Goal: Task Accomplishment & Management: Complete application form

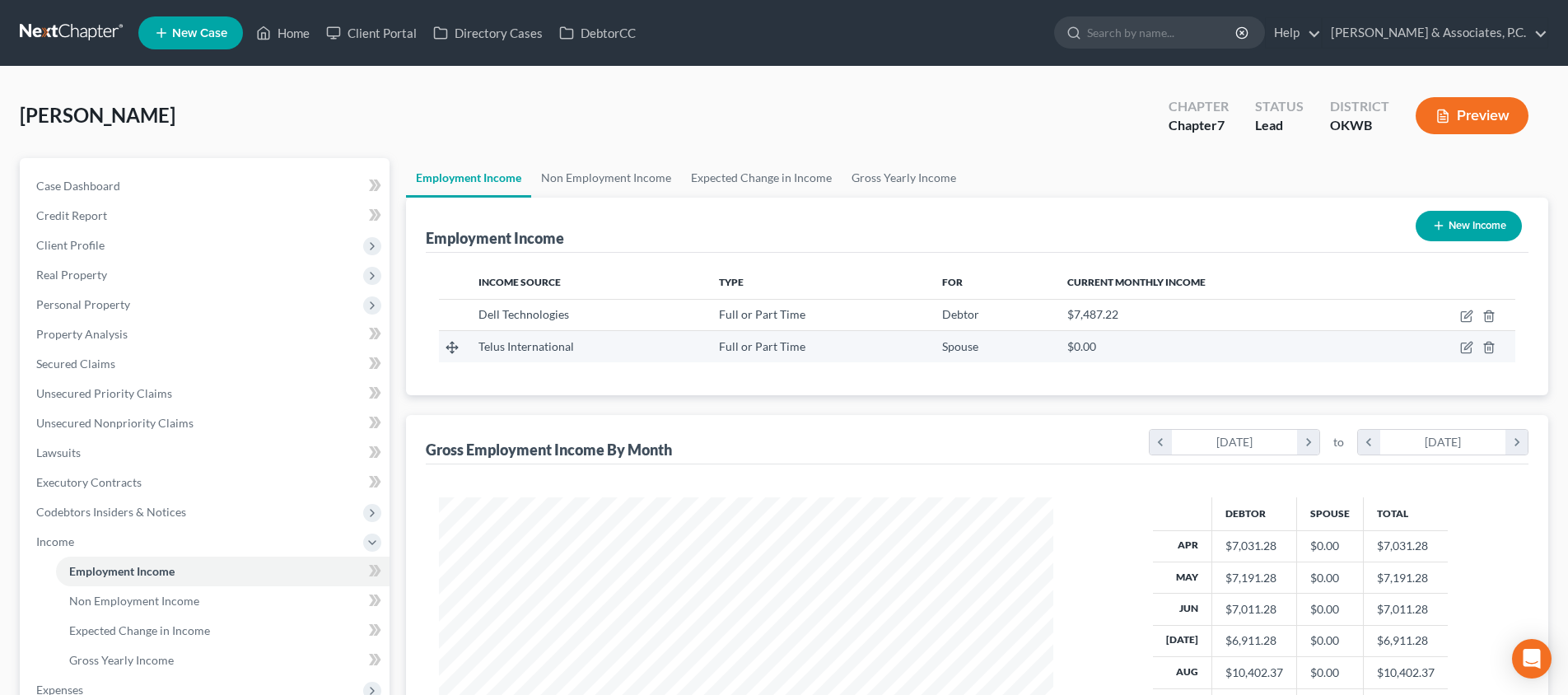
scroll to position [307, 647]
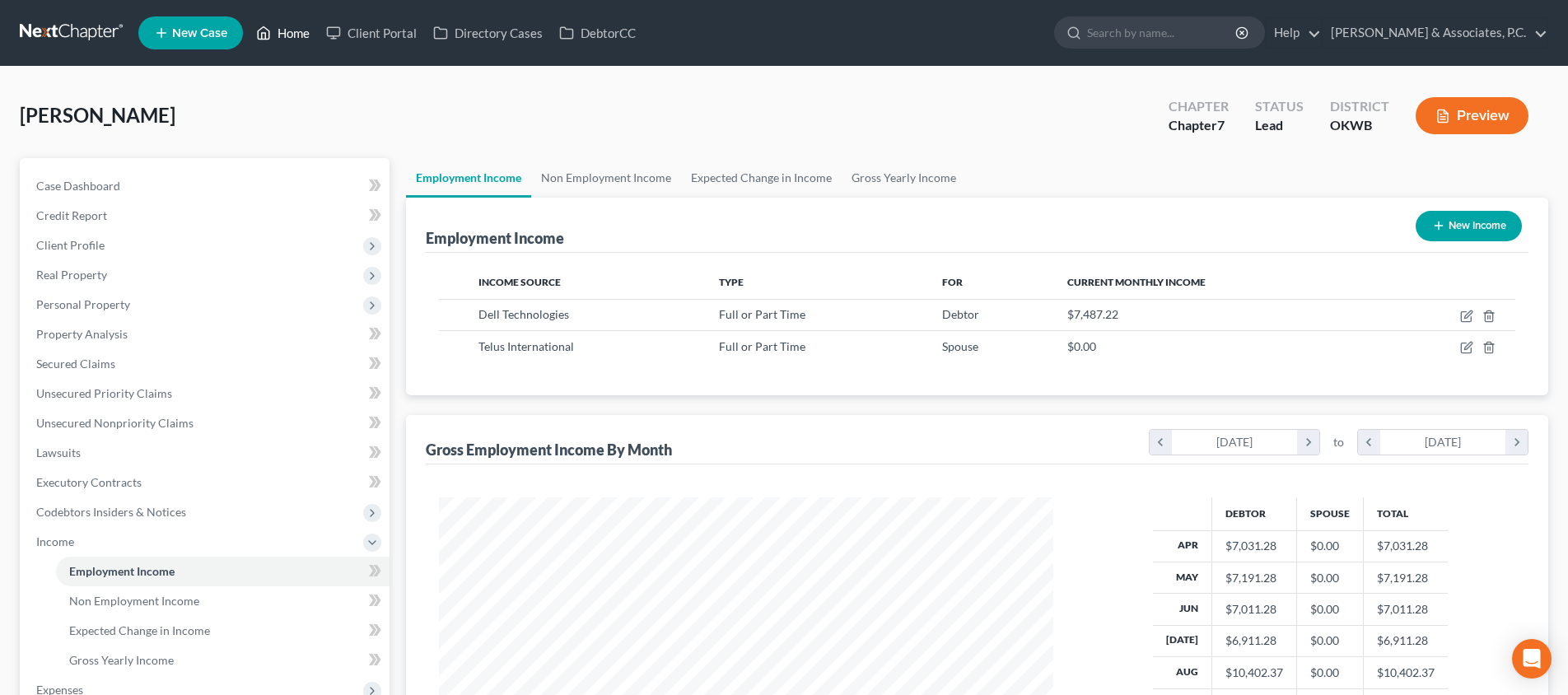
click at [294, 39] on link "Home" at bounding box center [283, 33] width 70 height 30
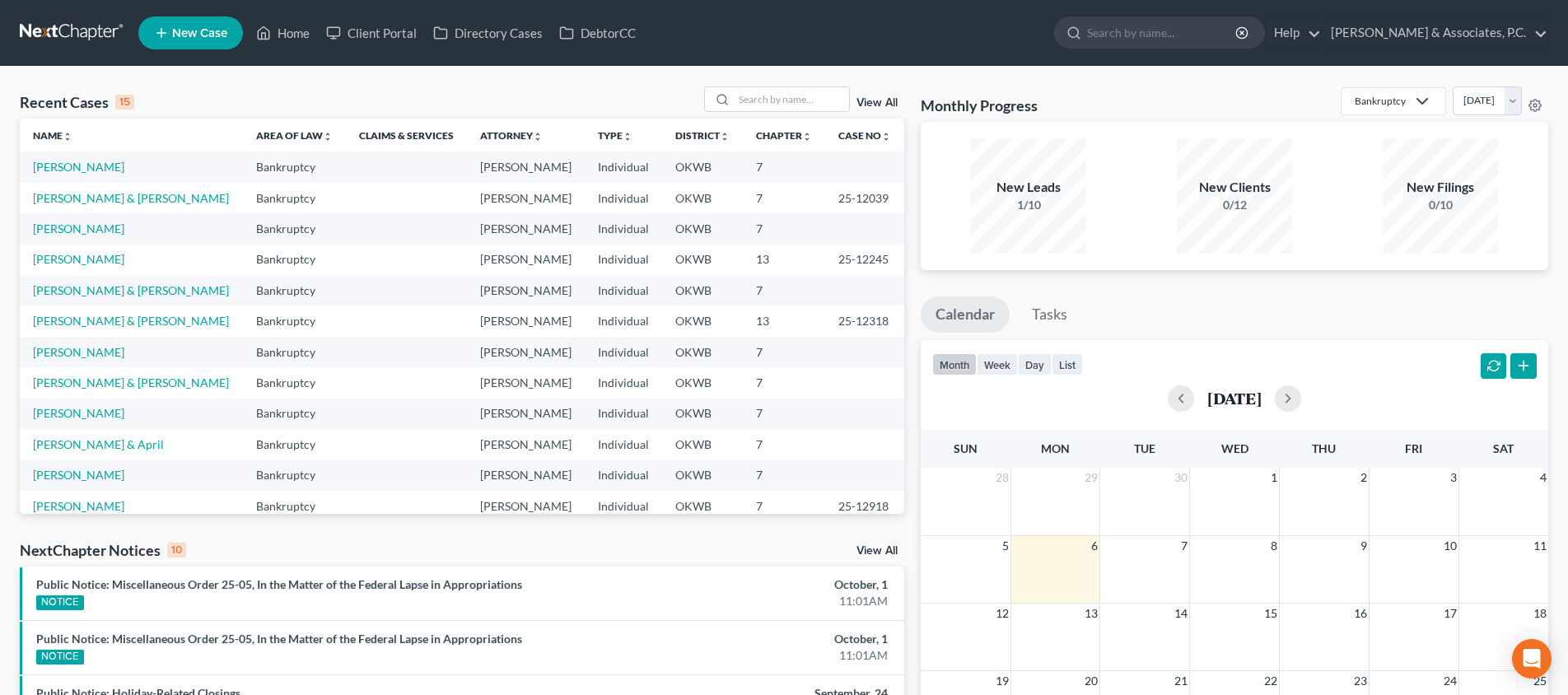
scroll to position [4, 0]
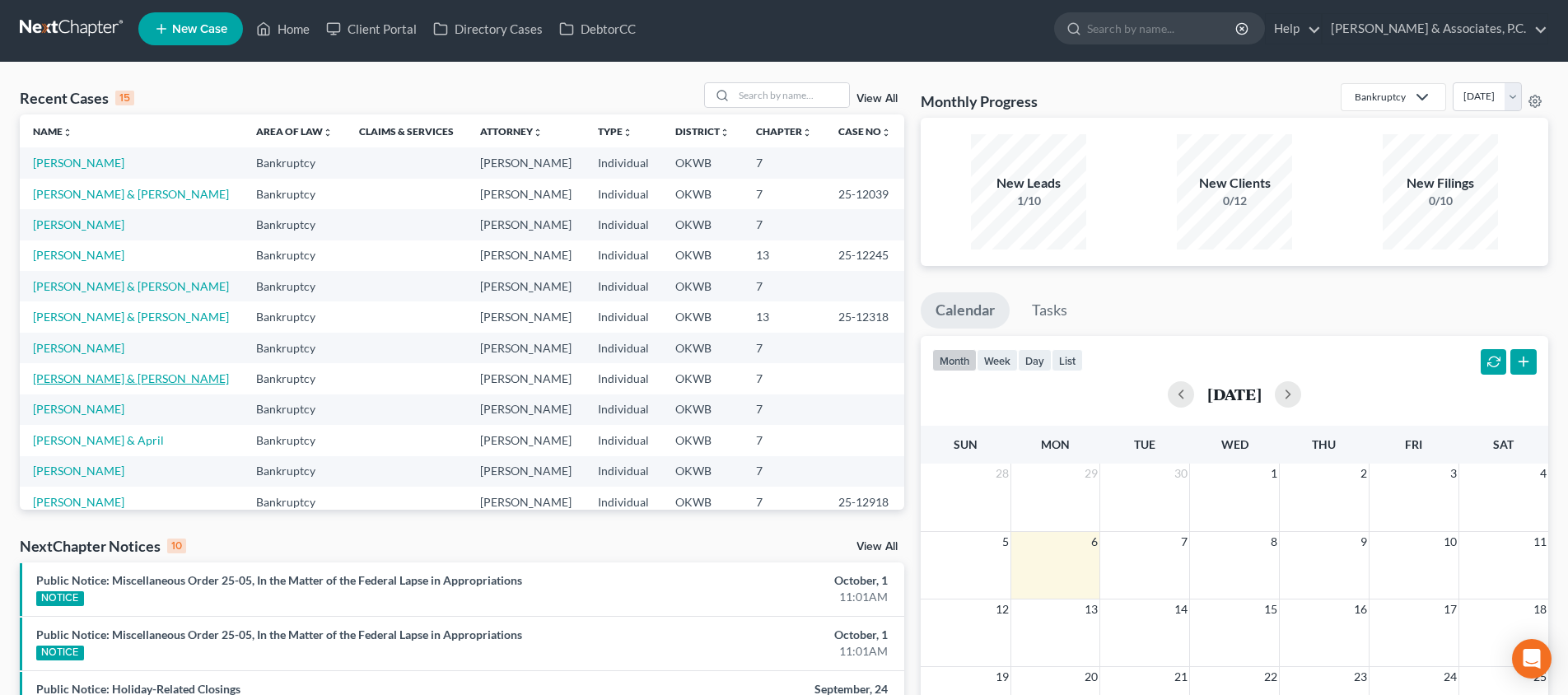
click at [111, 382] on link "[PERSON_NAME] & [PERSON_NAME]" at bounding box center [131, 377] width 196 height 14
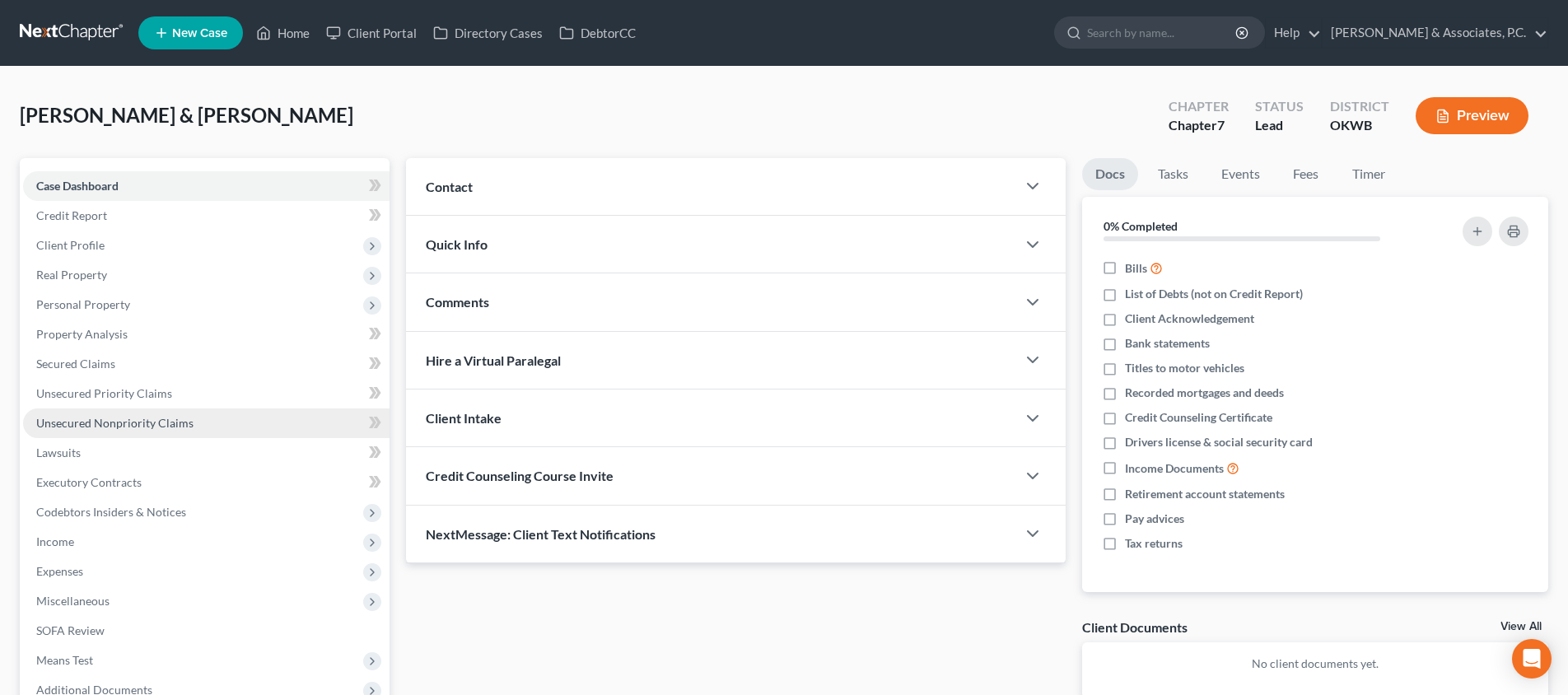
click at [175, 428] on span "Unsecured Nonpriority Claims" at bounding box center [115, 422] width 157 height 14
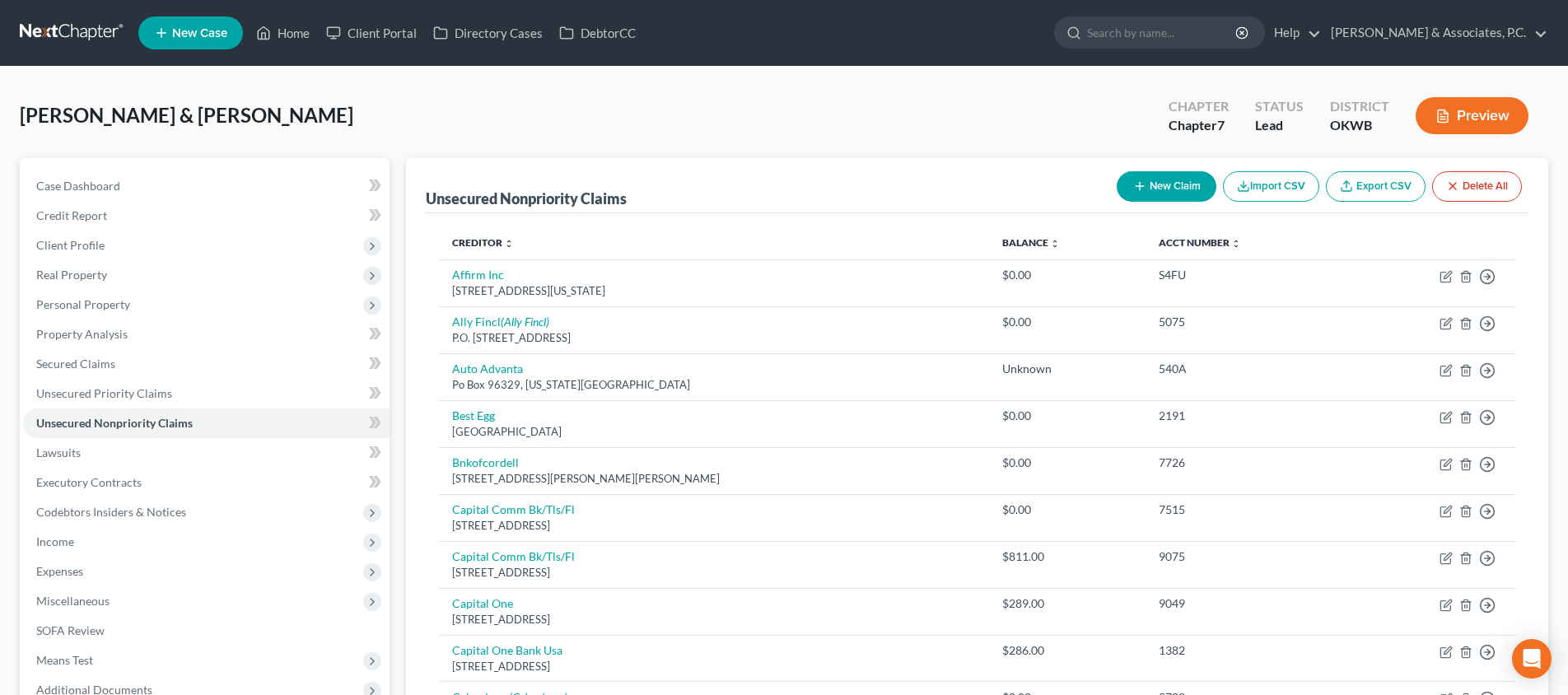
click at [1157, 182] on button "New Claim" at bounding box center [1166, 186] width 100 height 31
select select "2"
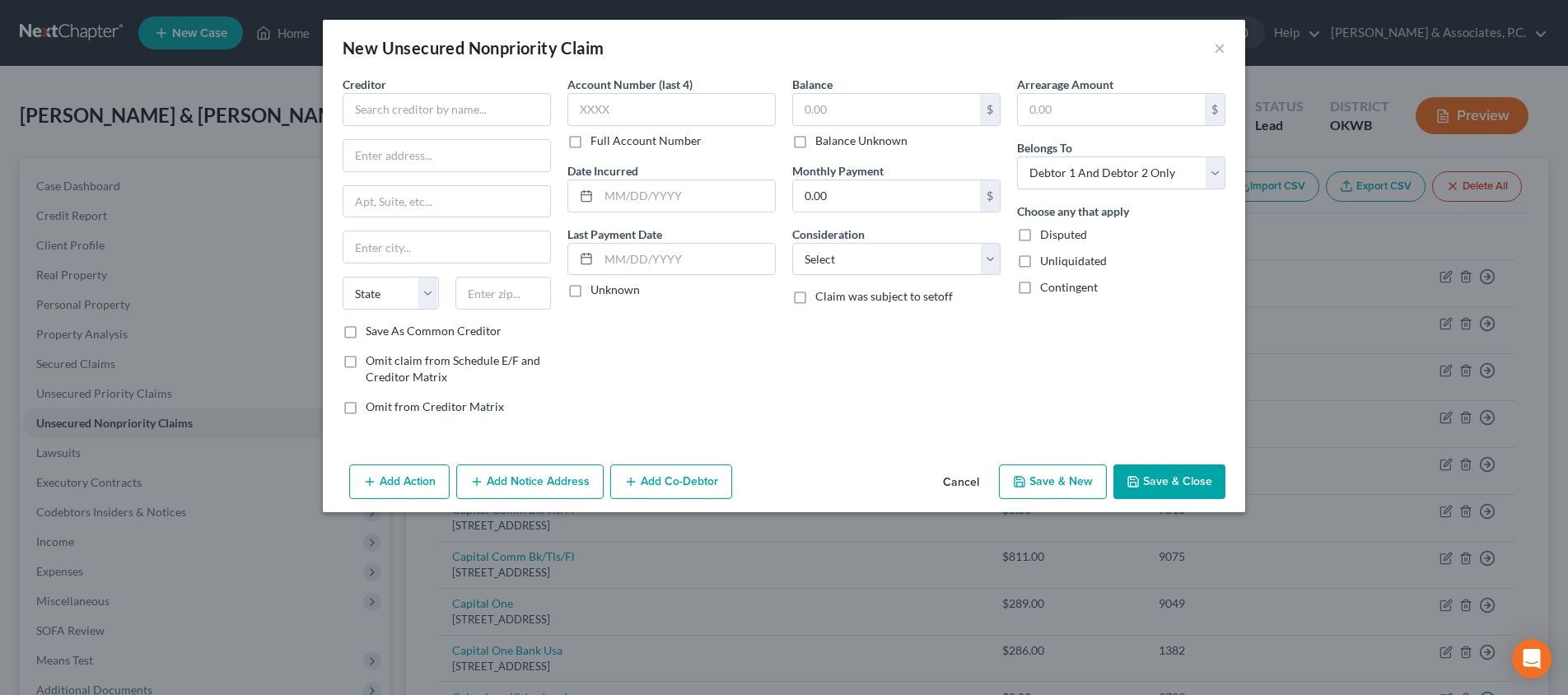
click at [1210, 47] on div "New Unsecured Nonpriority Claim ×" at bounding box center [784, 47] width 922 height 56
click at [1212, 45] on div "New Unsecured Nonpriority Claim ×" at bounding box center [784, 47] width 922 height 56
click at [1219, 45] on button "×" at bounding box center [1219, 48] width 12 height 20
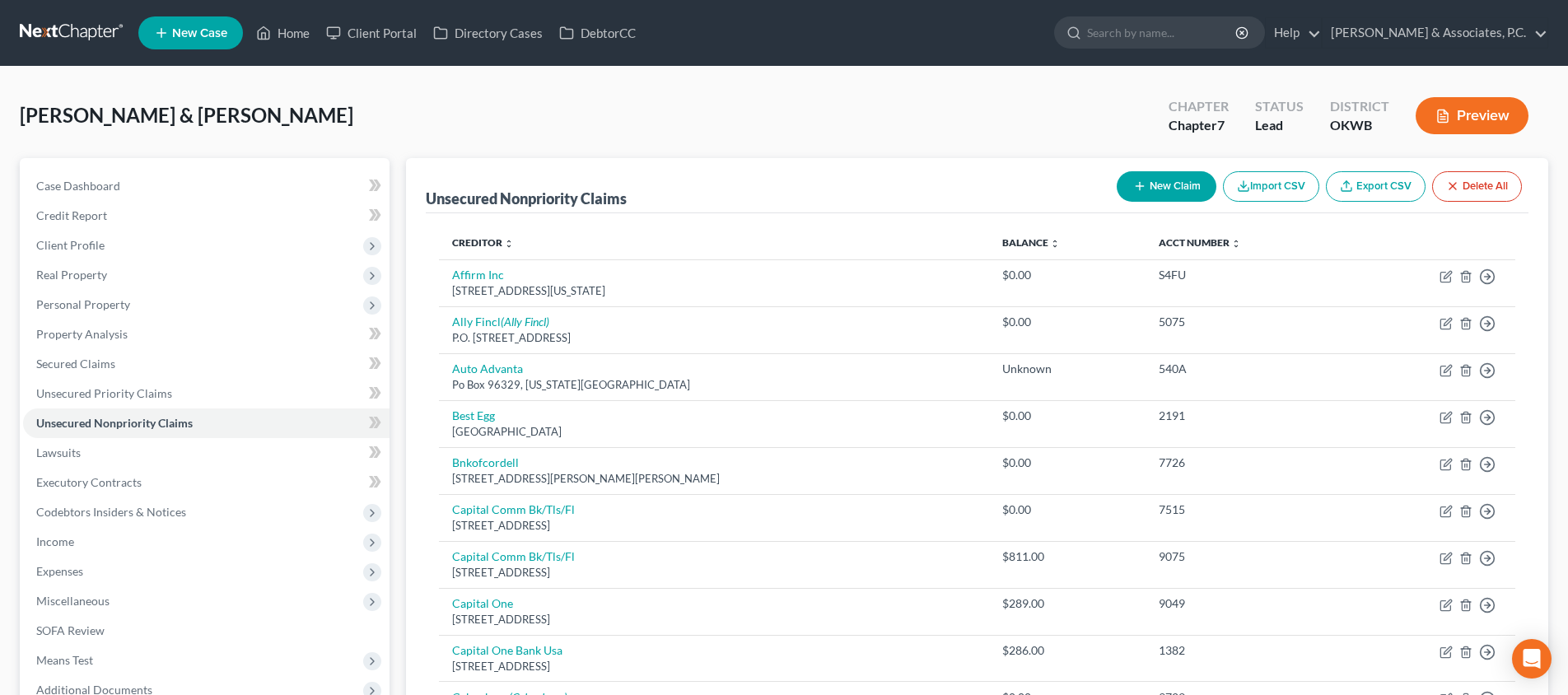
click at [1162, 177] on button "New Claim" at bounding box center [1166, 186] width 100 height 31
select select "2"
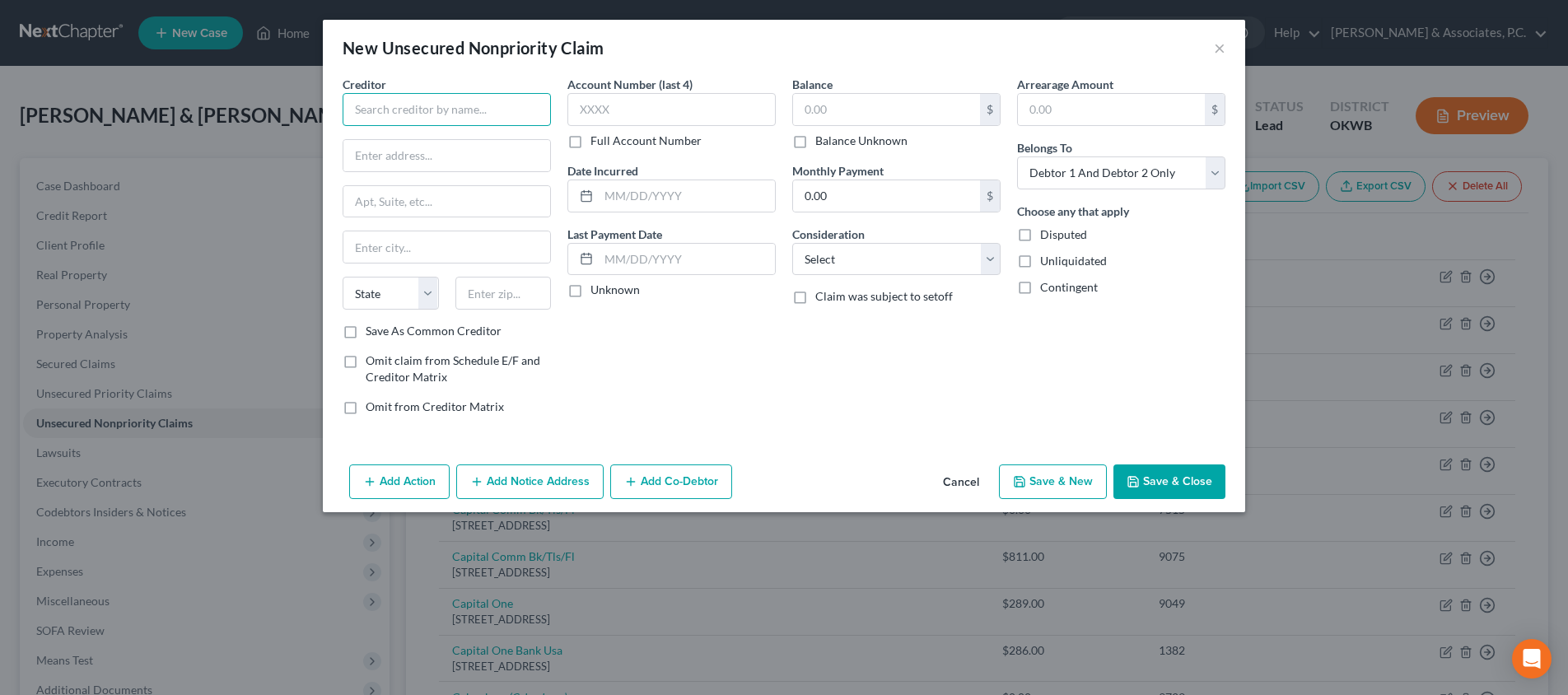
click at [484, 114] on input "text" at bounding box center [447, 110] width 208 height 33
type input "Affirm, Inc."
type input "[STREET_ADDRESS][PERSON_NAME]"
type input "15212"
type input "[GEOGRAPHIC_DATA]"
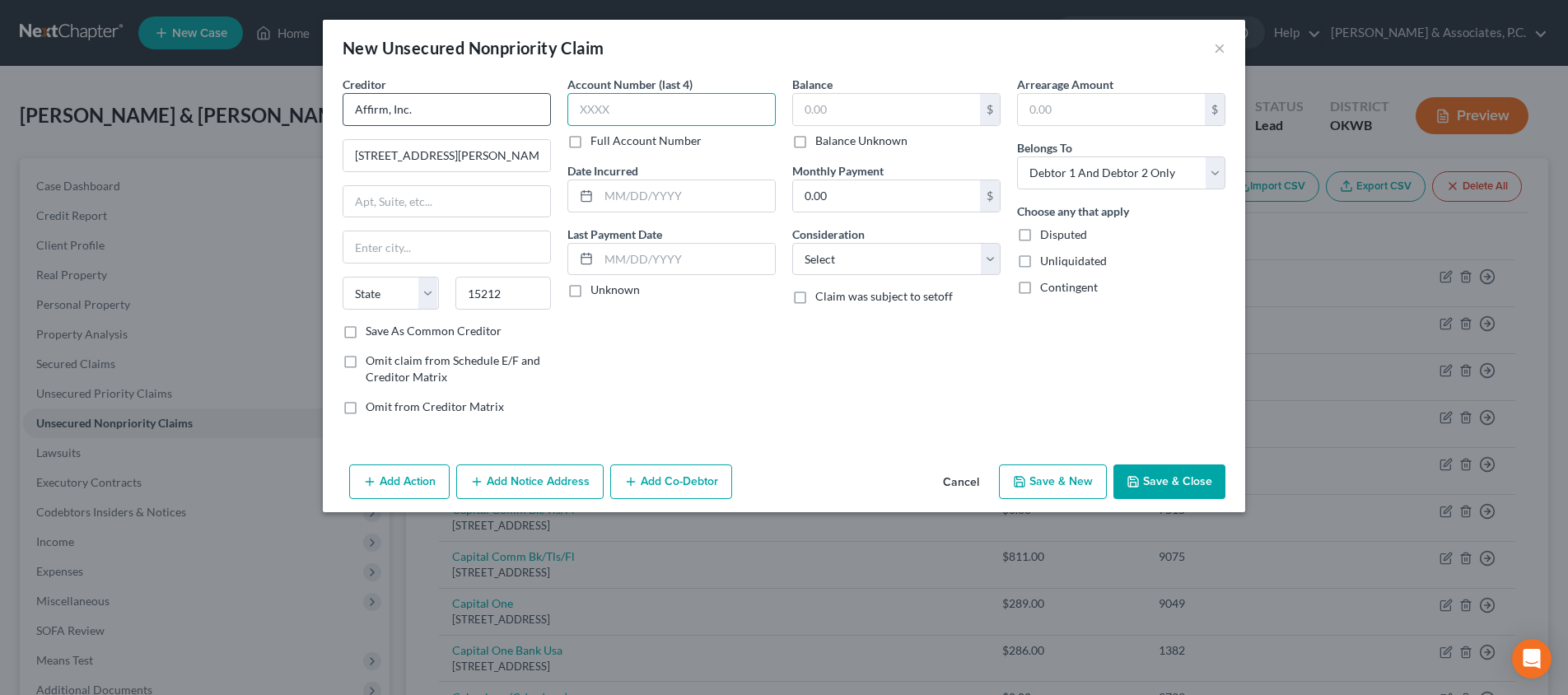
select select "39"
type input "2,635.16"
click at [1054, 488] on button "Save & New" at bounding box center [1053, 481] width 108 height 35
select select "2"
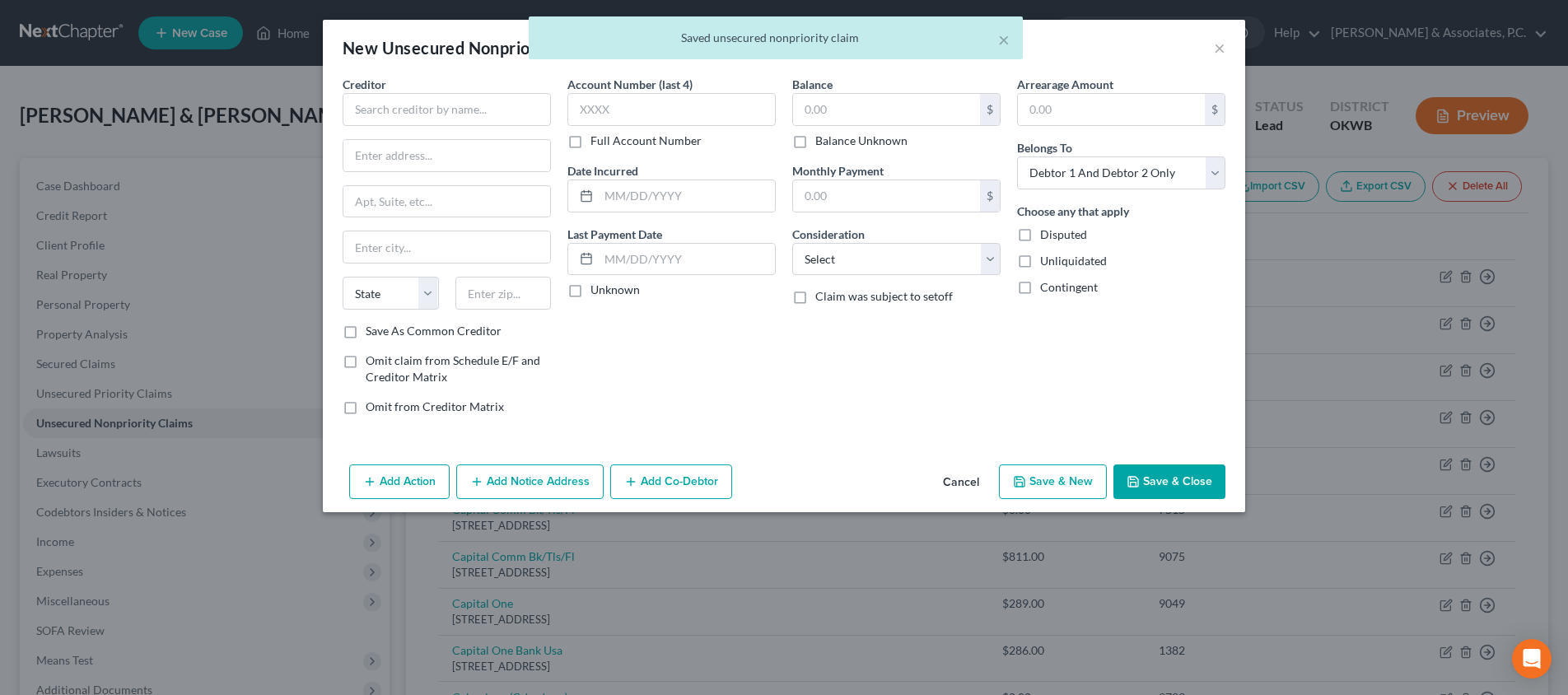
click at [1221, 45] on div "× Saved unsecured nonpriority claim" at bounding box center [775, 42] width 1568 height 51
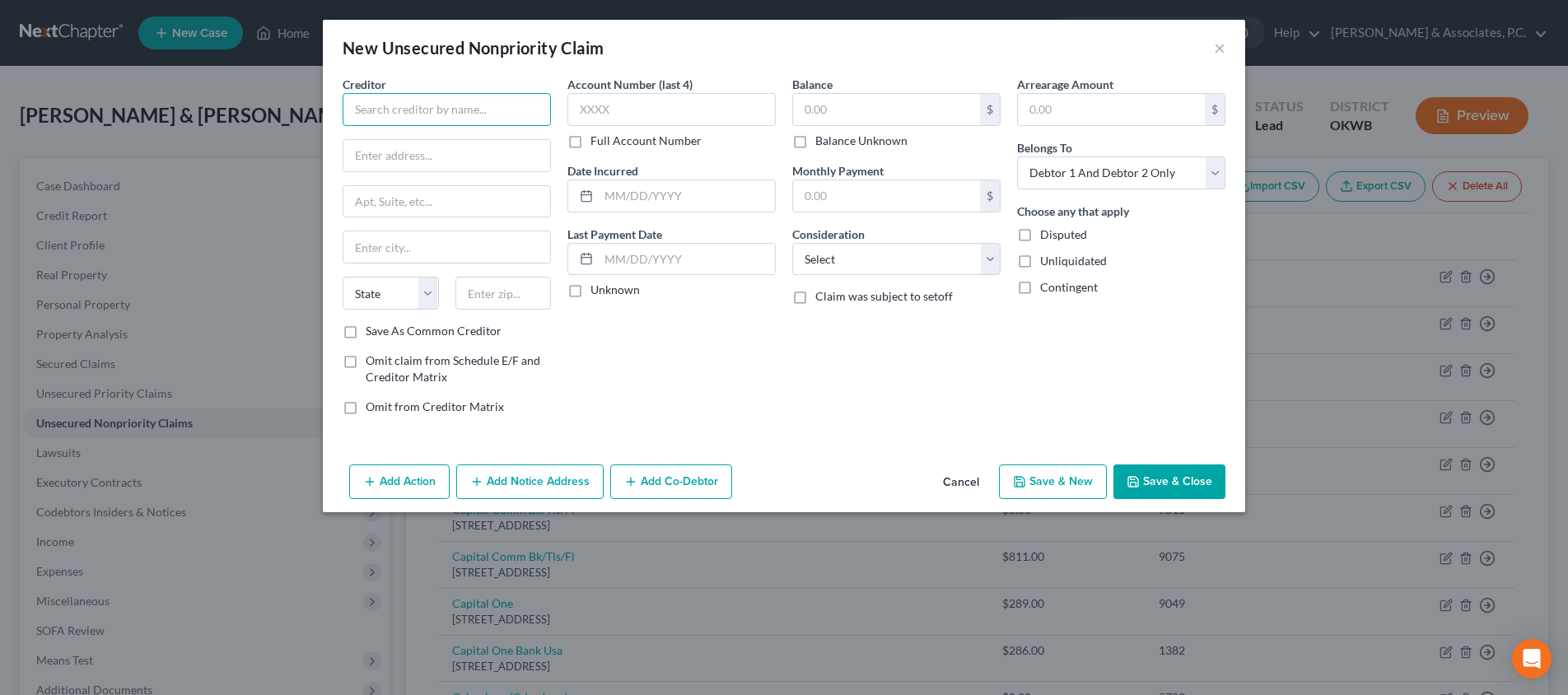
click at [485, 111] on input "text" at bounding box center [447, 110] width 208 height 33
type input "Zip Inc"
type input "[STREET_ADDRESS]"
click at [529, 295] on input "text" at bounding box center [503, 293] width 96 height 33
type input "59872"
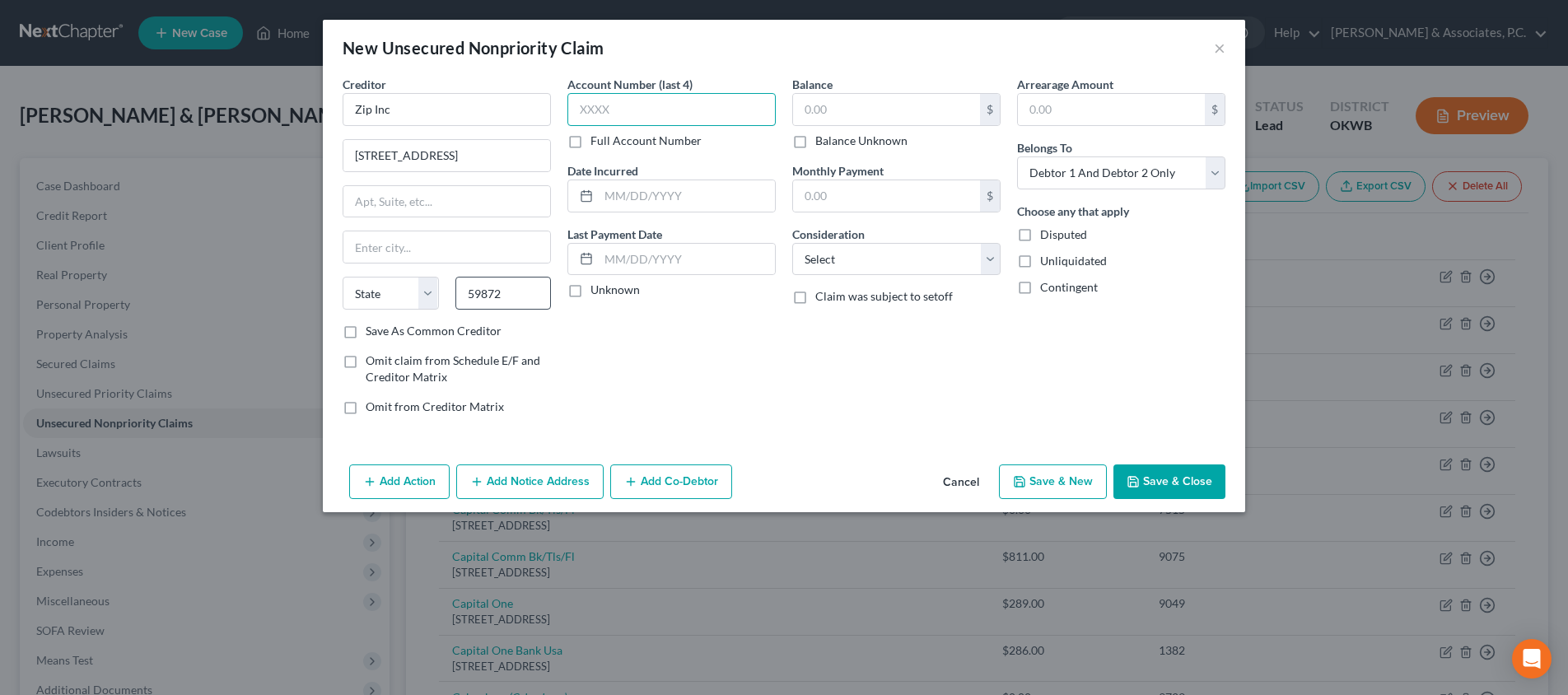
type input "Superior"
select select "27"
drag, startPoint x: 517, startPoint y: 294, endPoint x: 413, endPoint y: 280, distance: 104.9
click at [413, 280] on div "State [US_STATE] AK AR AZ CA CO CT DE DC [GEOGRAPHIC_DATA] [GEOGRAPHIC_DATA] GU…" at bounding box center [447, 299] width 225 height 46
type input "1003"
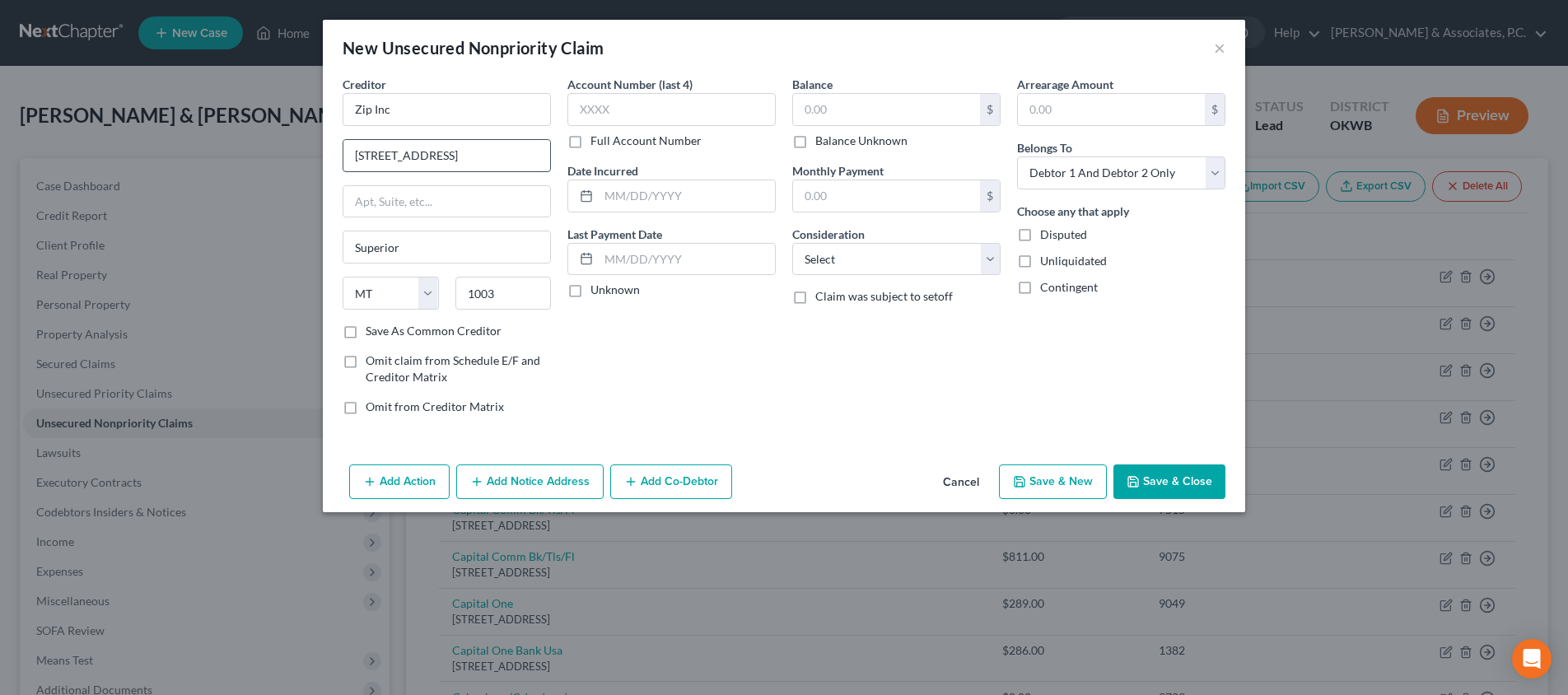
click at [493, 154] on input "[STREET_ADDRESS]" at bounding box center [447, 155] width 206 height 32
type input "[STREET_ADDRESS]"
click at [506, 291] on input "1003" at bounding box center [503, 293] width 96 height 33
type input "10003"
type input "[US_STATE]"
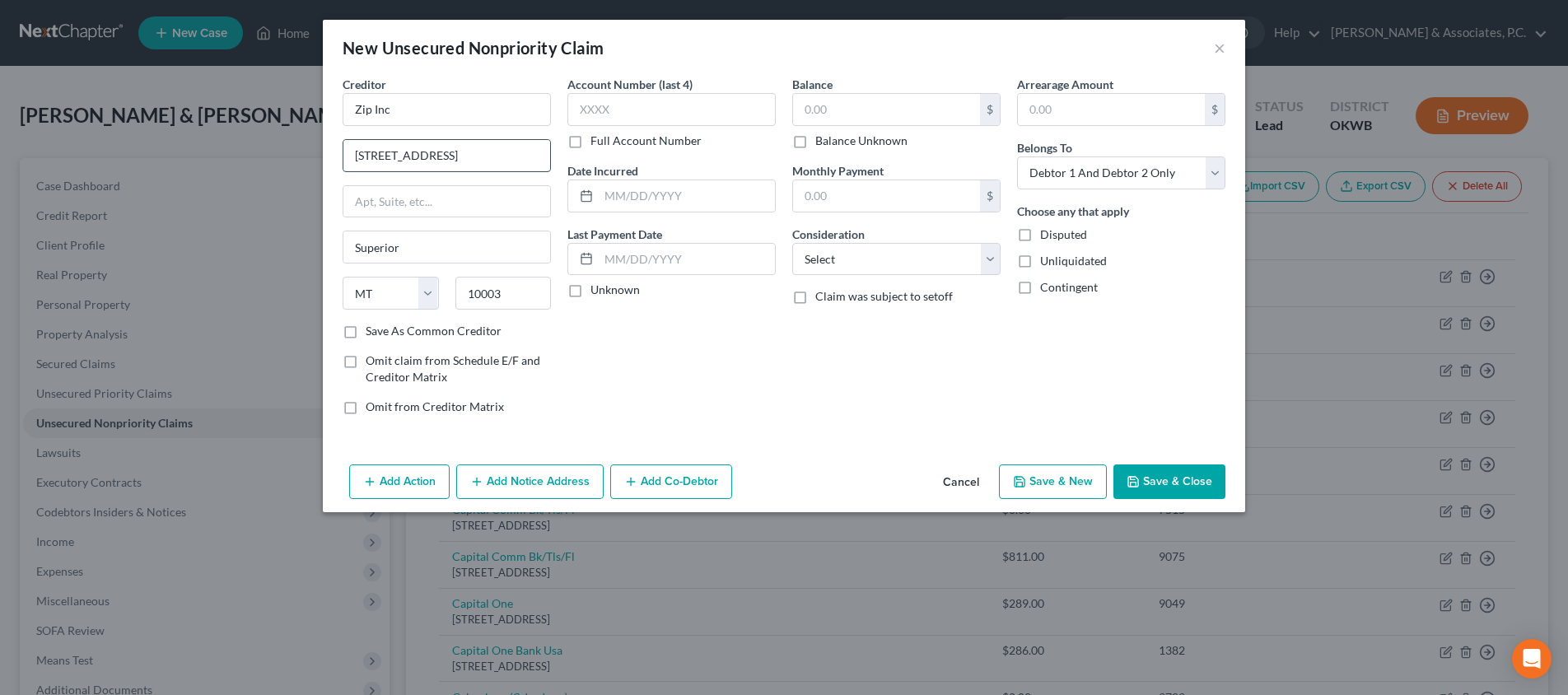
select select "35"
click at [487, 150] on input "[STREET_ADDRESS]" at bounding box center [447, 155] width 206 height 32
type input "[STREET_ADDRESS]"
click at [1160, 481] on button "Save & Close" at bounding box center [1169, 481] width 112 height 35
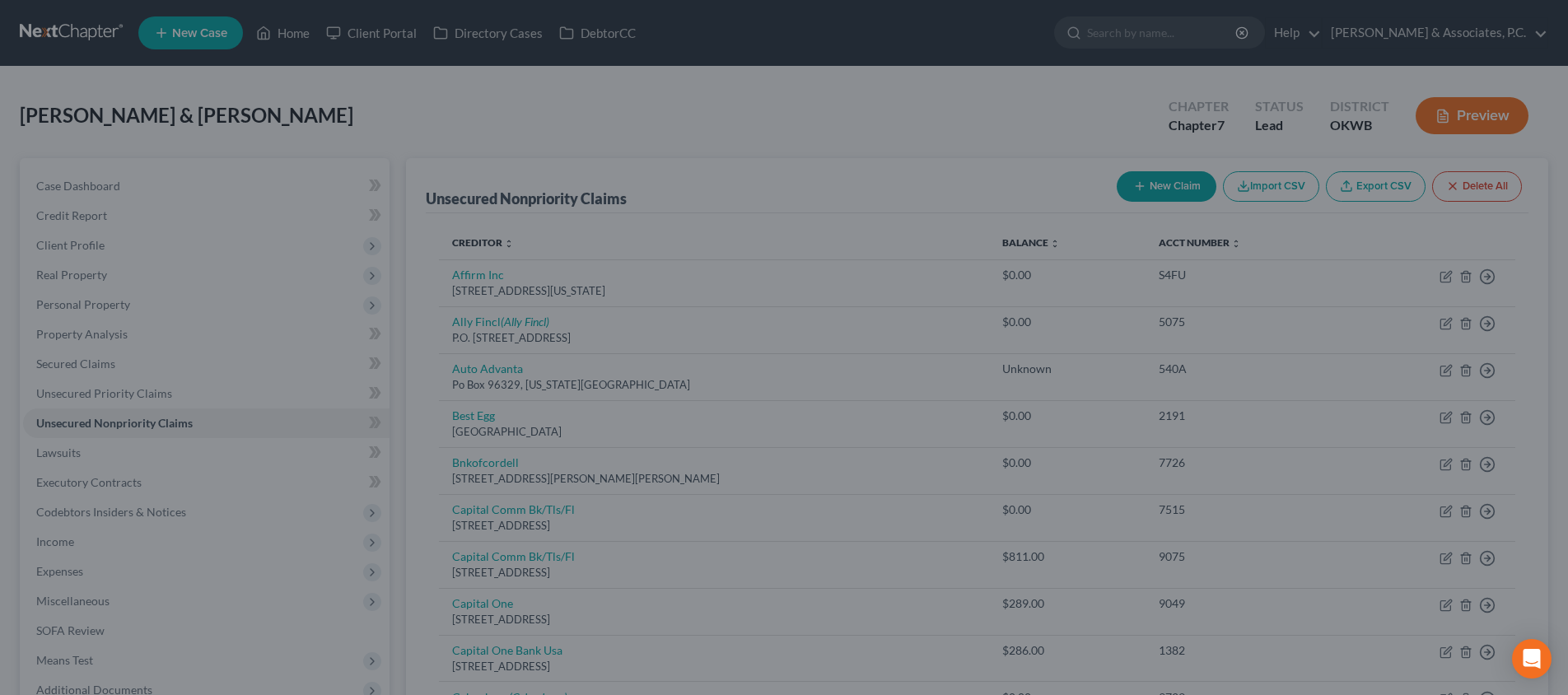
type input "0.00"
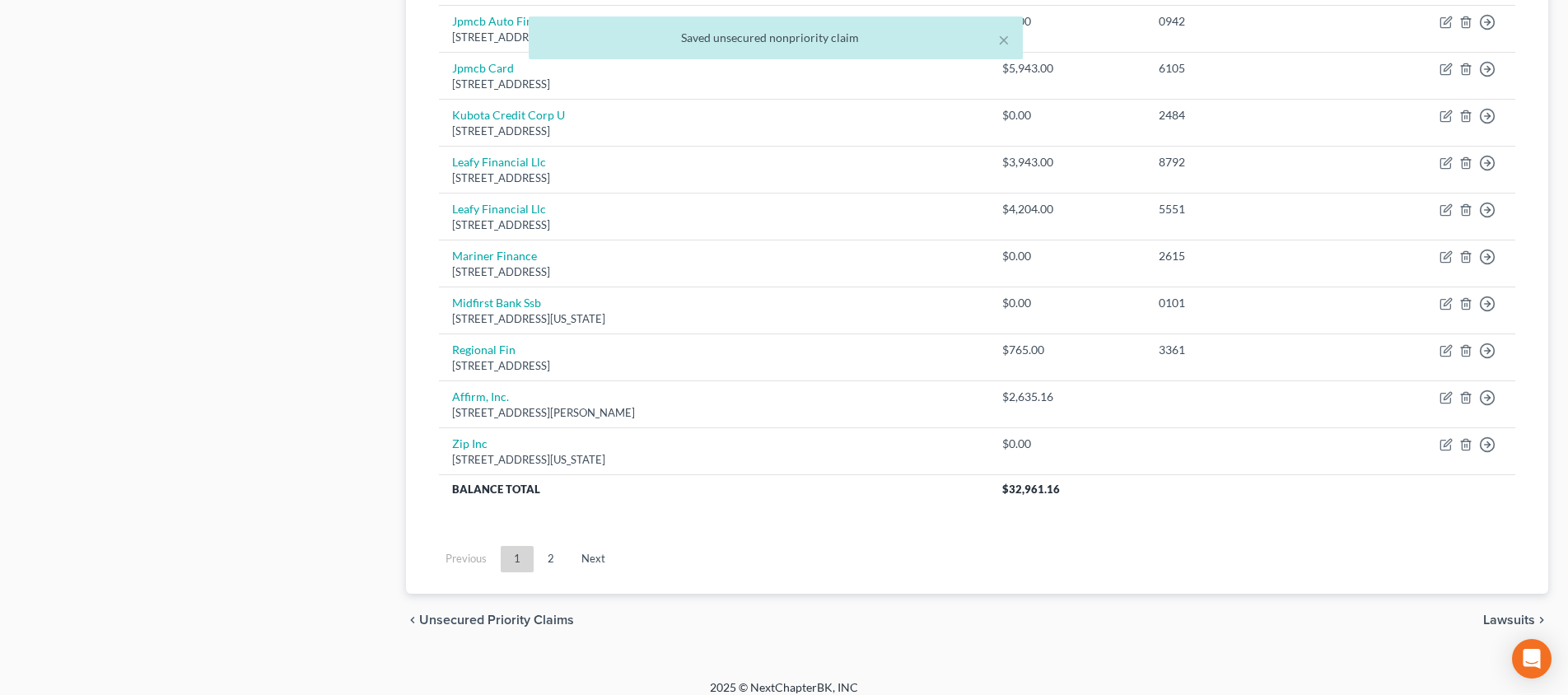
scroll to position [1284, 0]
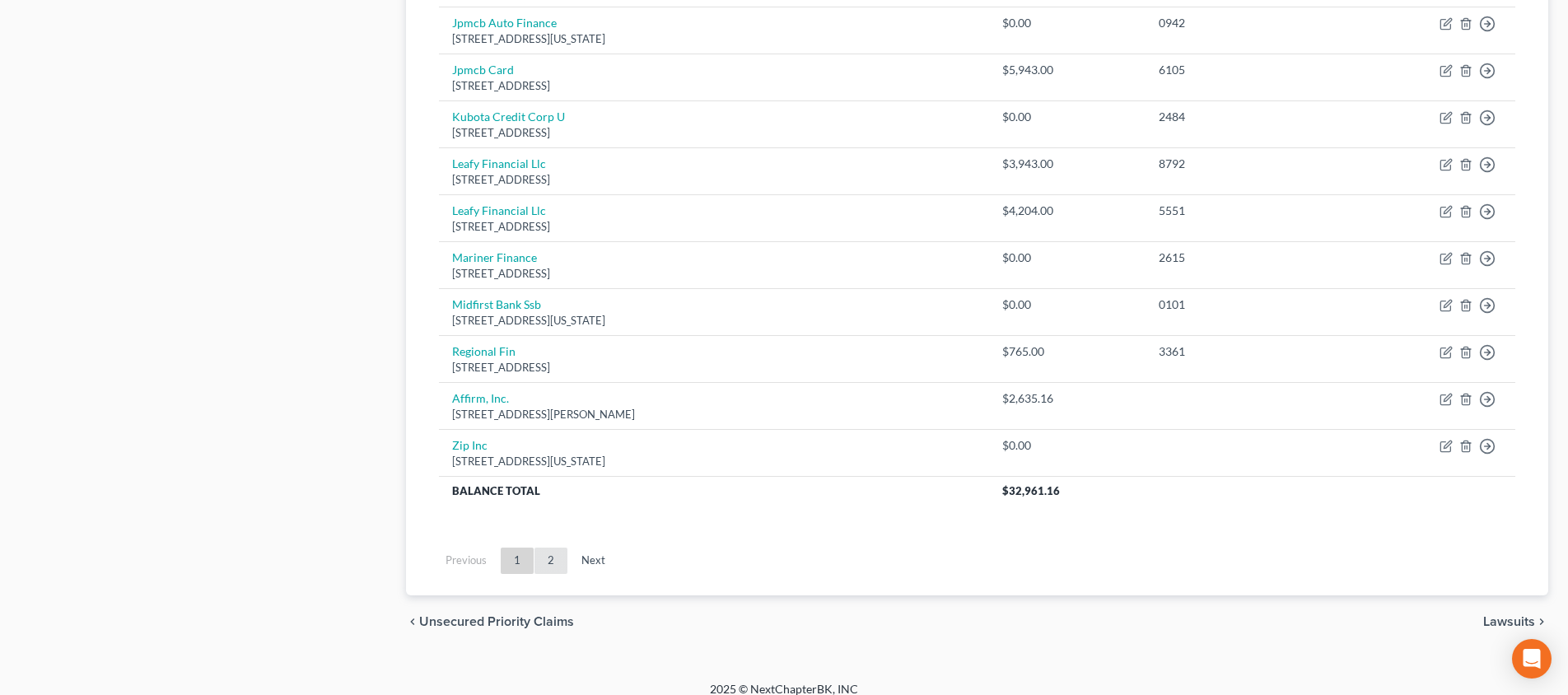
click at [547, 547] on link "2" at bounding box center [551, 560] width 33 height 27
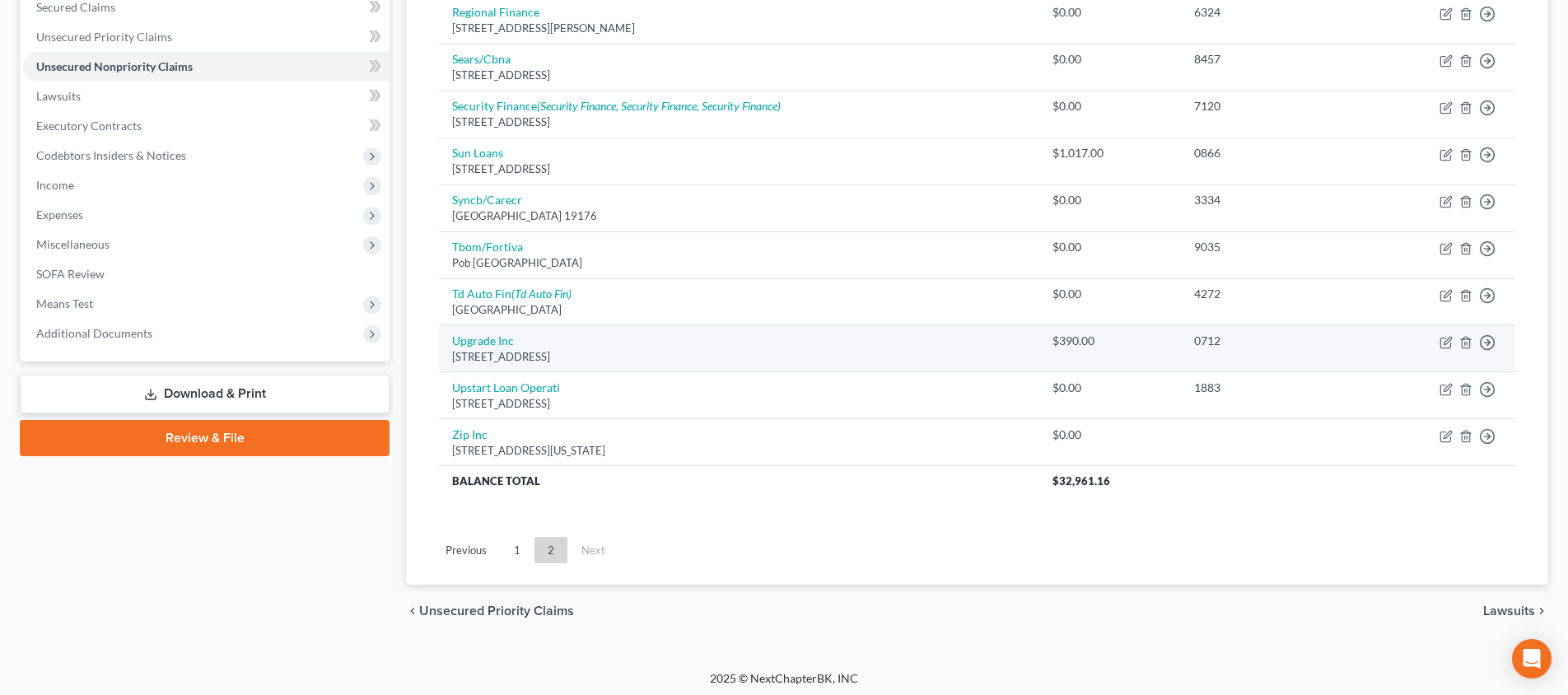
scroll to position [356, 0]
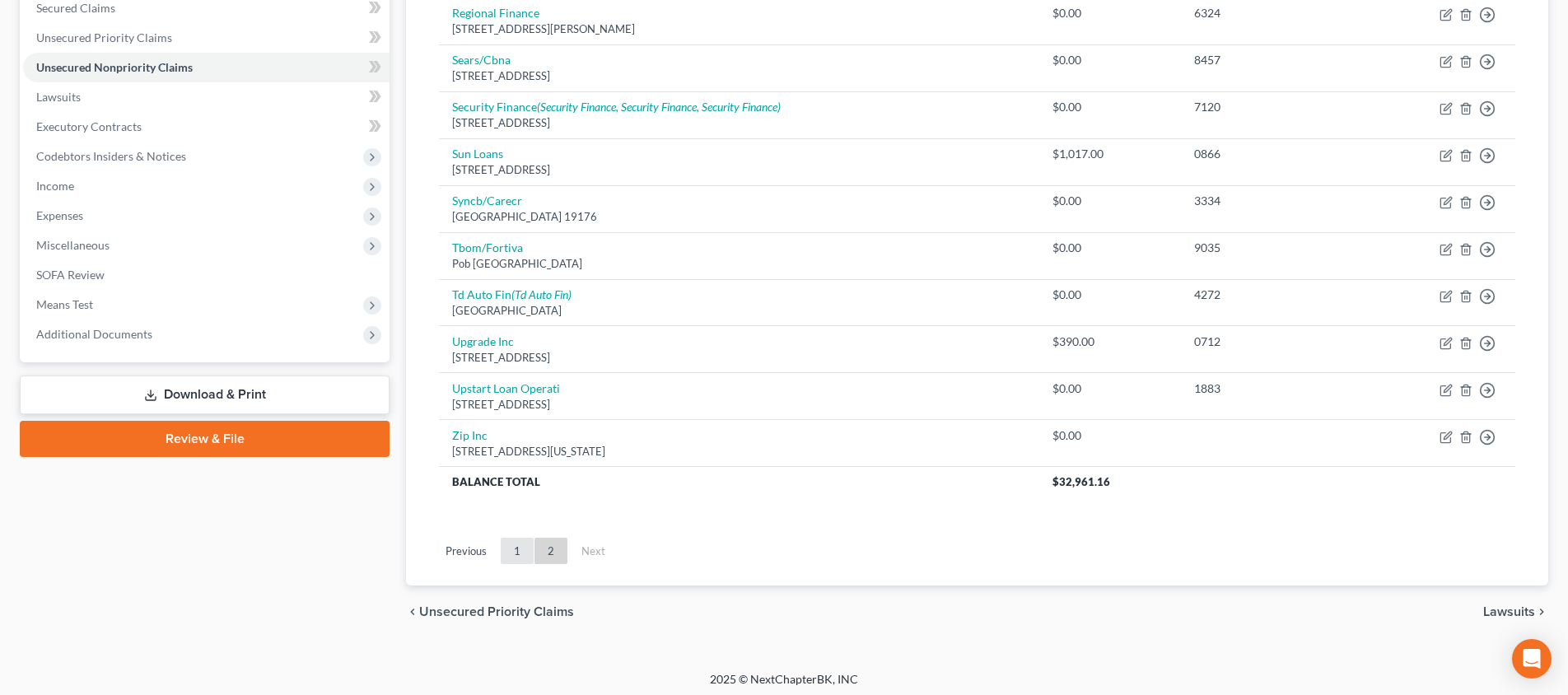
click at [516, 540] on link "1" at bounding box center [517, 550] width 33 height 27
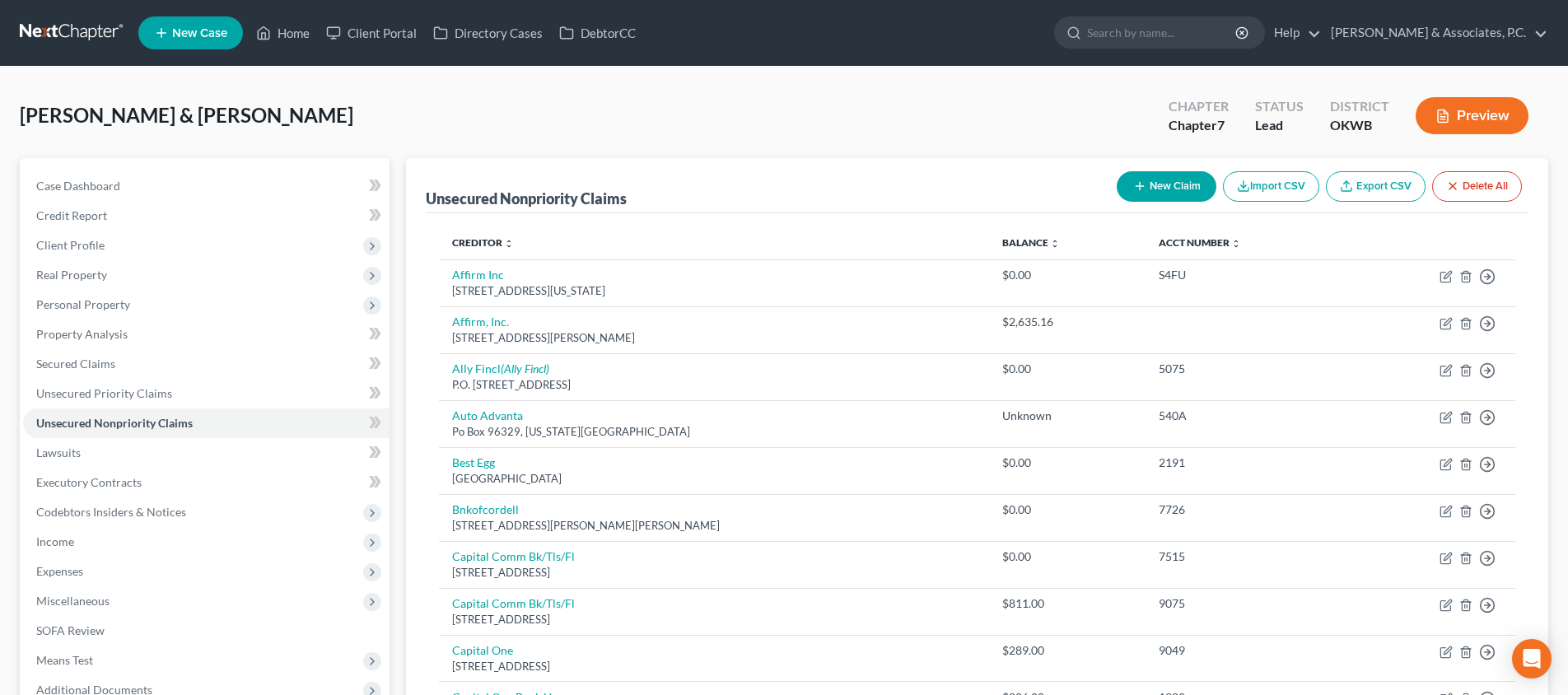
scroll to position [0, 0]
click at [1158, 192] on button "New Claim" at bounding box center [1166, 186] width 100 height 31
select select "2"
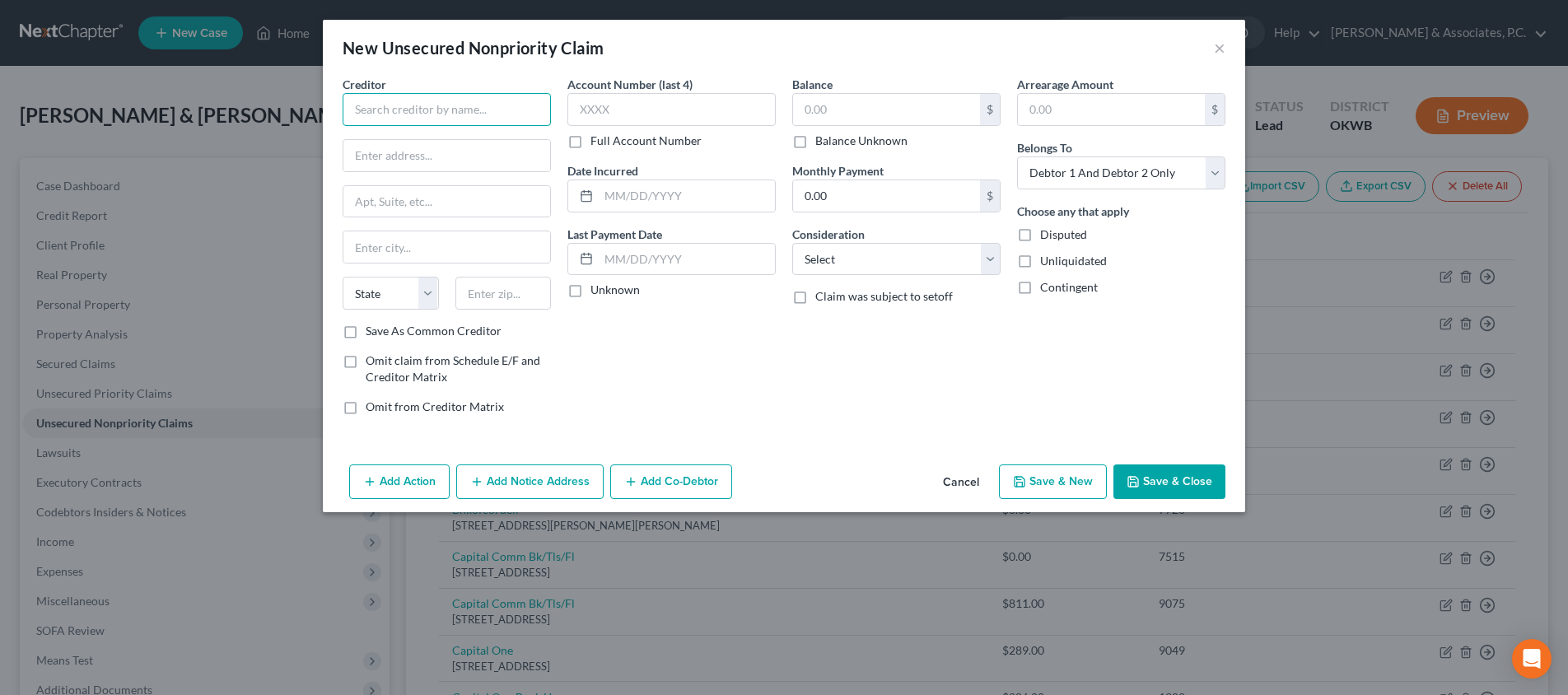
click at [499, 115] on input "text" at bounding box center [447, 110] width 208 height 33
type input "Revenue Reporting Services"
type input "PO Box 104"
type input "14706"
type input "Allegany"
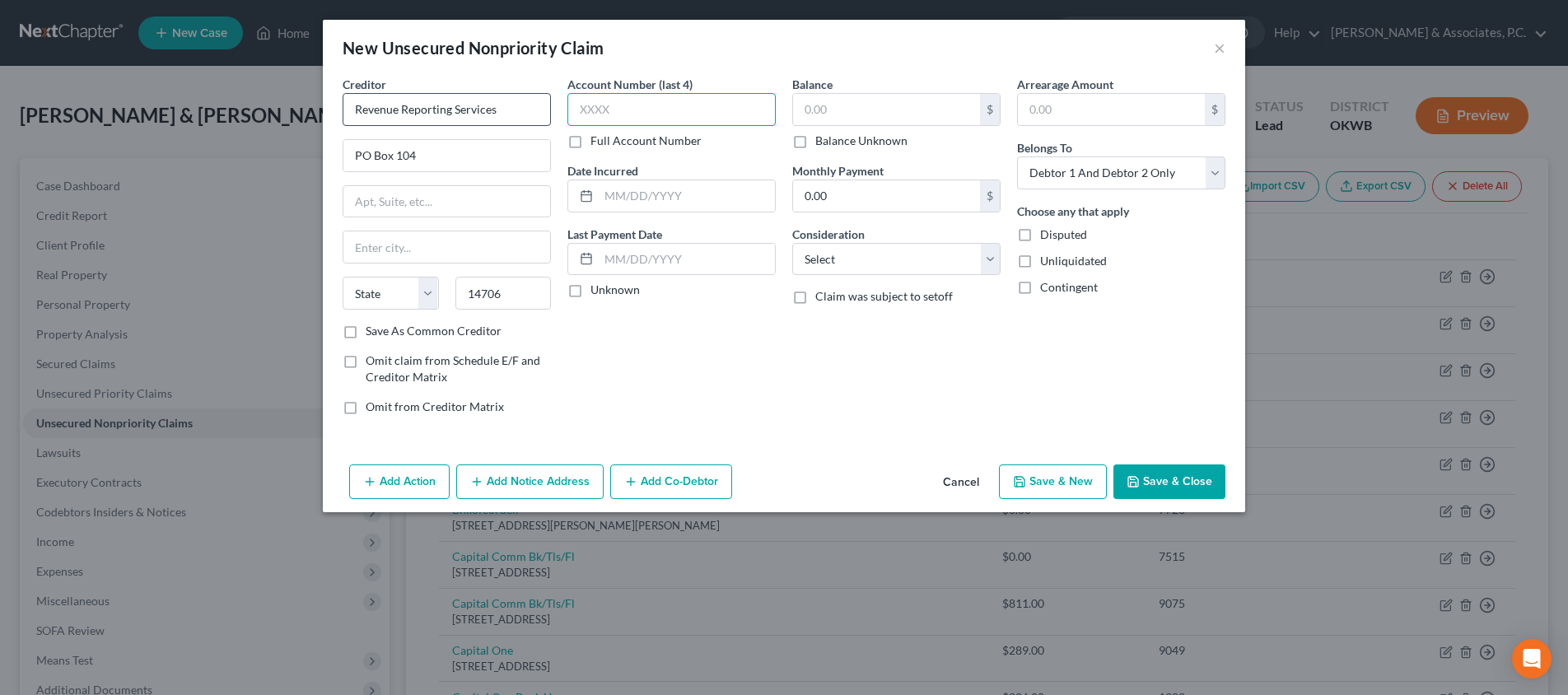
select select "35"
type input "1919"
type input "3,943.51"
click at [1160, 476] on button "Save & Close" at bounding box center [1169, 481] width 112 height 35
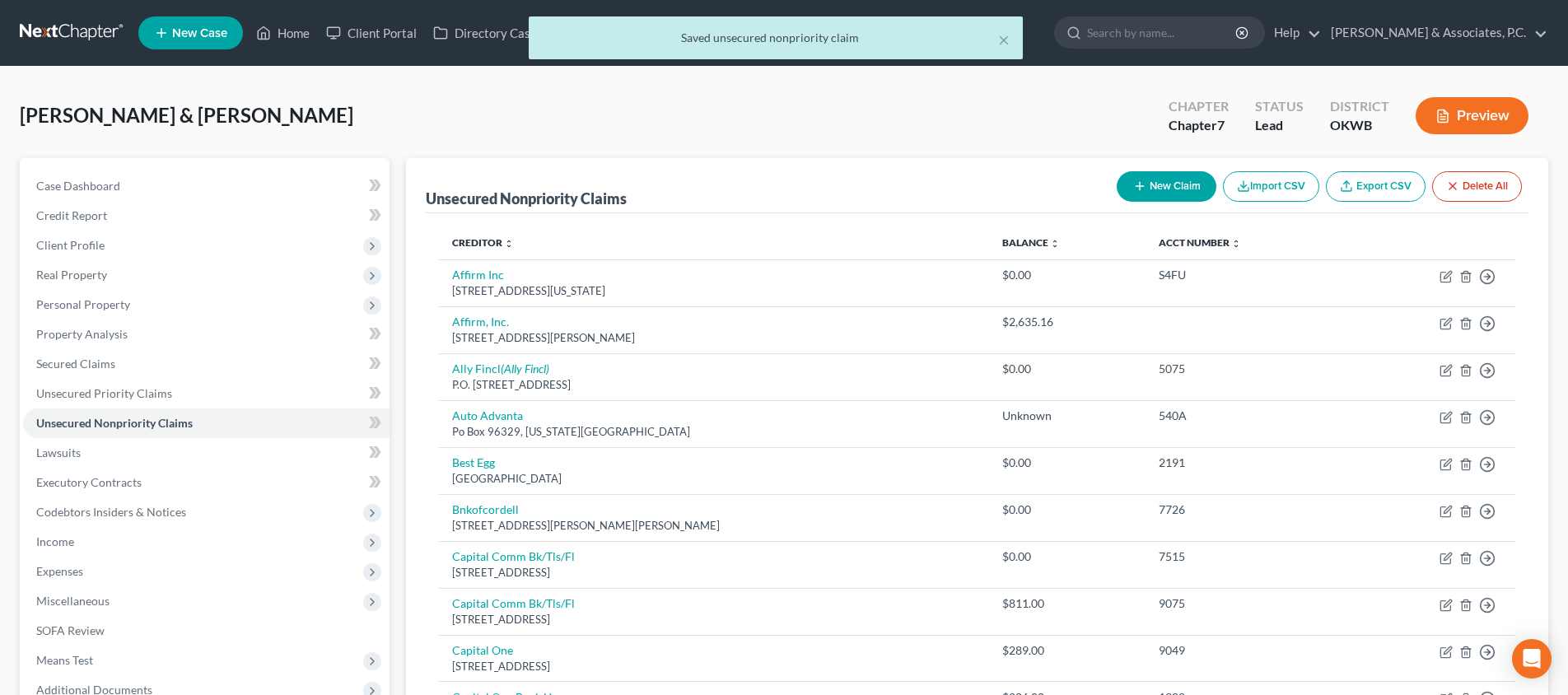
click at [1144, 186] on button "New Claim" at bounding box center [1166, 186] width 100 height 31
select select "2"
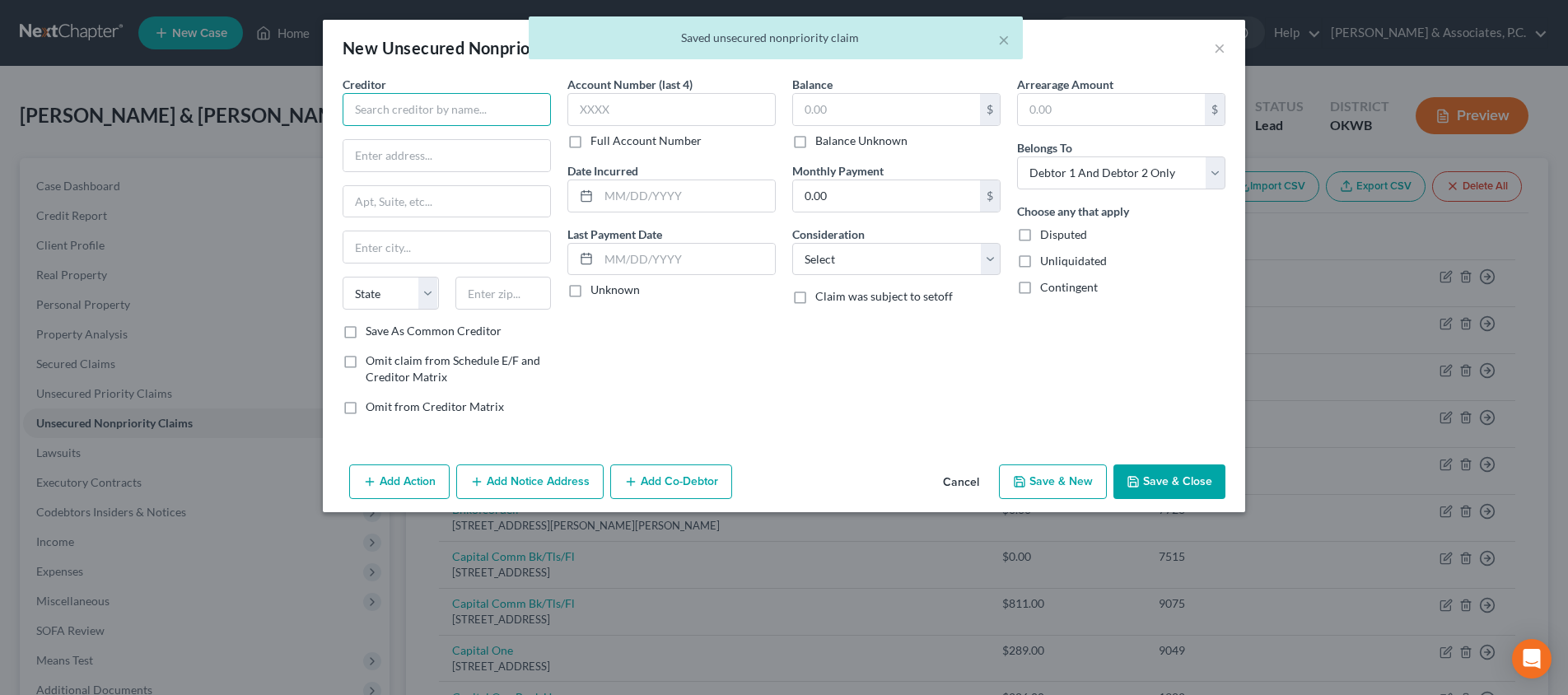
click at [535, 102] on input "text" at bounding box center [447, 110] width 208 height 33
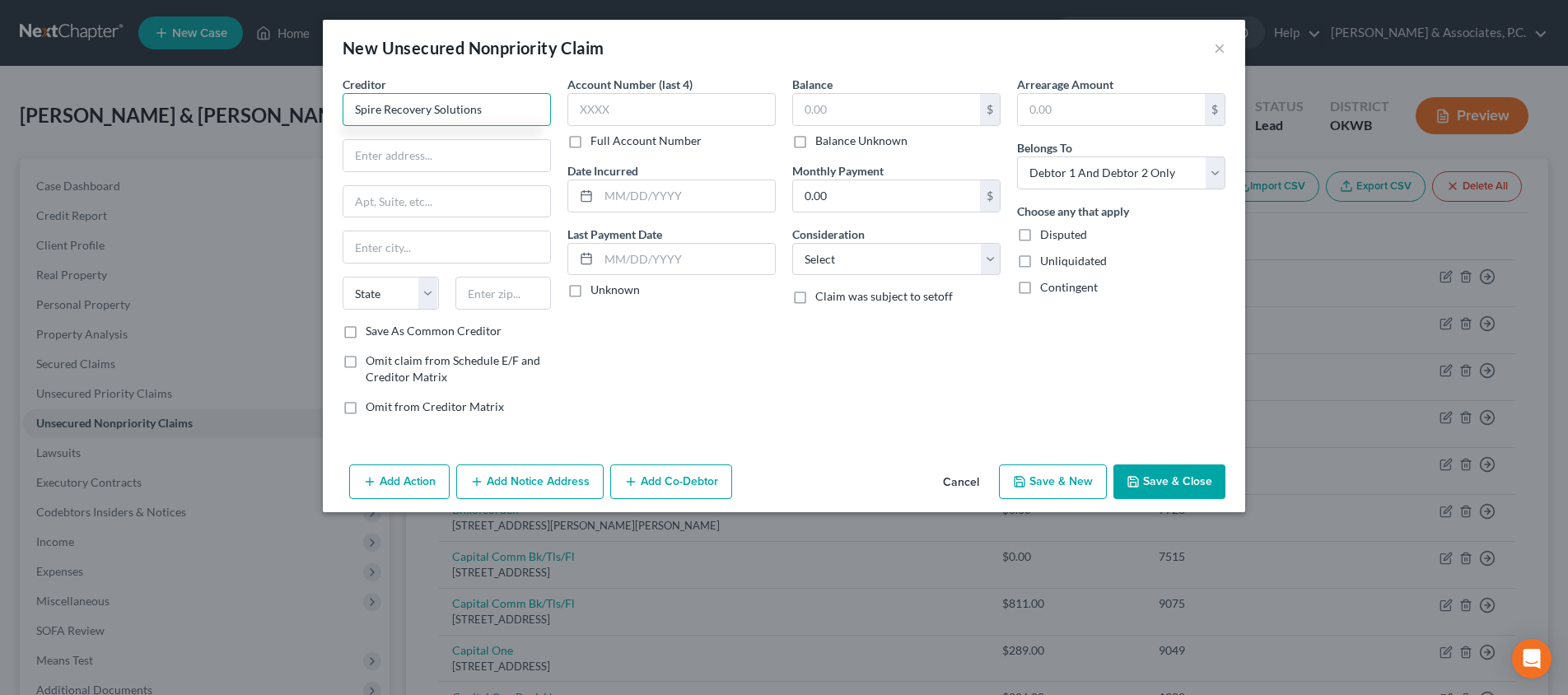
type input "Spire Recovery Solutions"
click at [467, 156] on input "text" at bounding box center [447, 155] width 206 height 32
type input "[STREET_ADDRESS]"
type input "14094"
type input "Lockport"
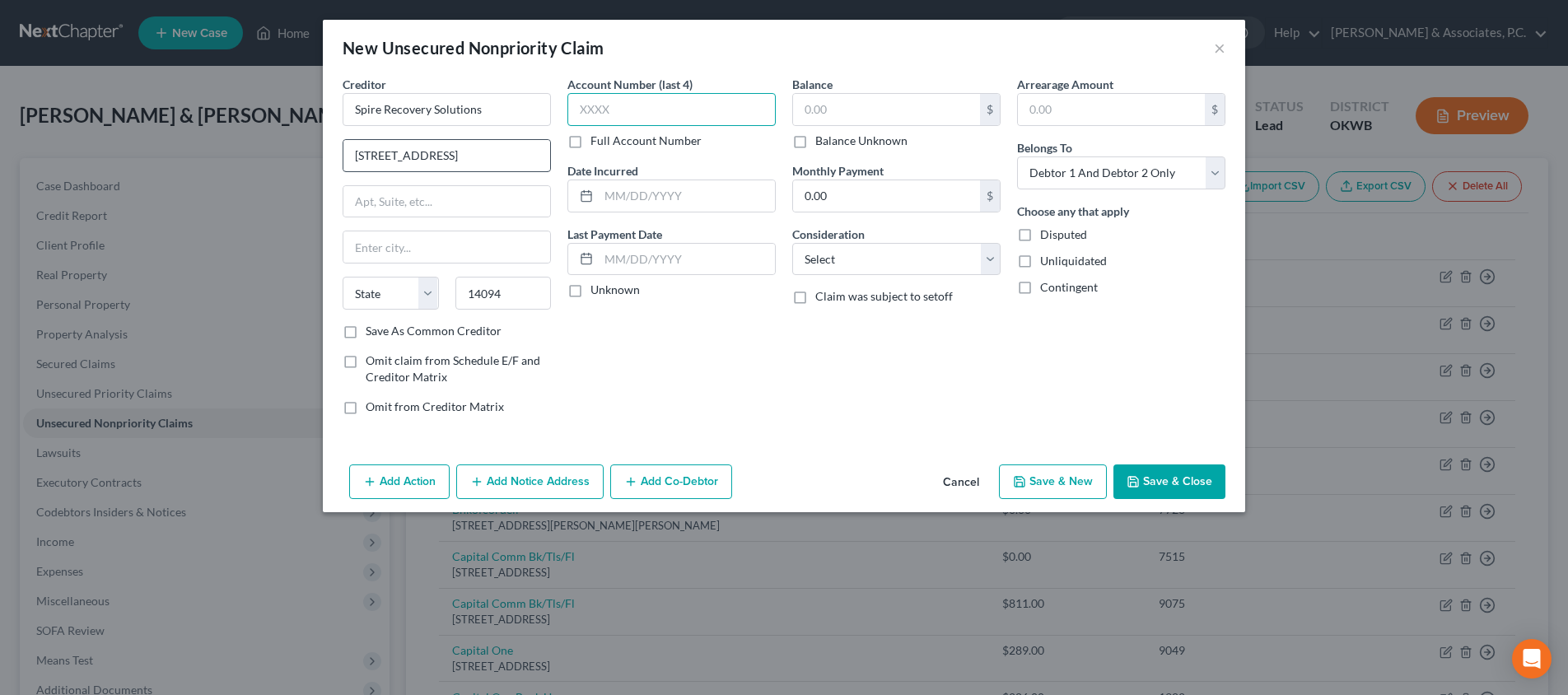
select select "35"
type input "6077"
type input "5,556.37"
click at [1184, 481] on button "Save & Close" at bounding box center [1169, 481] width 112 height 35
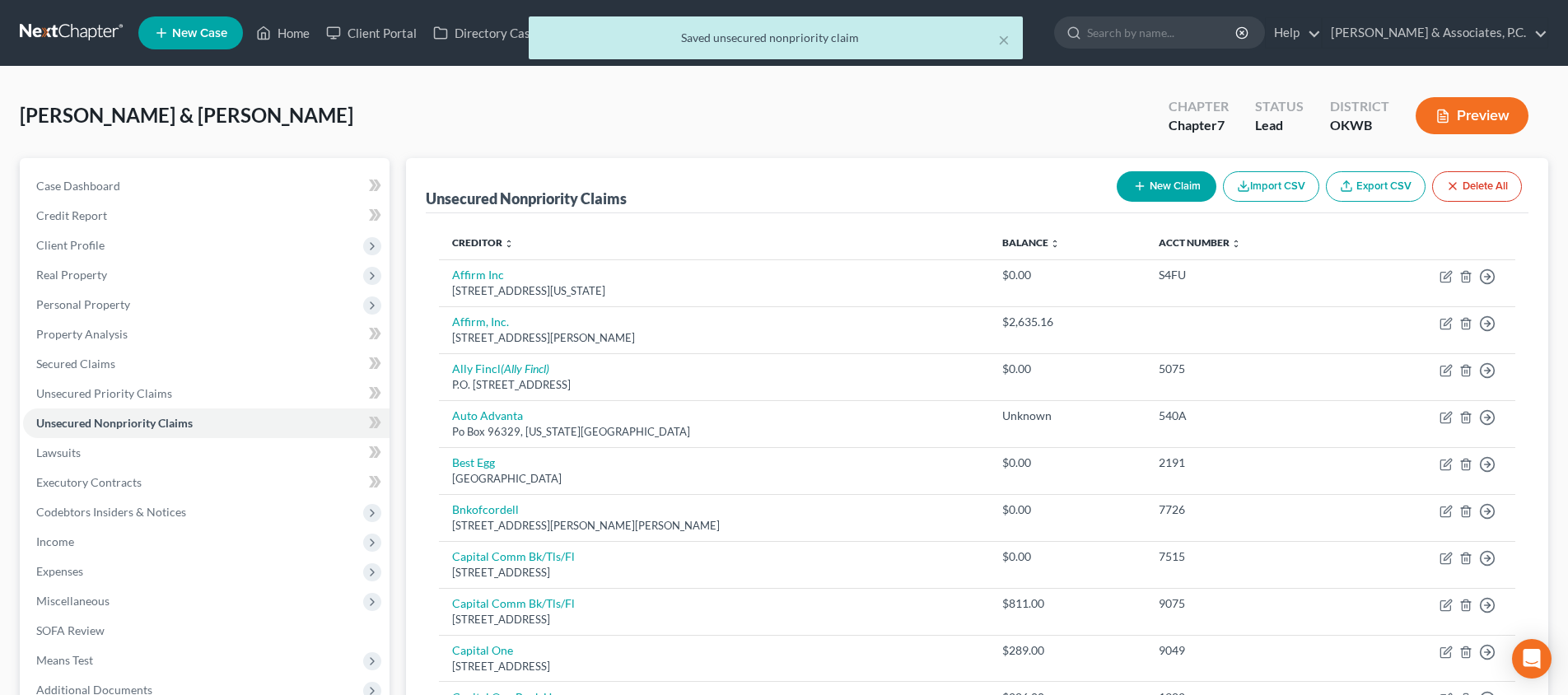
click at [1197, 189] on button "New Claim" at bounding box center [1166, 186] width 100 height 31
select select "2"
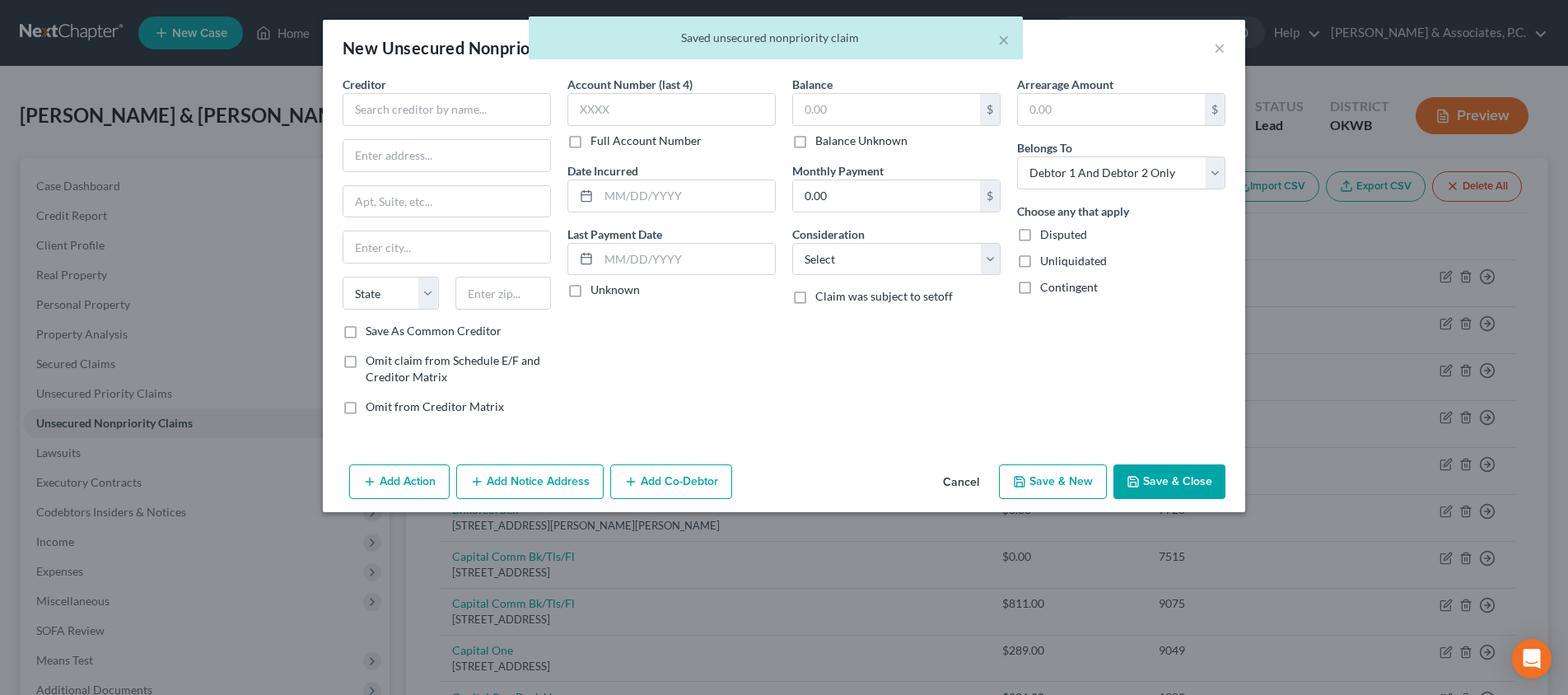
click at [483, 91] on div "Creditor *" at bounding box center [447, 101] width 208 height 50
click at [485, 98] on input "text" at bounding box center [447, 110] width 208 height 33
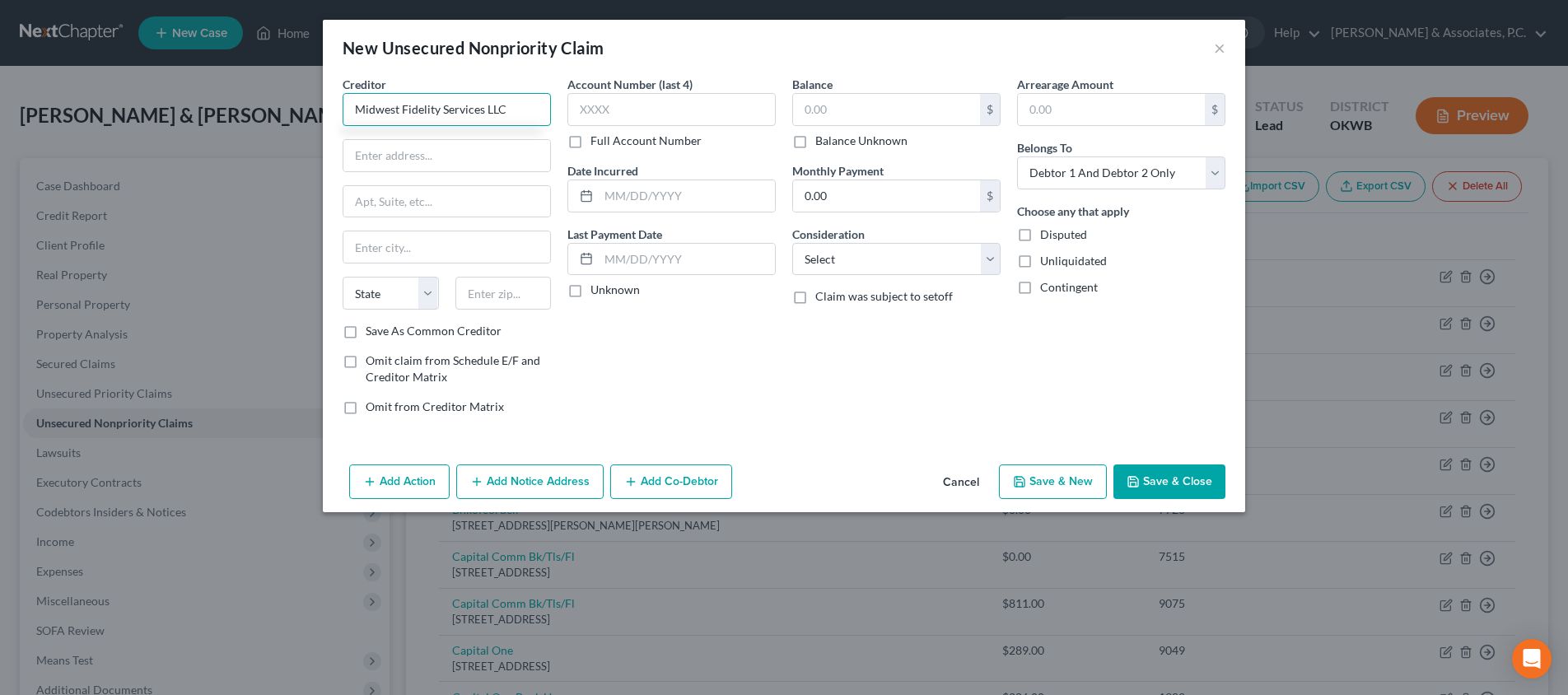
type input "Midwest Fidelity Services LLC"
type input "[STREET_ADDRESS]"
type input "66067"
type input "[GEOGRAPHIC_DATA]"
select select "17"
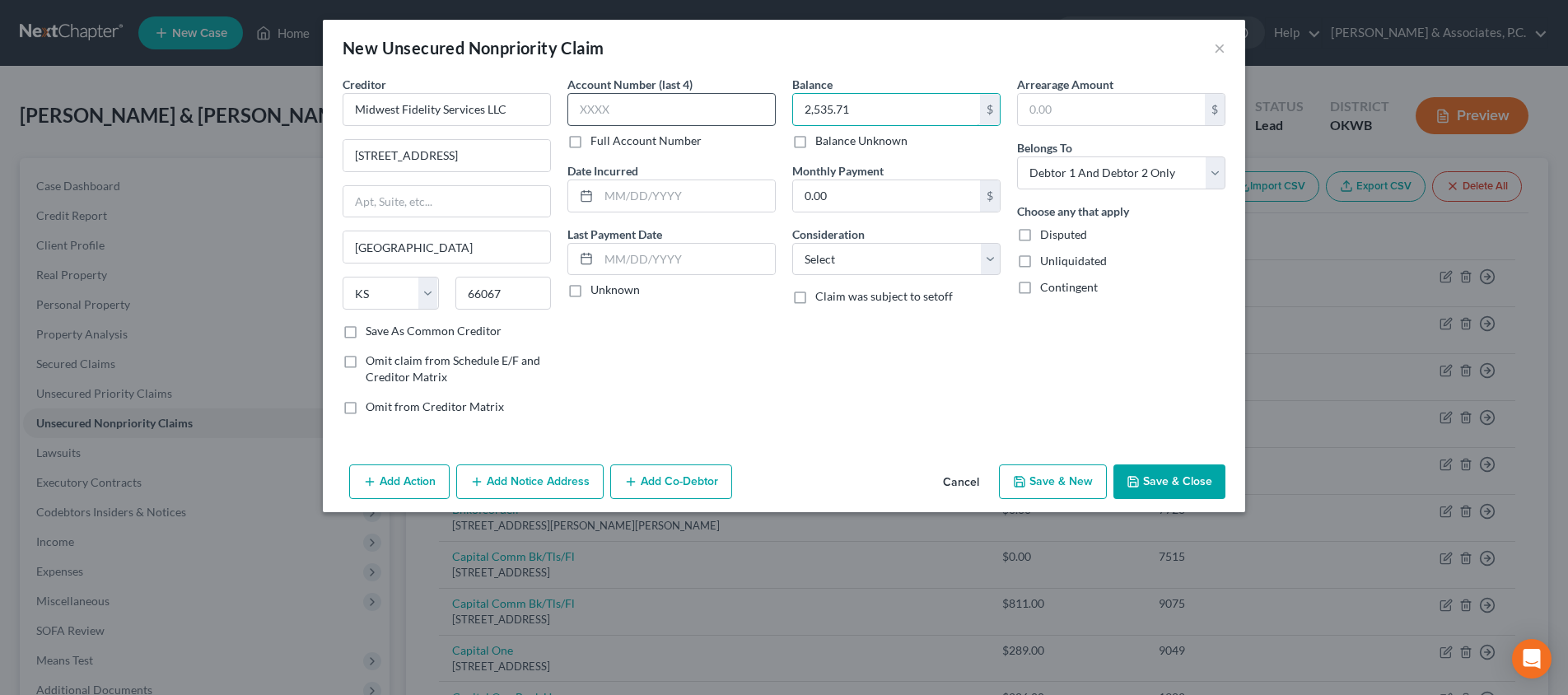
type input "2,535.71"
click at [598, 115] on input "text" at bounding box center [671, 110] width 208 height 33
type input "7"
type input "8799"
click at [1155, 477] on button "Save & Close" at bounding box center [1169, 481] width 112 height 35
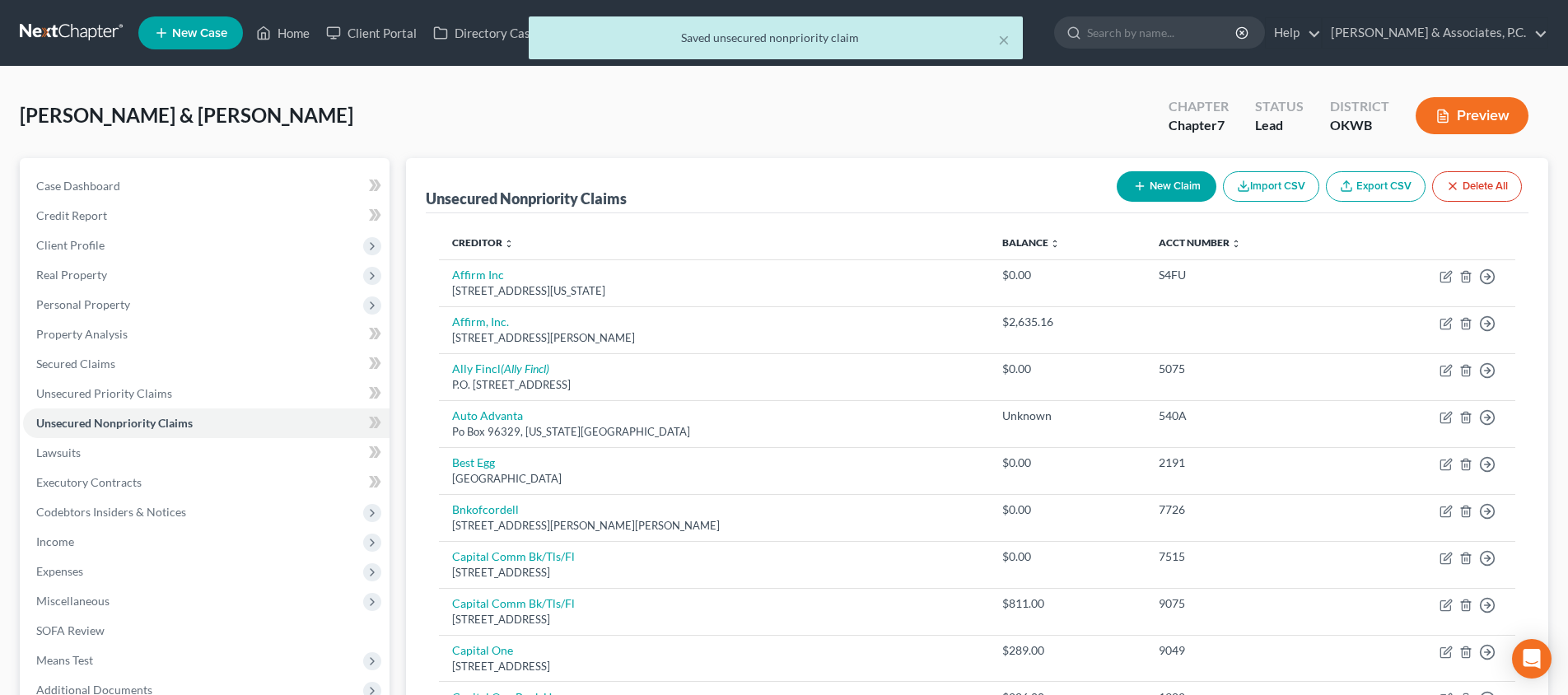
click at [1139, 194] on button "New Claim" at bounding box center [1166, 186] width 100 height 31
select select "2"
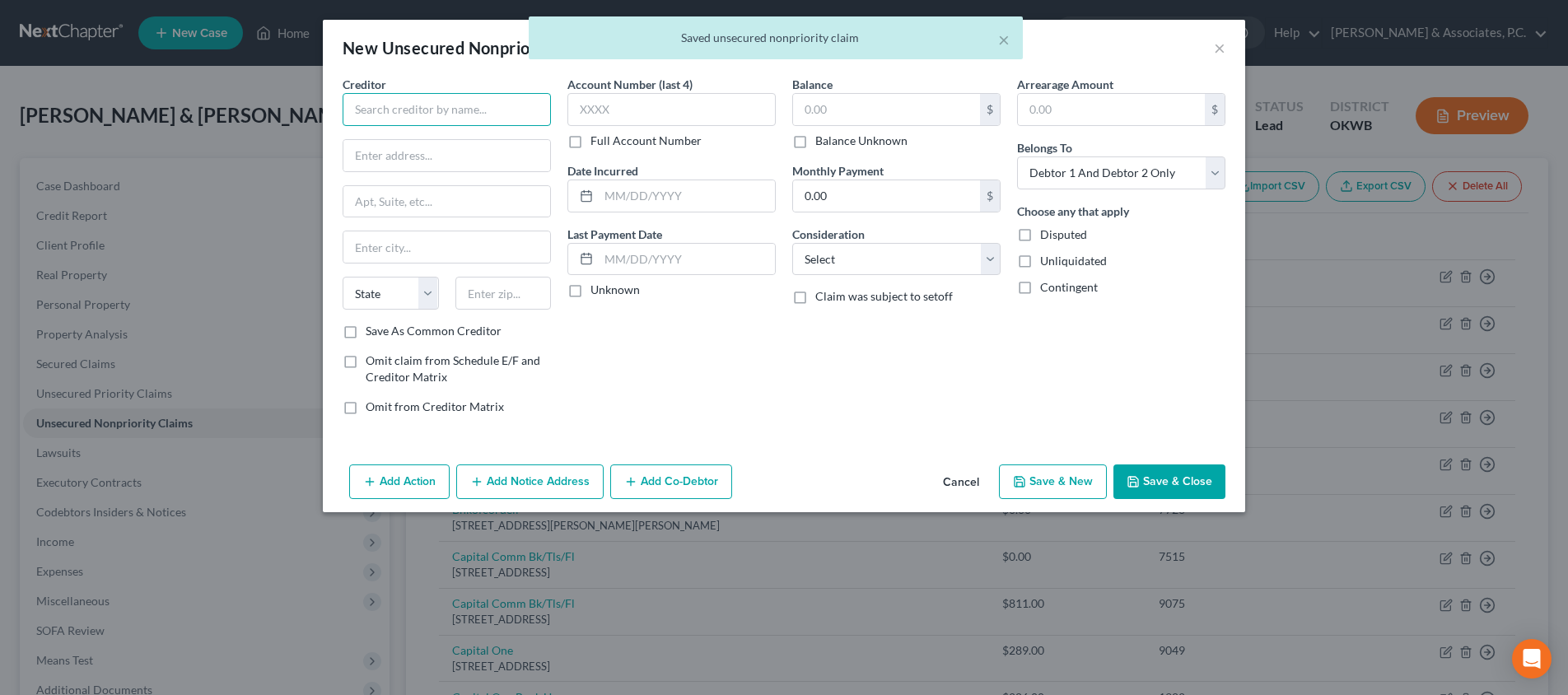
click at [467, 102] on input "text" at bounding box center [447, 110] width 208 height 33
type input "With U Loans"
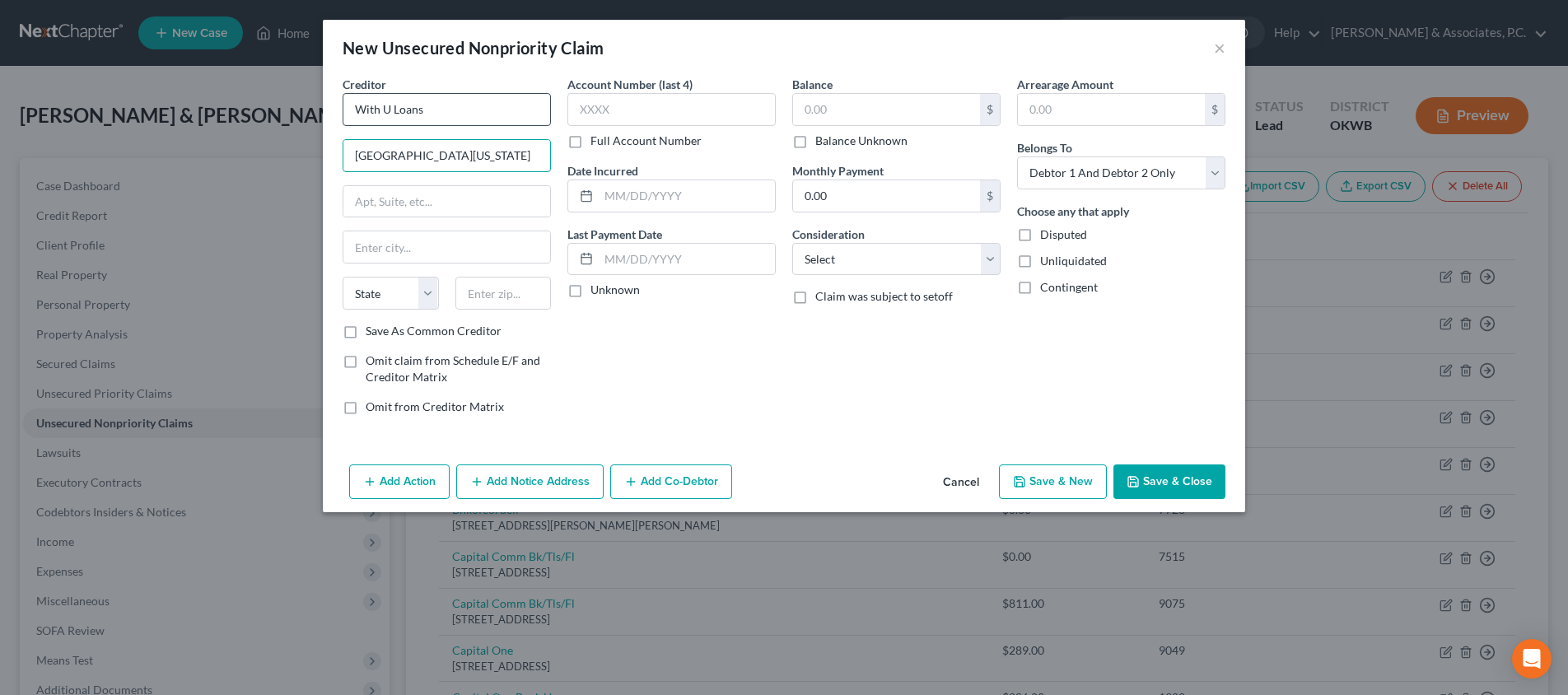
type input "[GEOGRAPHIC_DATA][US_STATE]"
type input "73170"
type input "[US_STATE][GEOGRAPHIC_DATA]"
select select "37"
click at [1161, 486] on button "Save & Close" at bounding box center [1169, 481] width 112 height 35
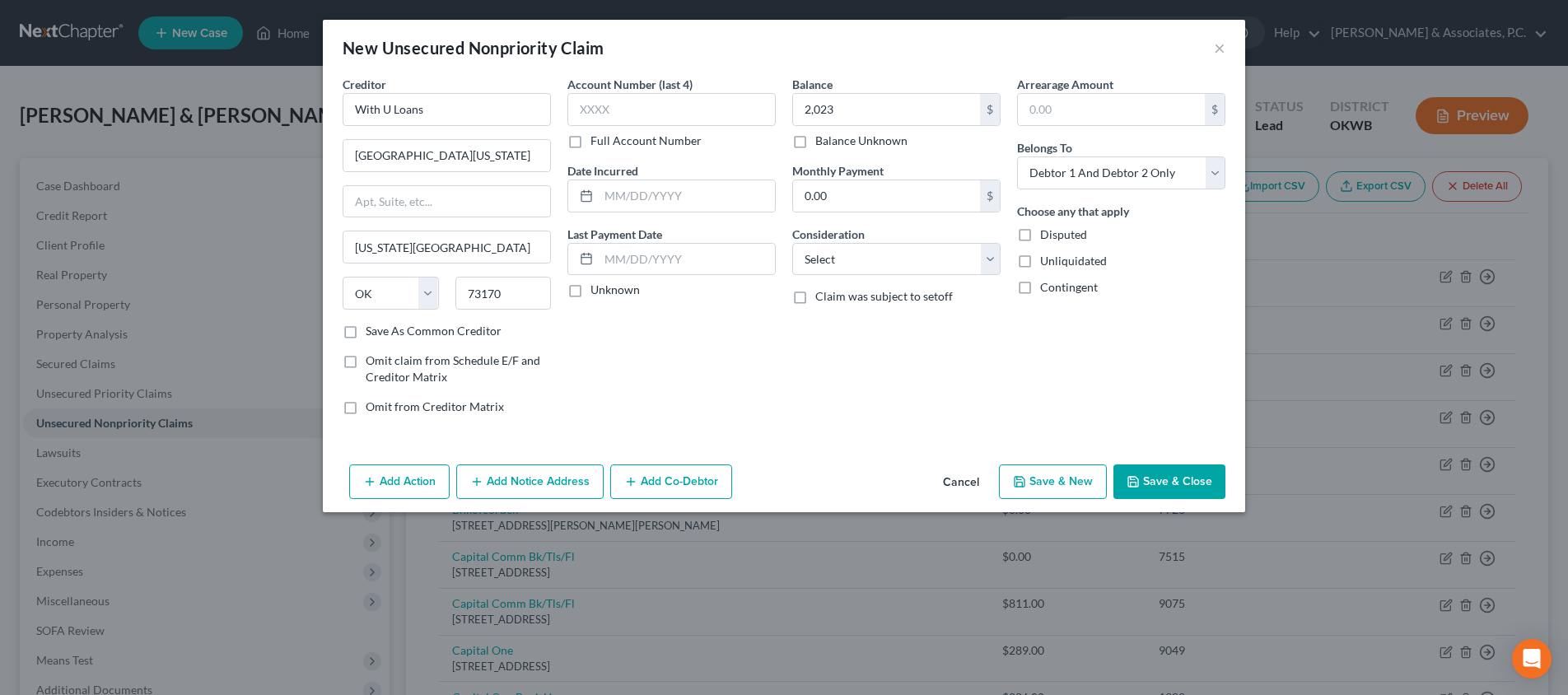
type input "2,023.00"
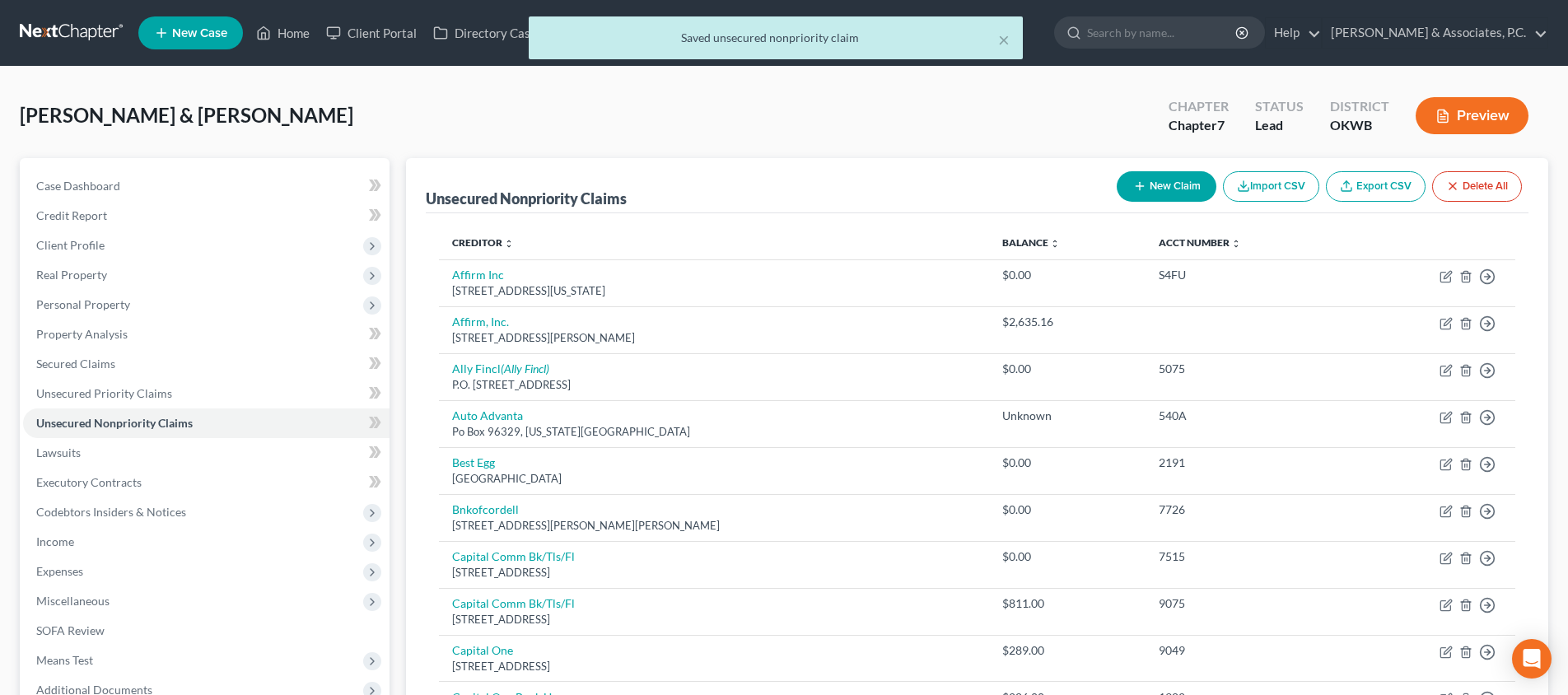
click at [1152, 185] on button "New Claim" at bounding box center [1166, 186] width 100 height 31
select select "2"
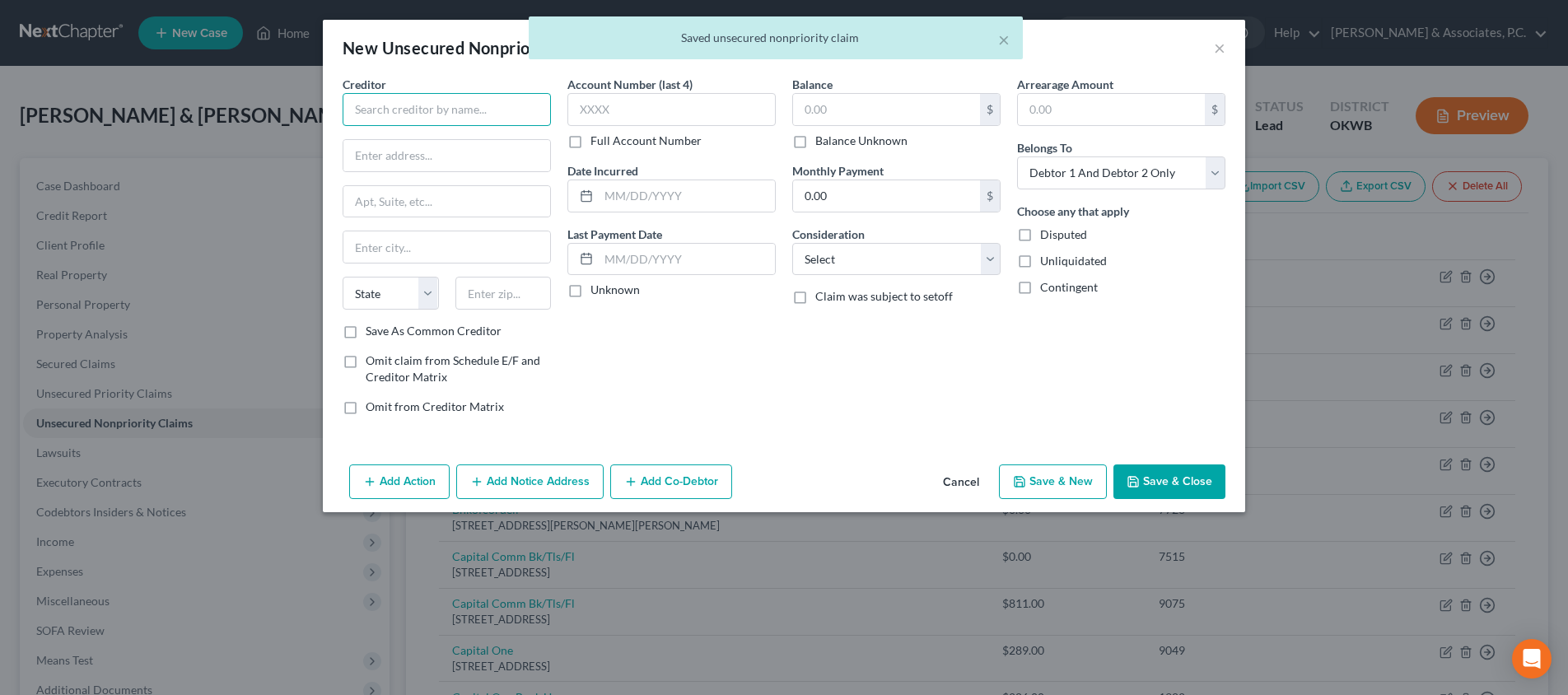
click at [513, 117] on input "text" at bounding box center [447, 110] width 208 height 33
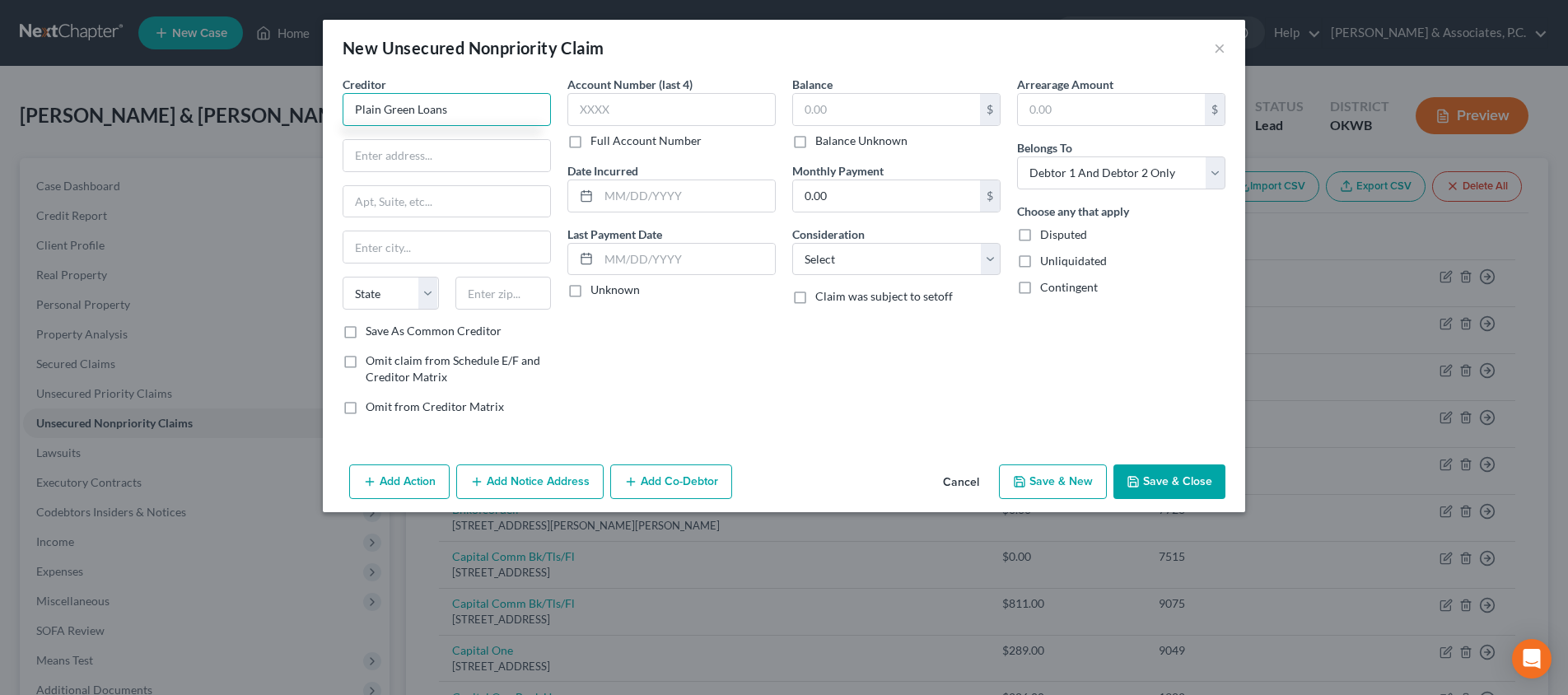
type input "Plain Green Loans"
type input "[STREET_ADDRESS][PERSON_NAME]"
type input "59521"
type input "Box Elder"
select select "27"
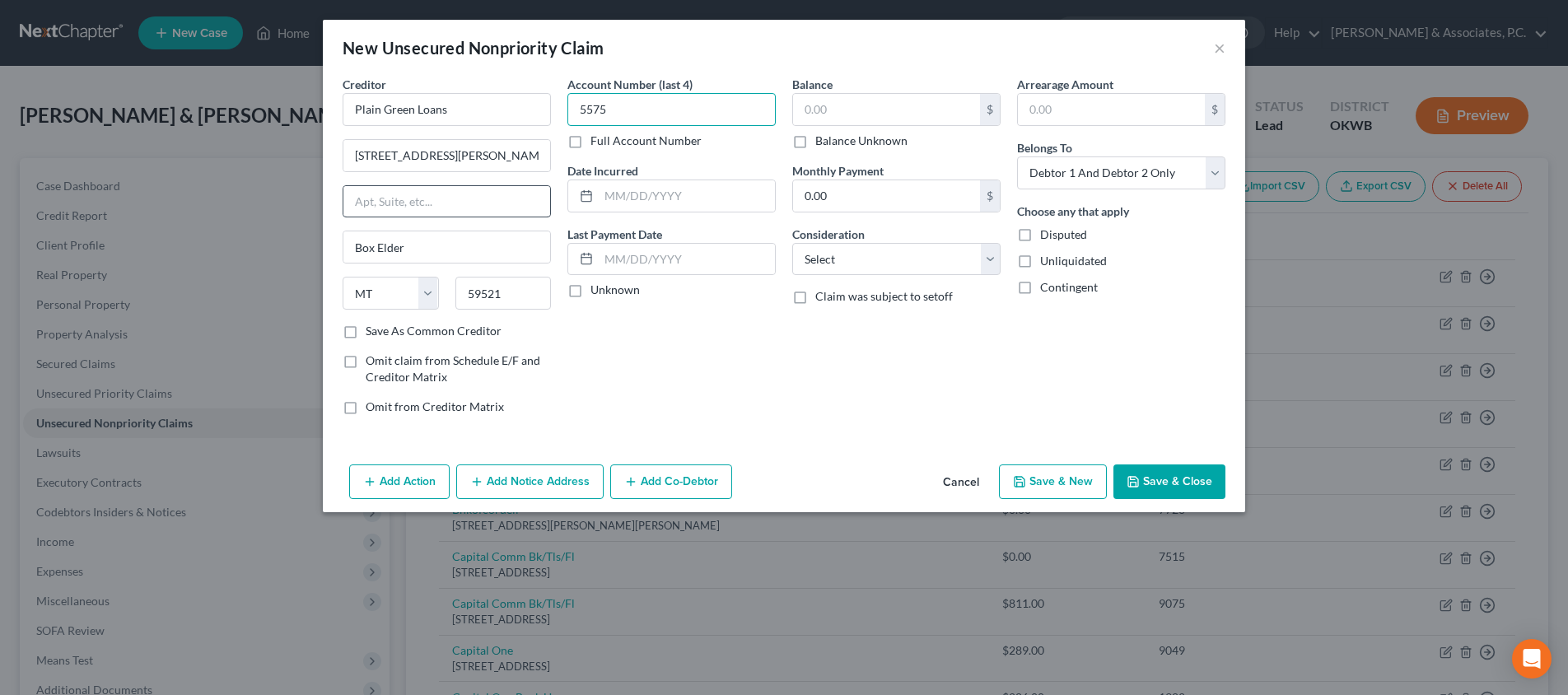
type input "5575"
click at [833, 118] on input "text" at bounding box center [886, 110] width 187 height 32
type input "1,000"
click at [504, 476] on button "Add Notice Address" at bounding box center [529, 481] width 147 height 35
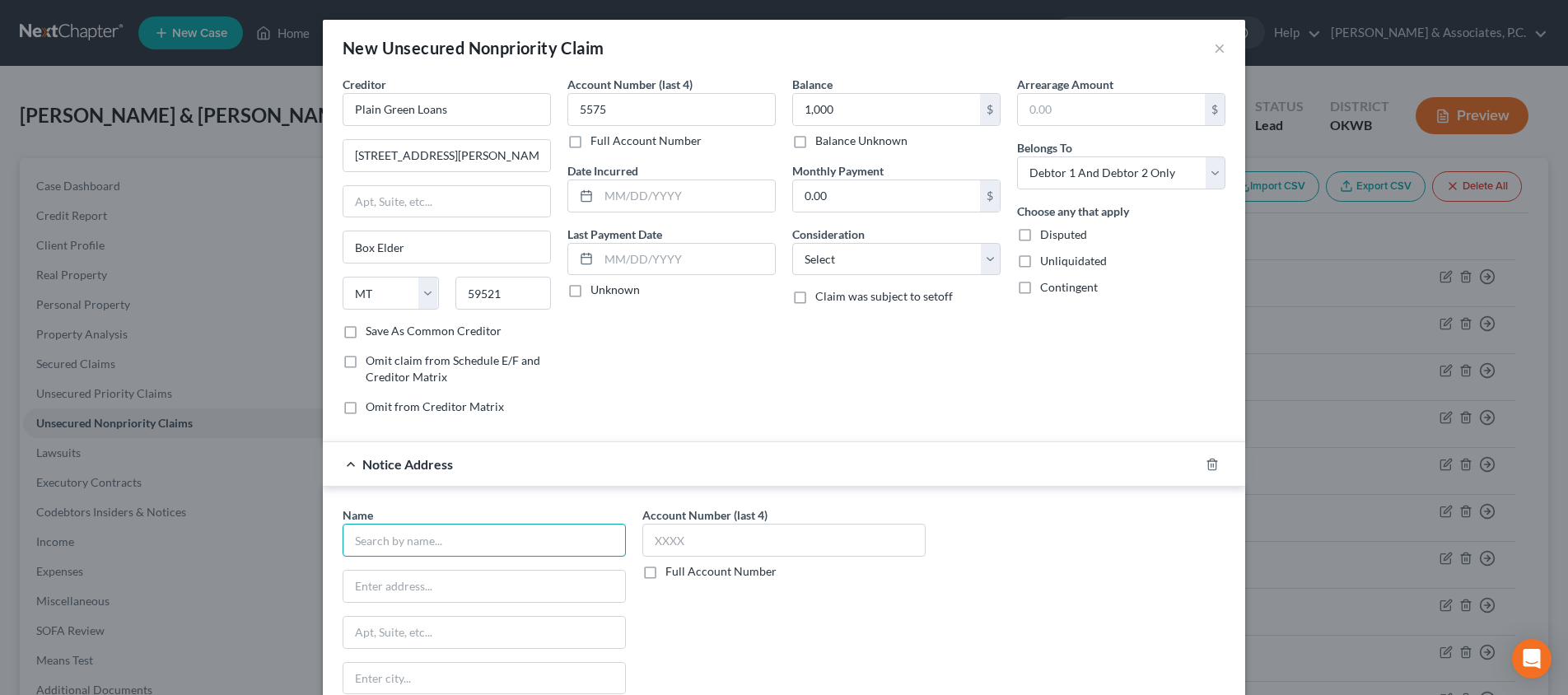
click at [461, 535] on input "text" at bounding box center [484, 540] width 284 height 33
type input "Plain Green Loans"
type input "PO Box 270"
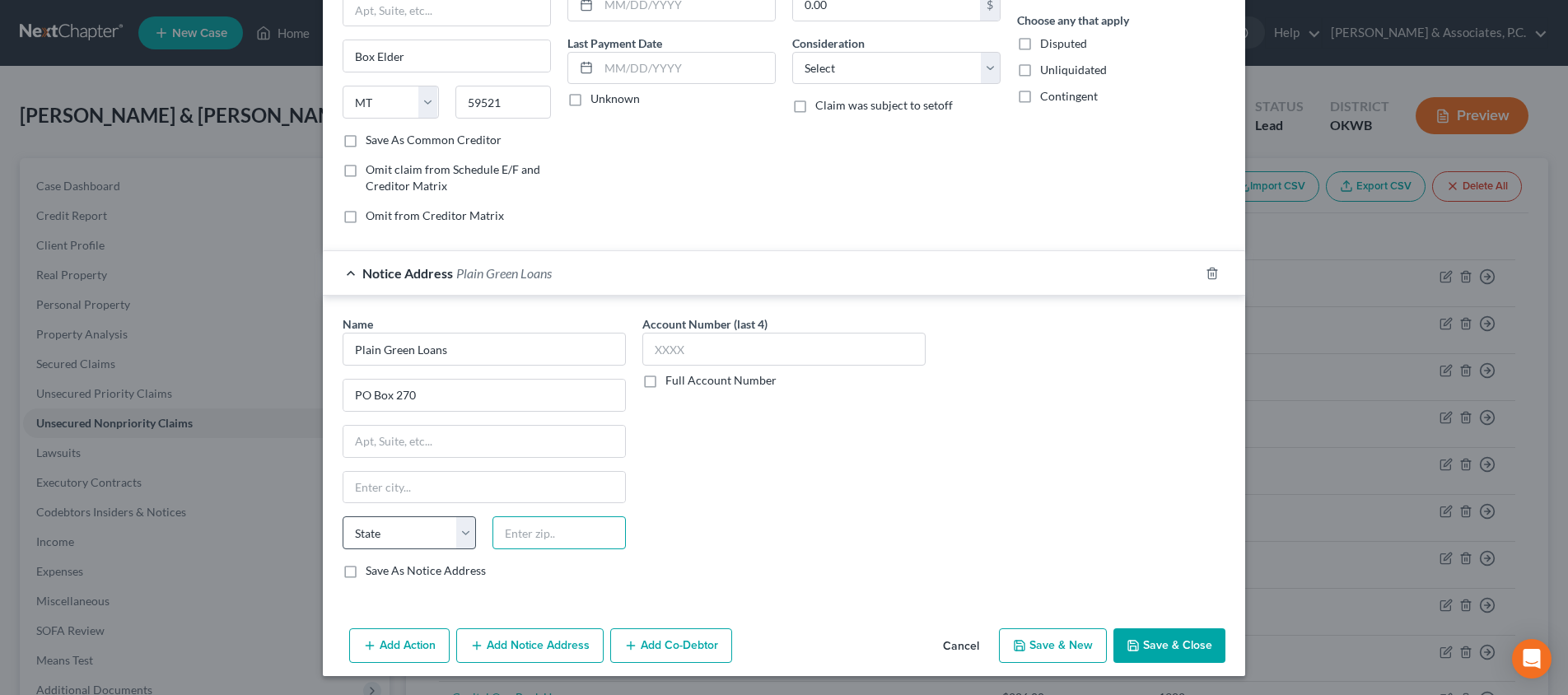
type input "7"
type input "59521"
type input "Box Elder"
select select "27"
type input "5575"
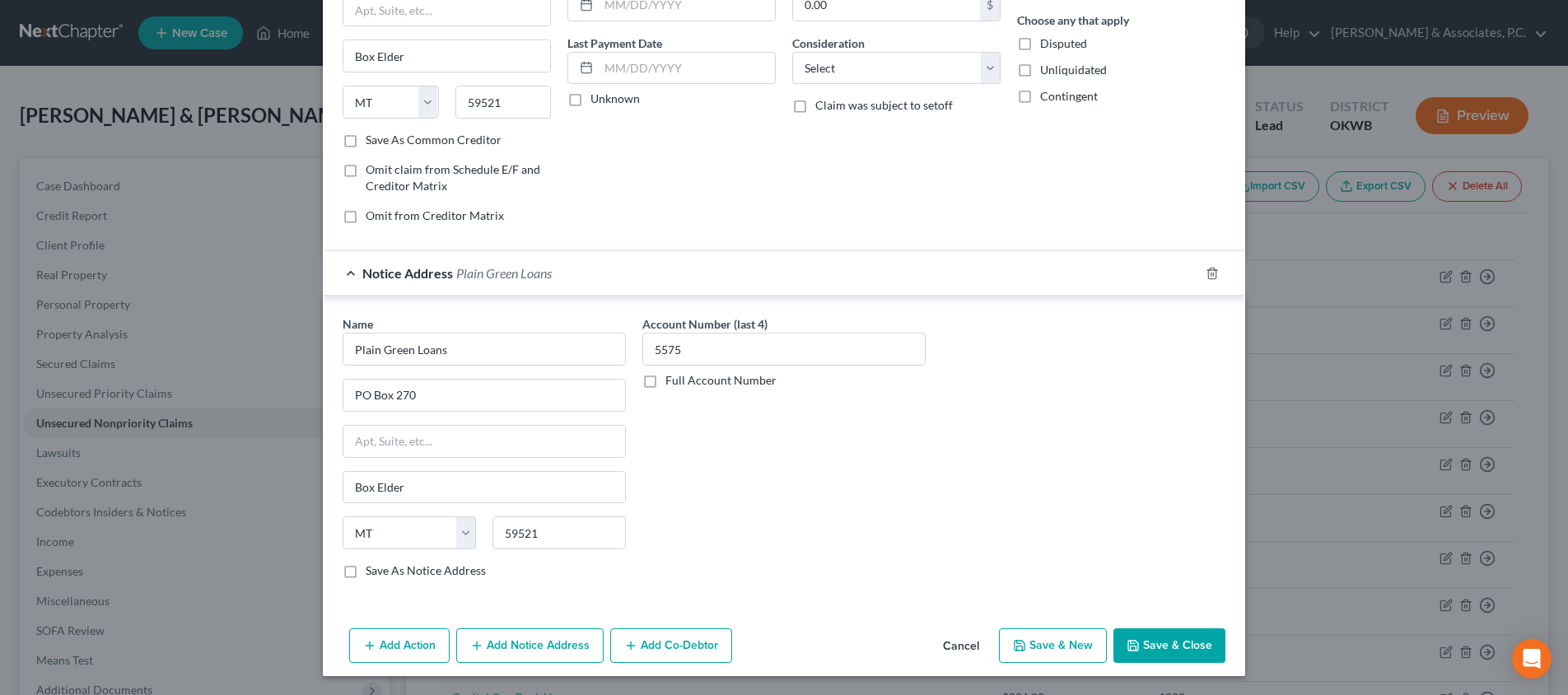
click at [1155, 641] on button "Save & Close" at bounding box center [1169, 645] width 112 height 35
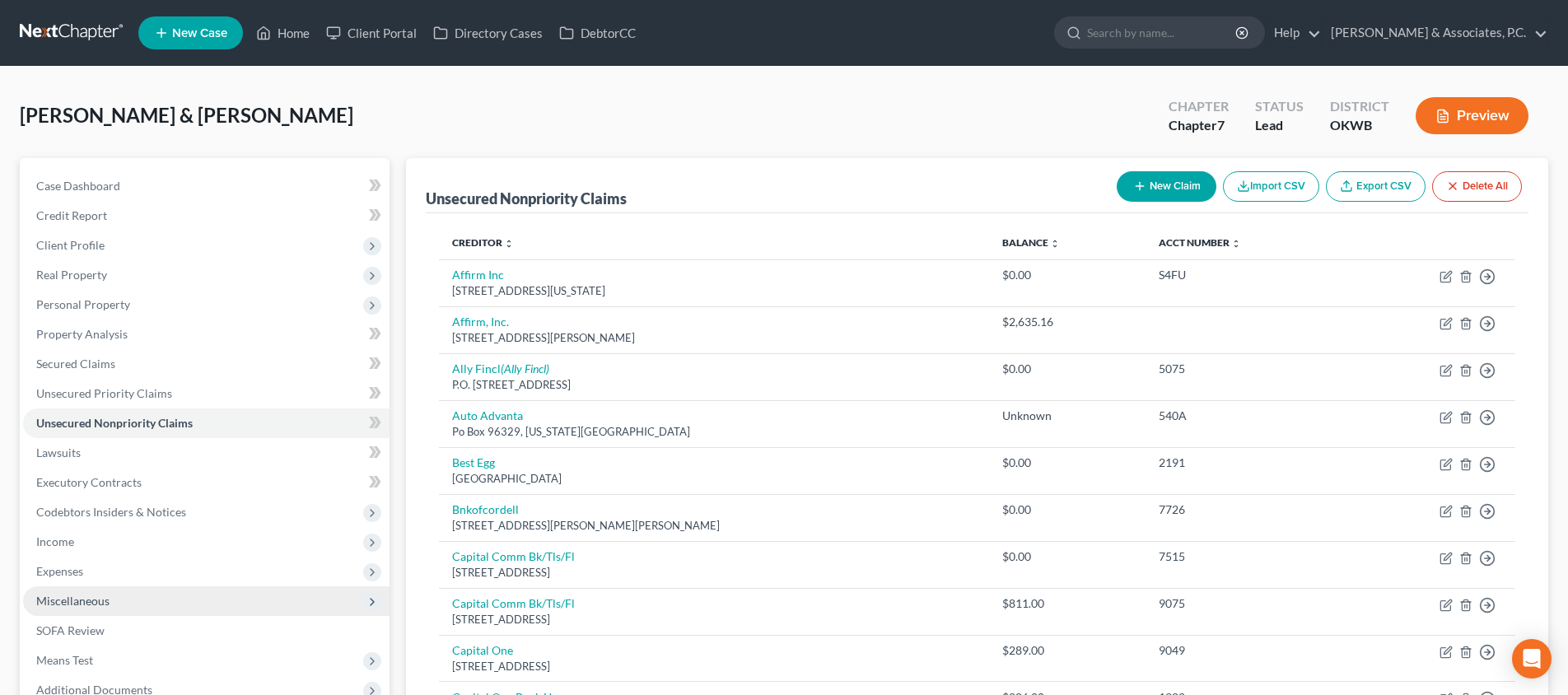
scroll to position [0, 0]
click at [289, 33] on link "Home" at bounding box center [283, 33] width 70 height 30
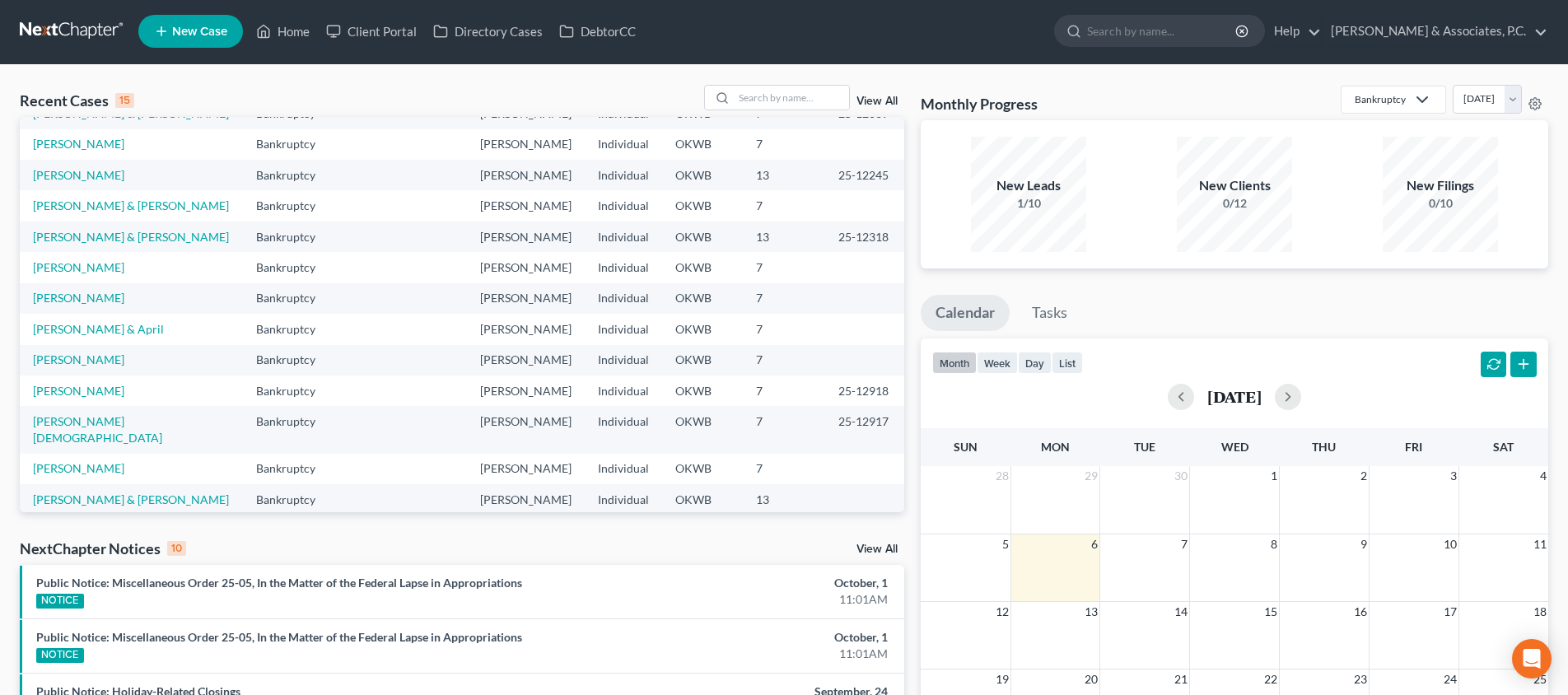
scroll to position [113, 0]
click at [72, 333] on link "[PERSON_NAME] & April" at bounding box center [98, 329] width 131 height 14
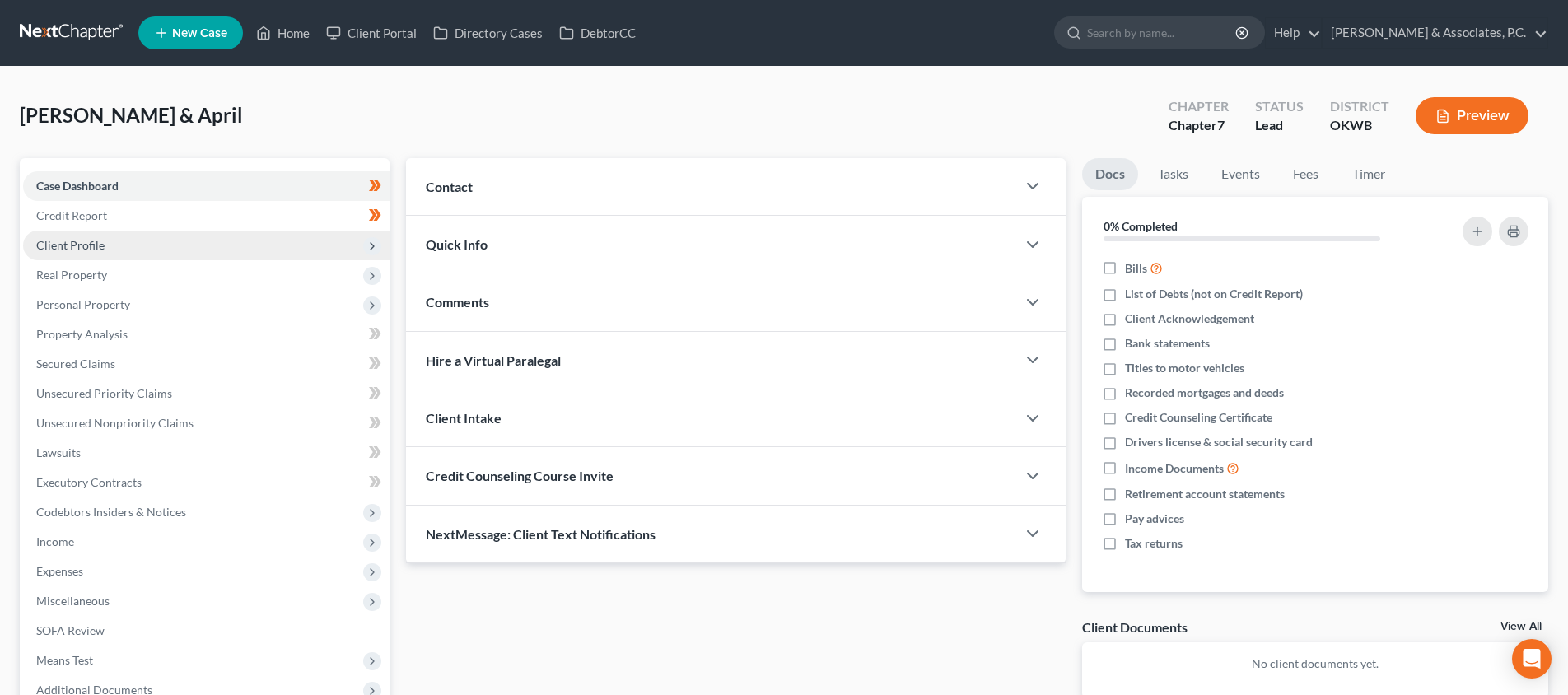
click at [250, 241] on span "Client Profile" at bounding box center [206, 245] width 367 height 30
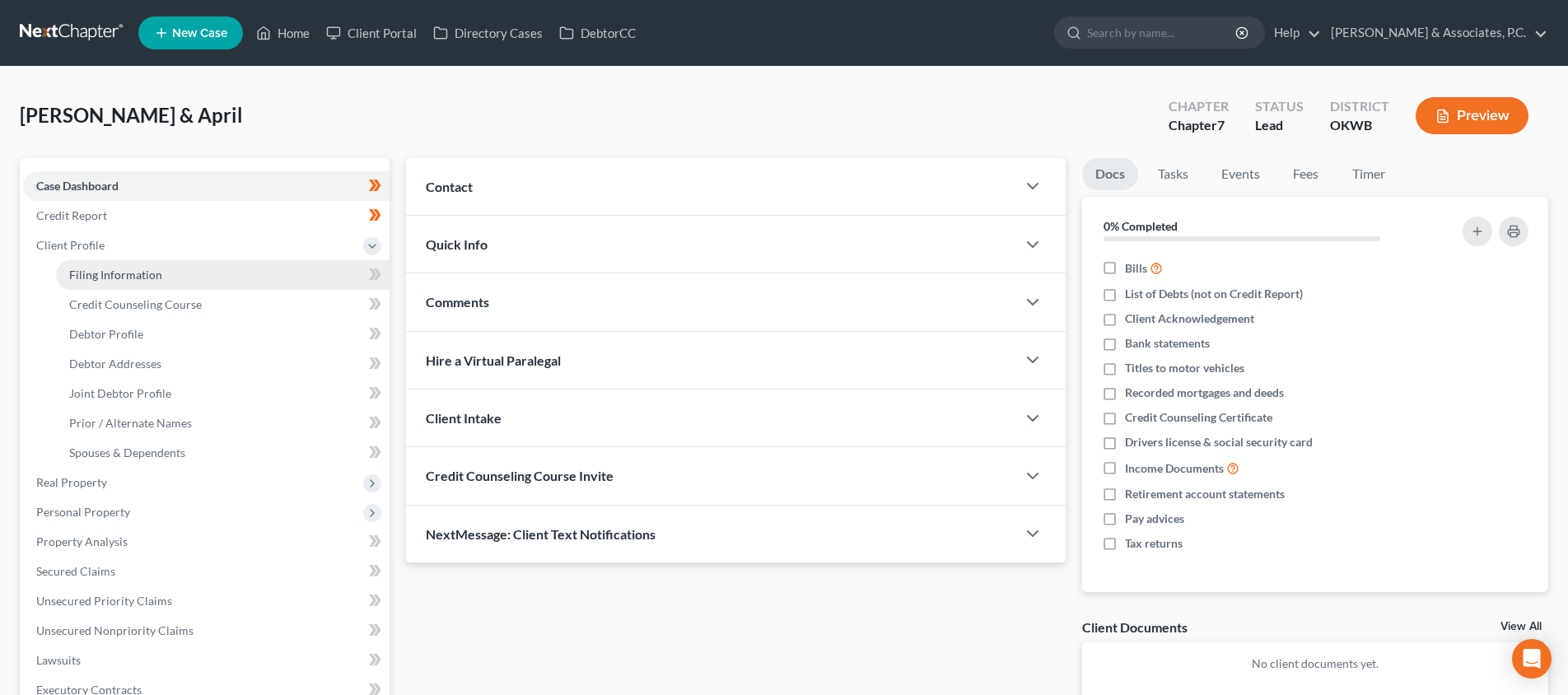
click at [249, 264] on link "Filing Information" at bounding box center [222, 275] width 334 height 30
select select "1"
select select "0"
select select "37"
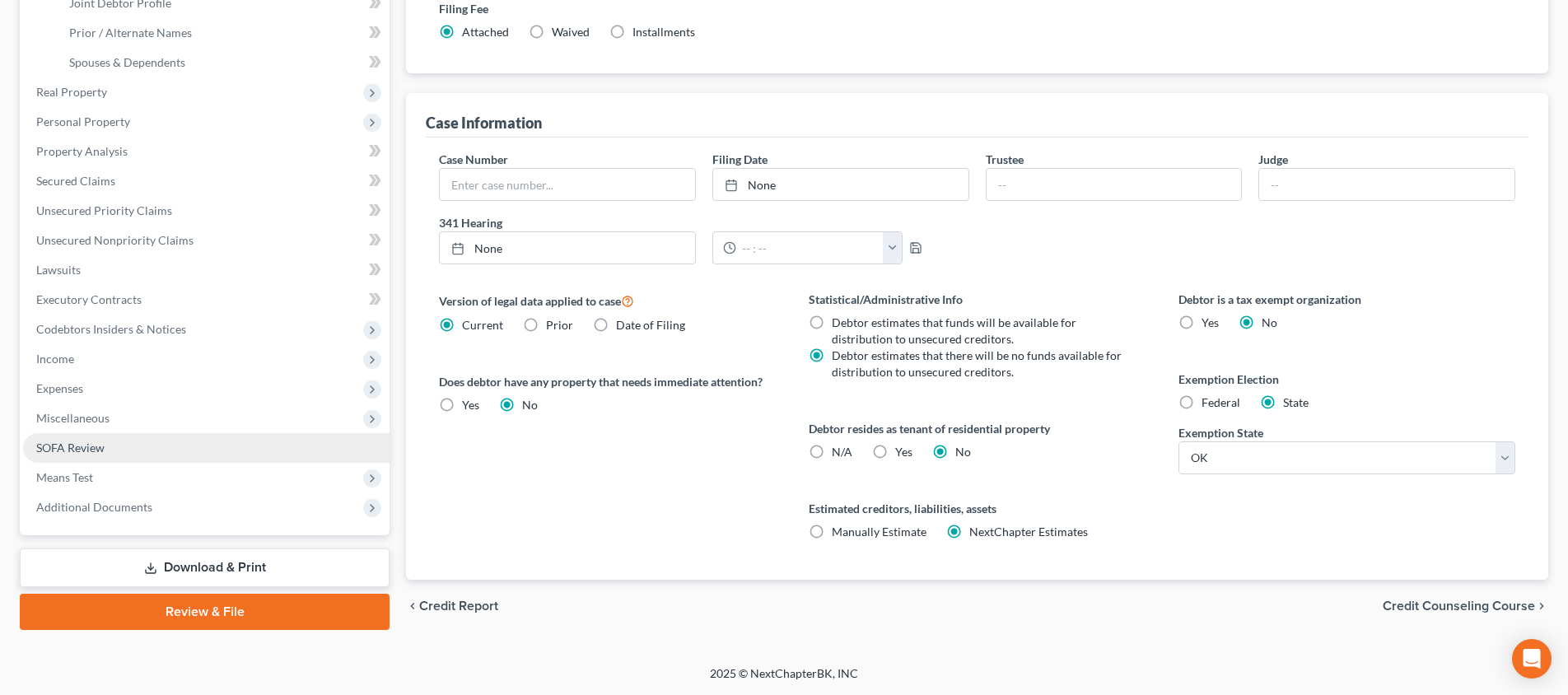
scroll to position [390, 0]
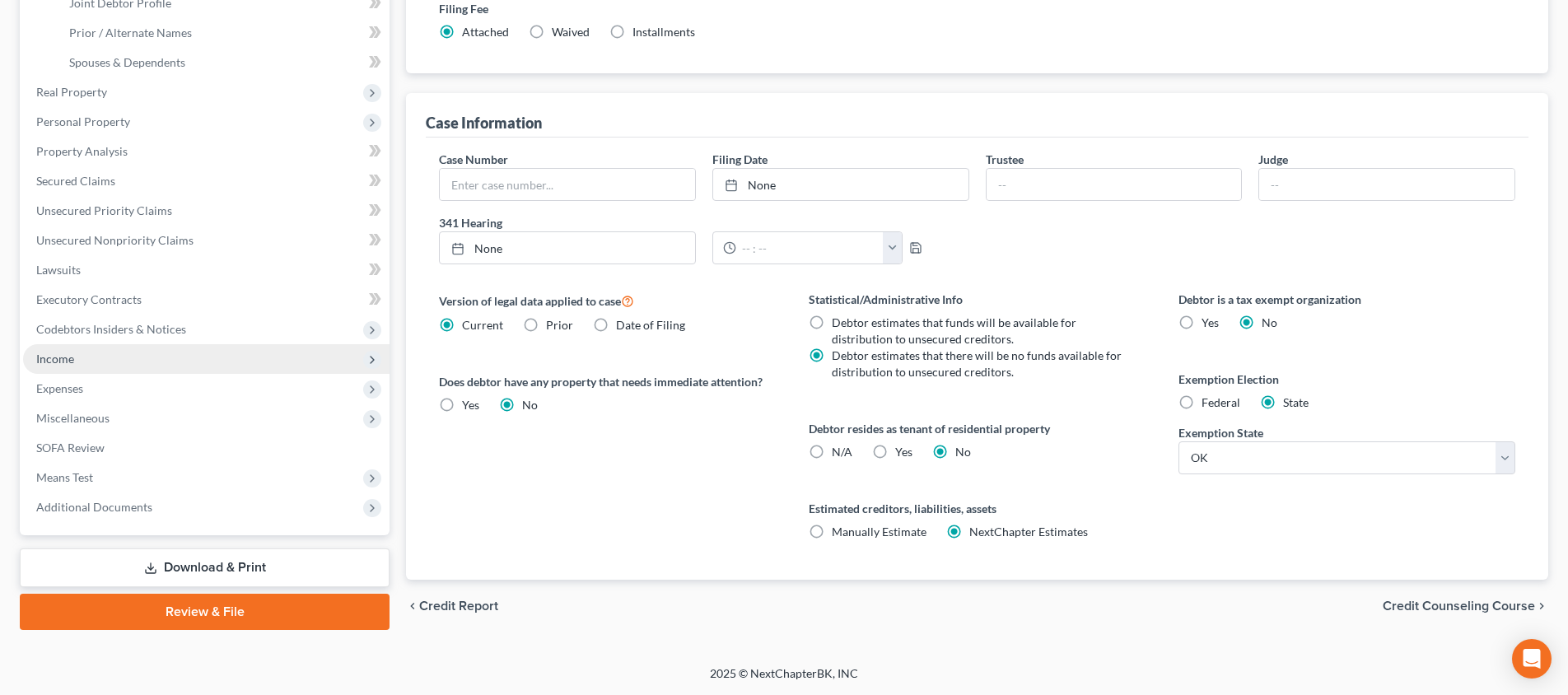
click at [145, 358] on span "Income" at bounding box center [206, 359] width 367 height 30
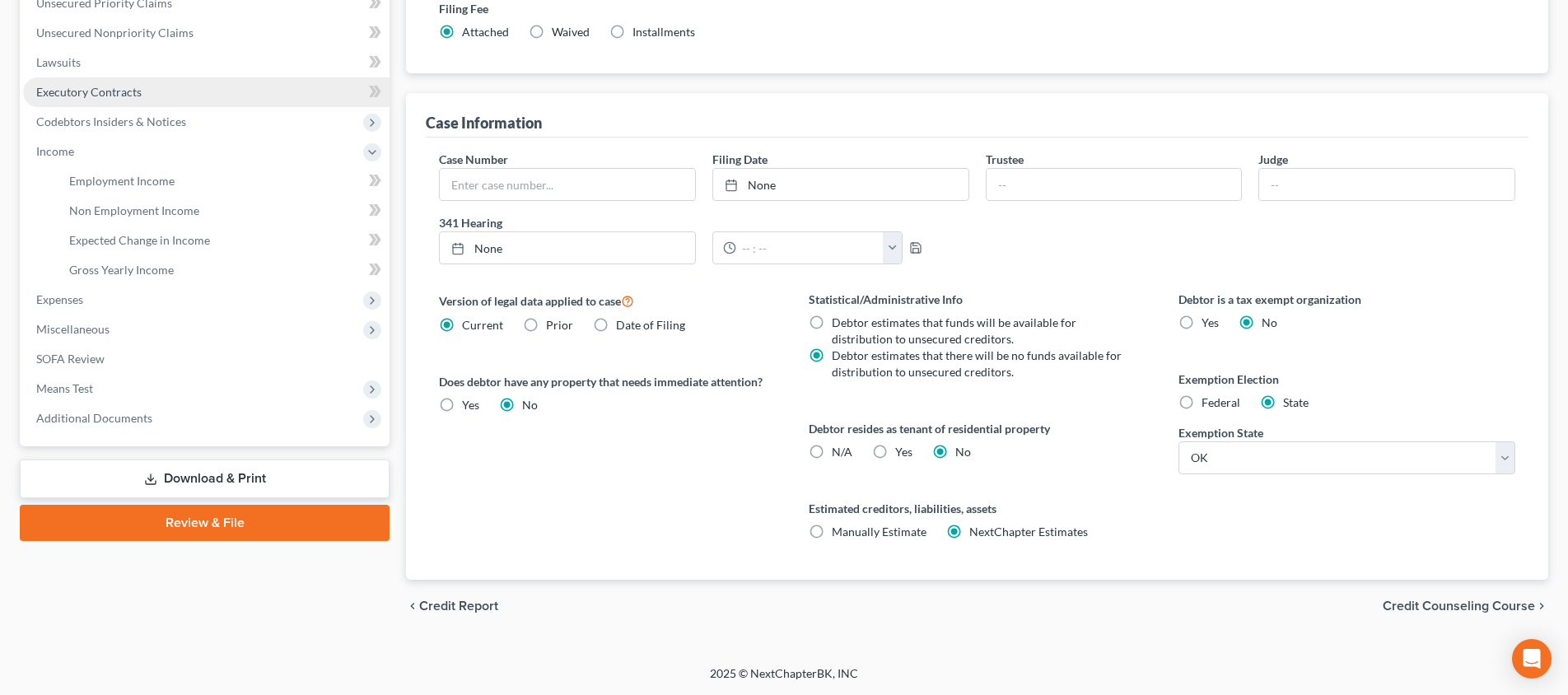
click at [195, 185] on link "Employment Income" at bounding box center [222, 181] width 334 height 30
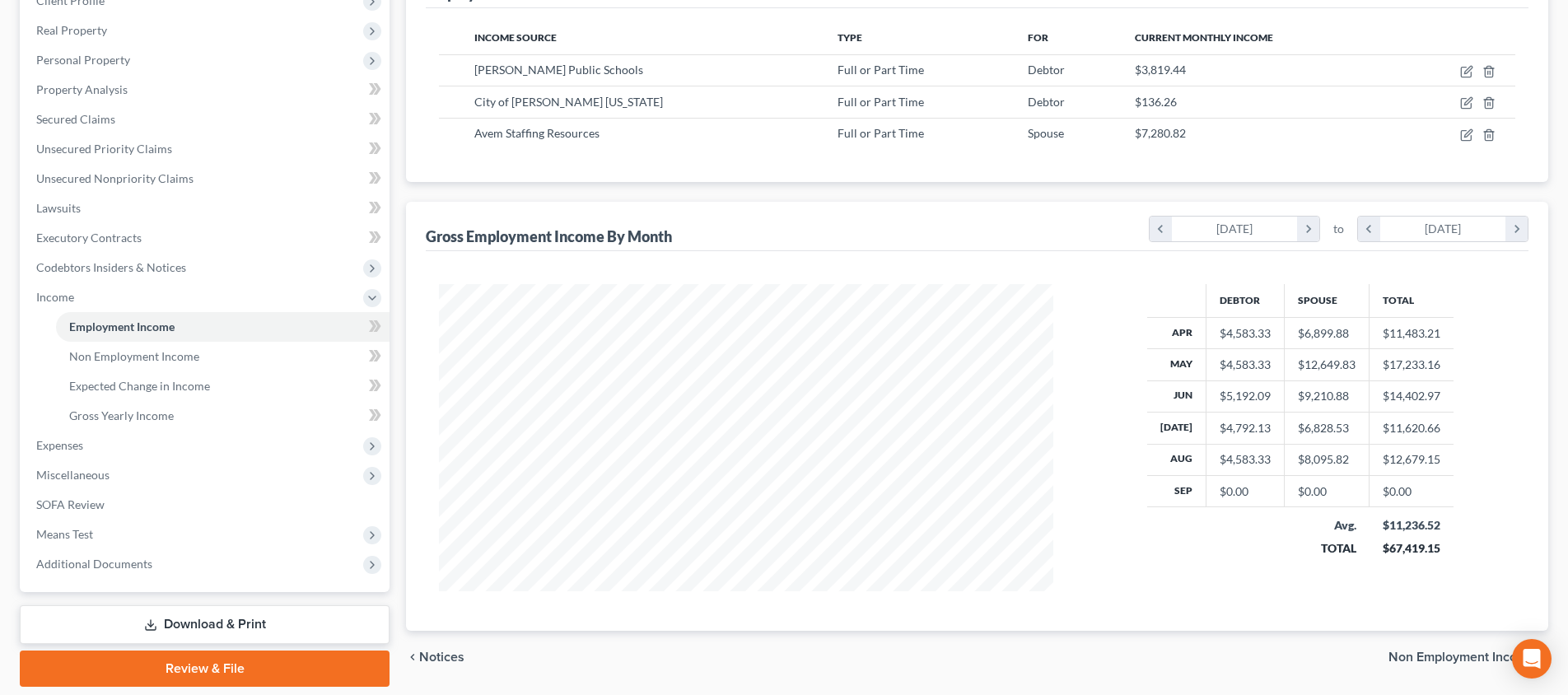
scroll to position [224, 0]
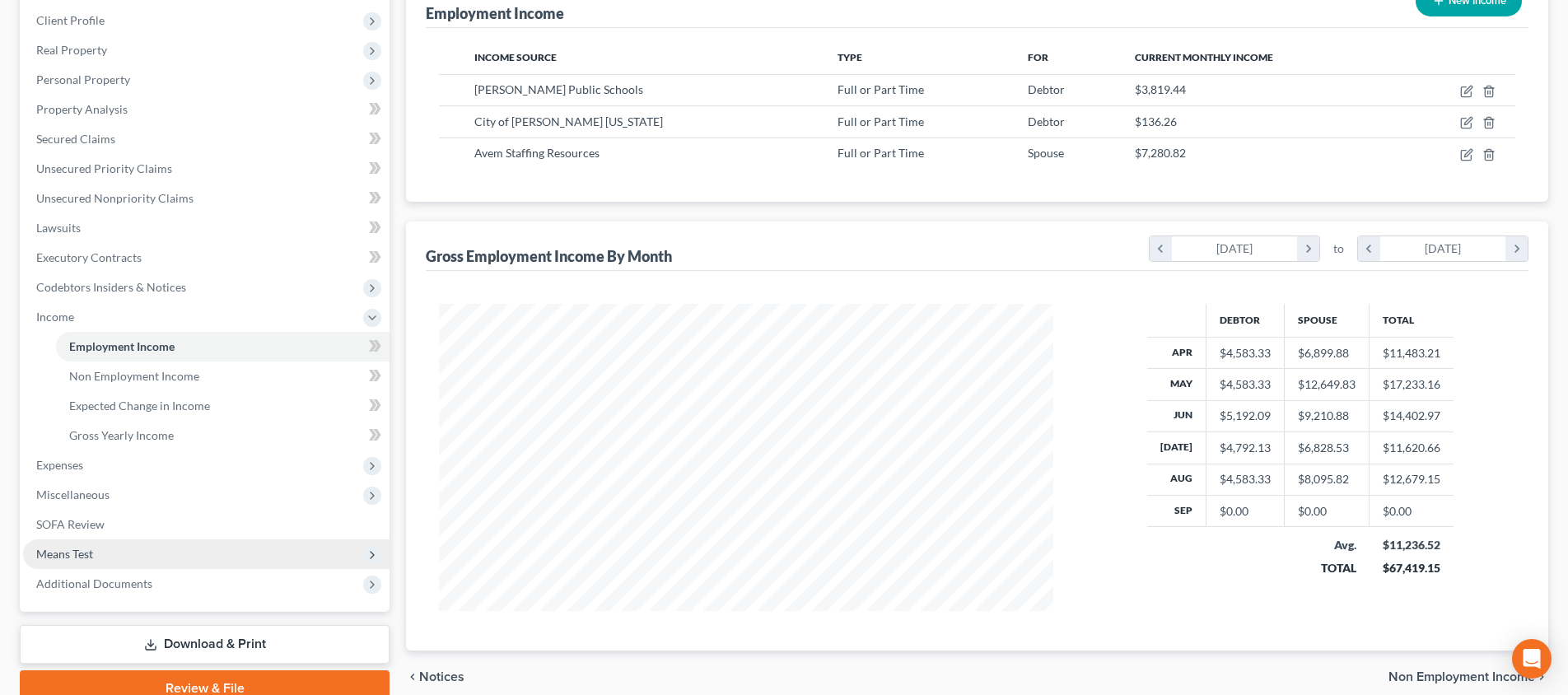
click at [180, 539] on span "Means Test" at bounding box center [206, 554] width 367 height 30
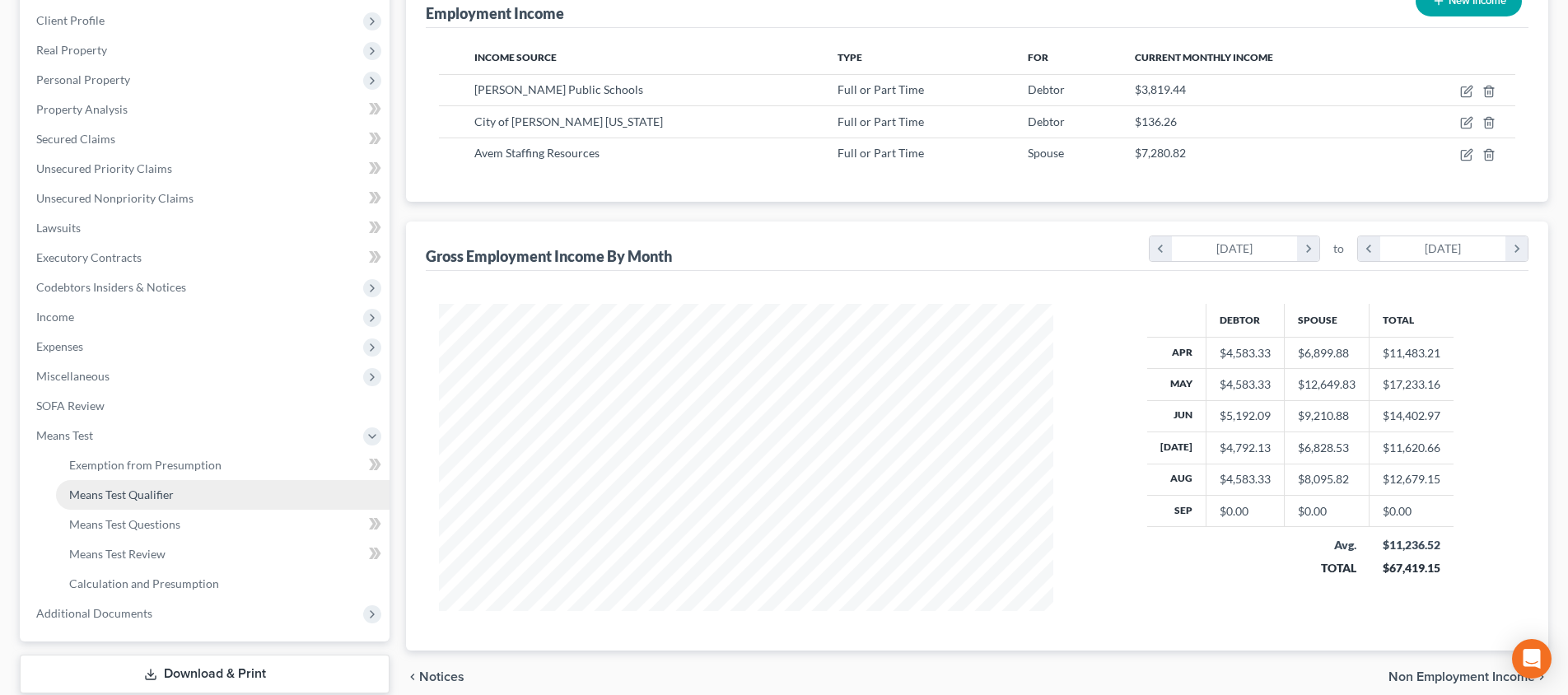
click at [183, 500] on link "Means Test Qualifier" at bounding box center [222, 495] width 334 height 30
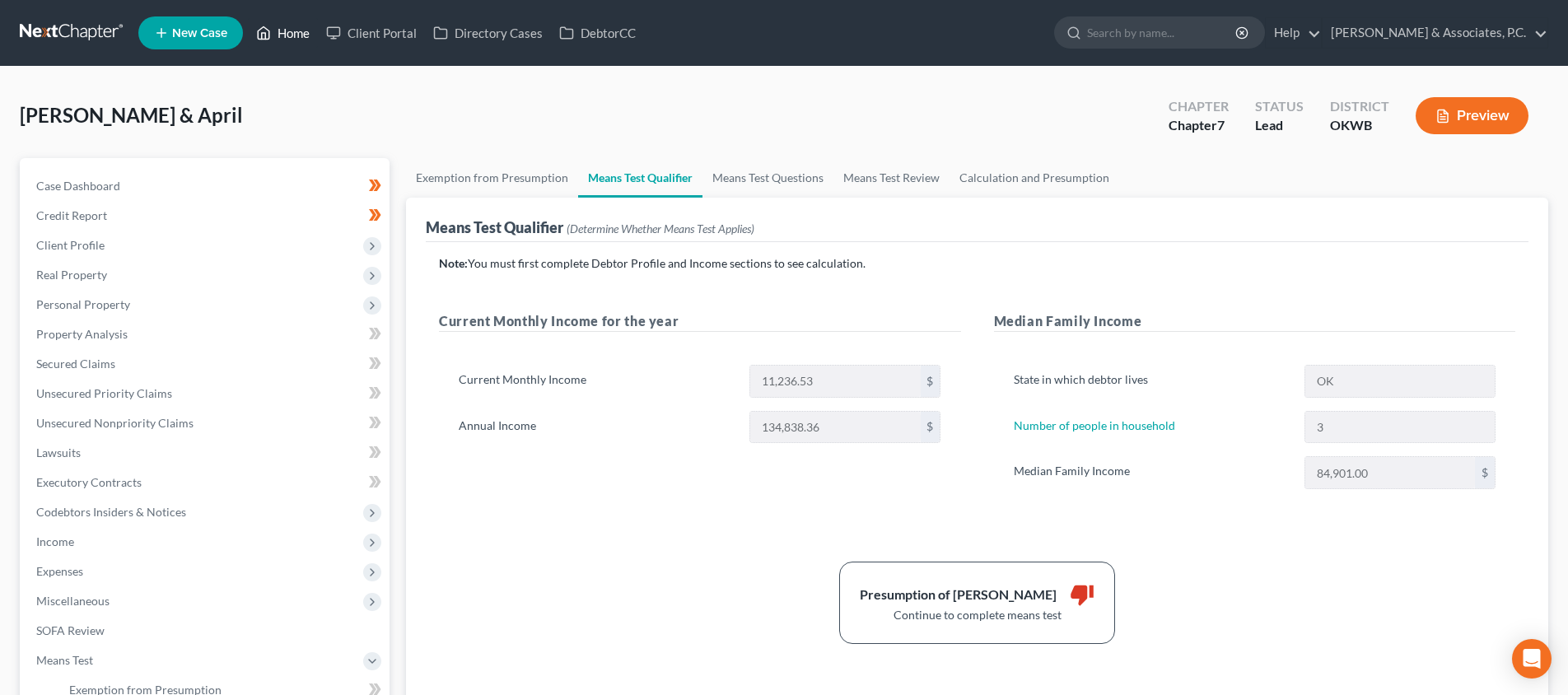
click at [306, 34] on link "Home" at bounding box center [283, 33] width 70 height 30
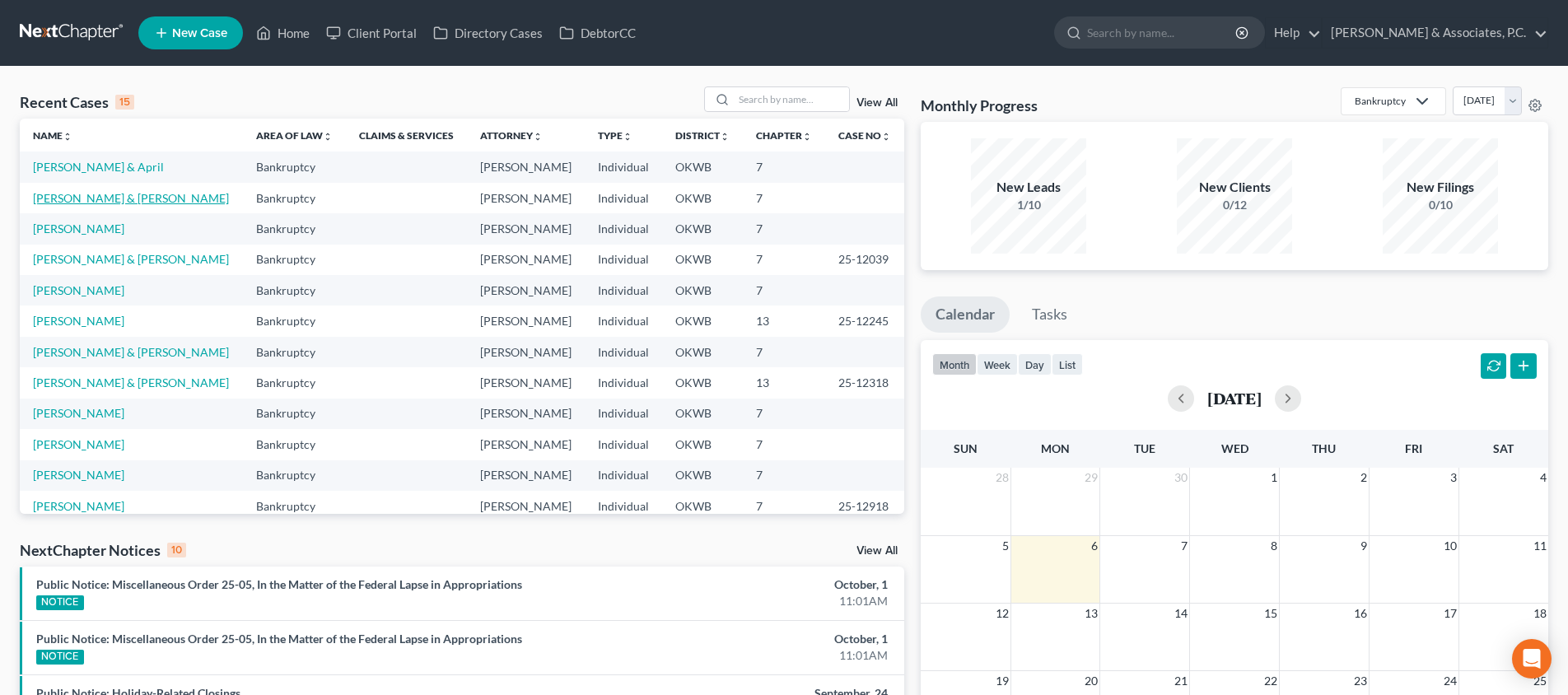
click at [89, 201] on link "[PERSON_NAME] & [PERSON_NAME]" at bounding box center [131, 198] width 196 height 14
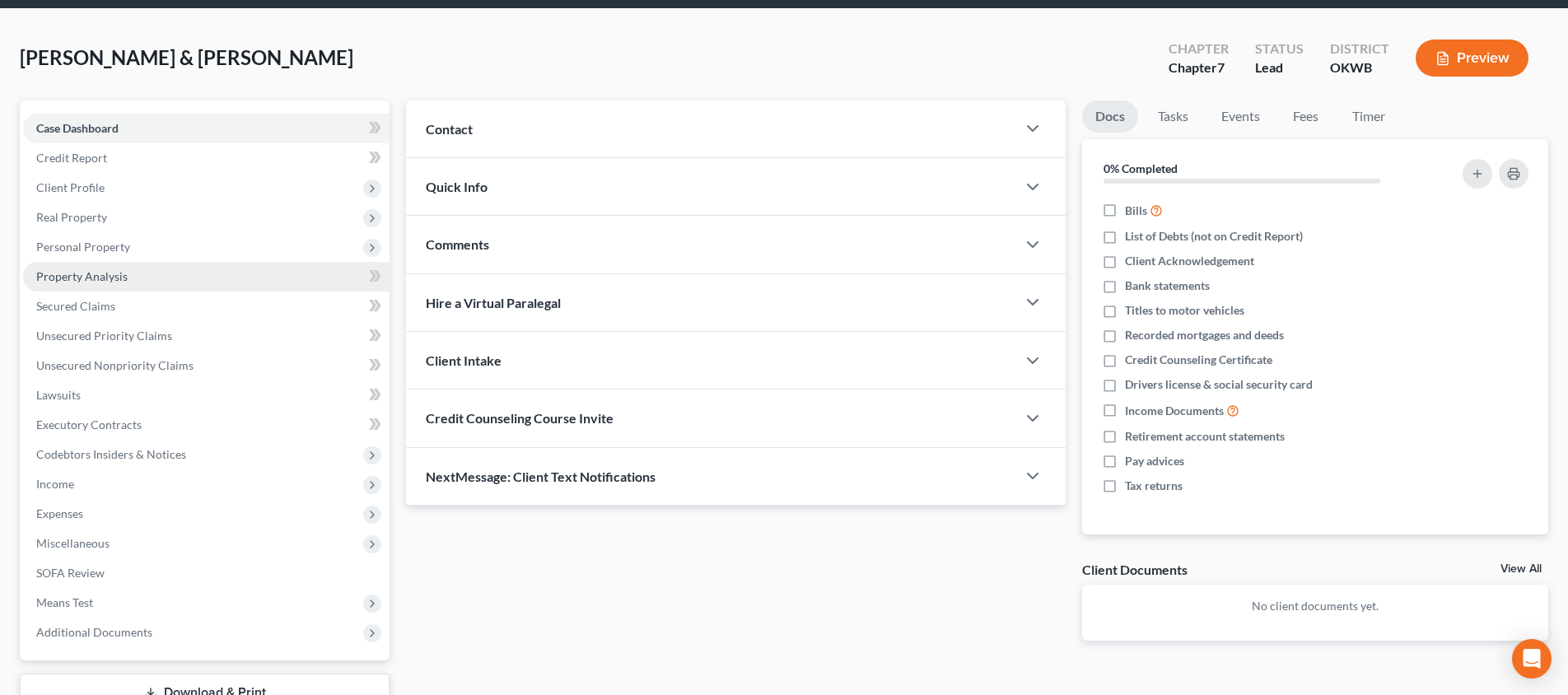
scroll to position [73, 0]
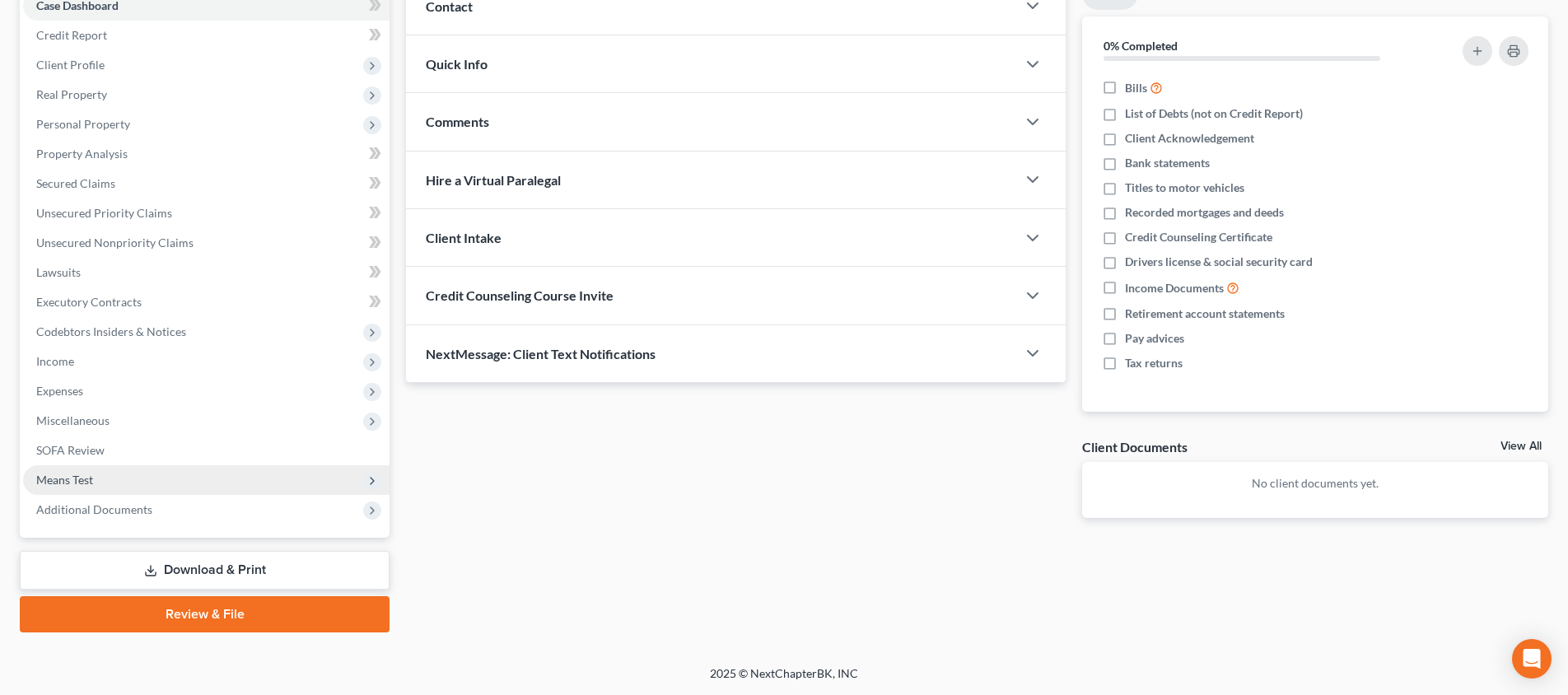
click at [218, 473] on span "Means Test" at bounding box center [206, 480] width 367 height 30
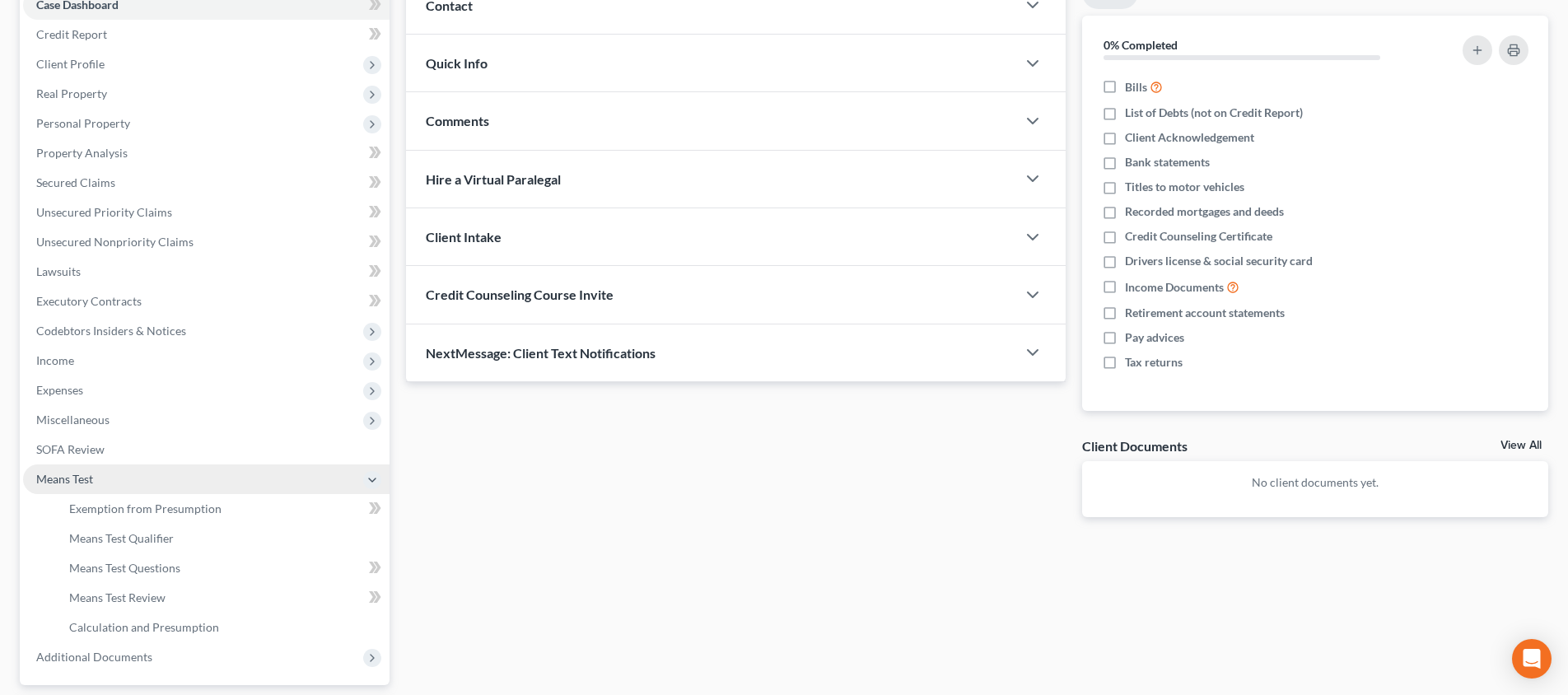
scroll to position [180, 0]
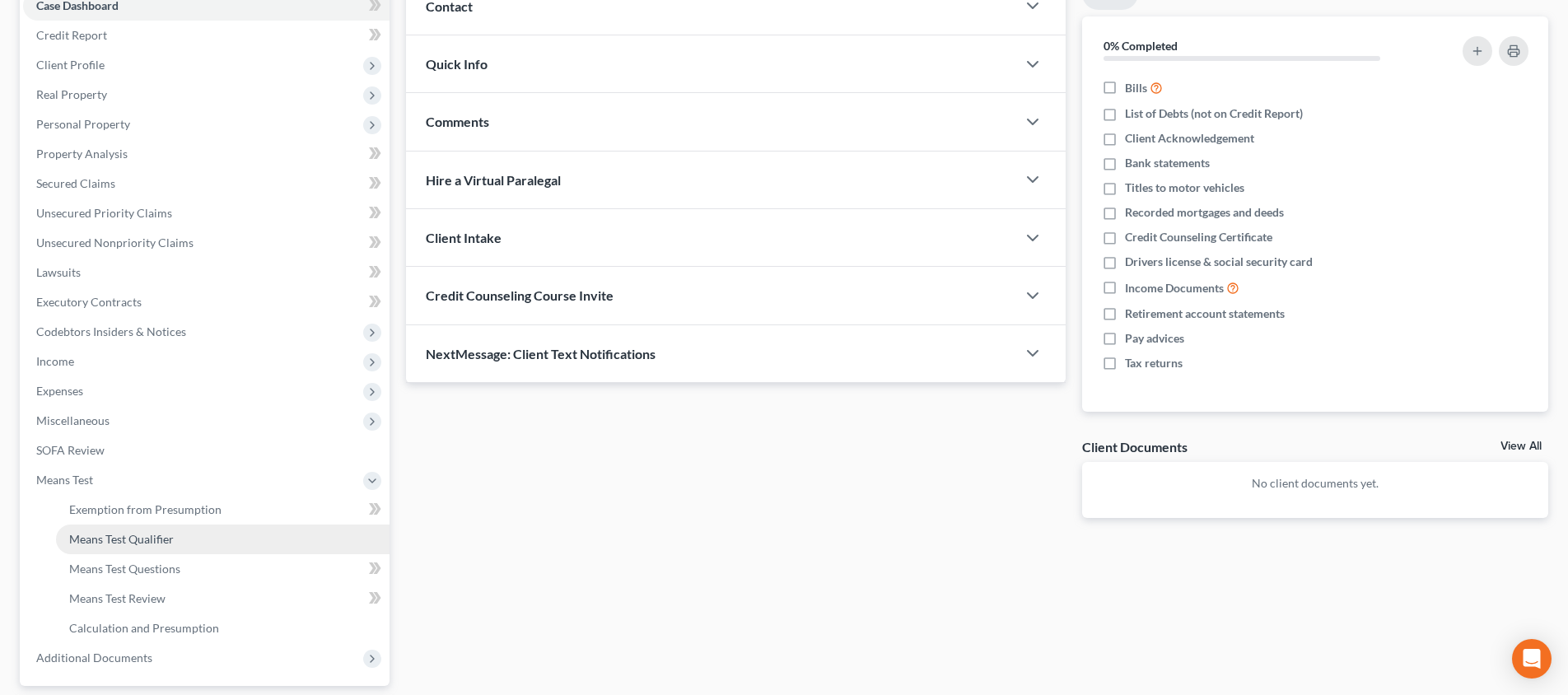
click at [198, 536] on link "Means Test Qualifier" at bounding box center [222, 540] width 334 height 30
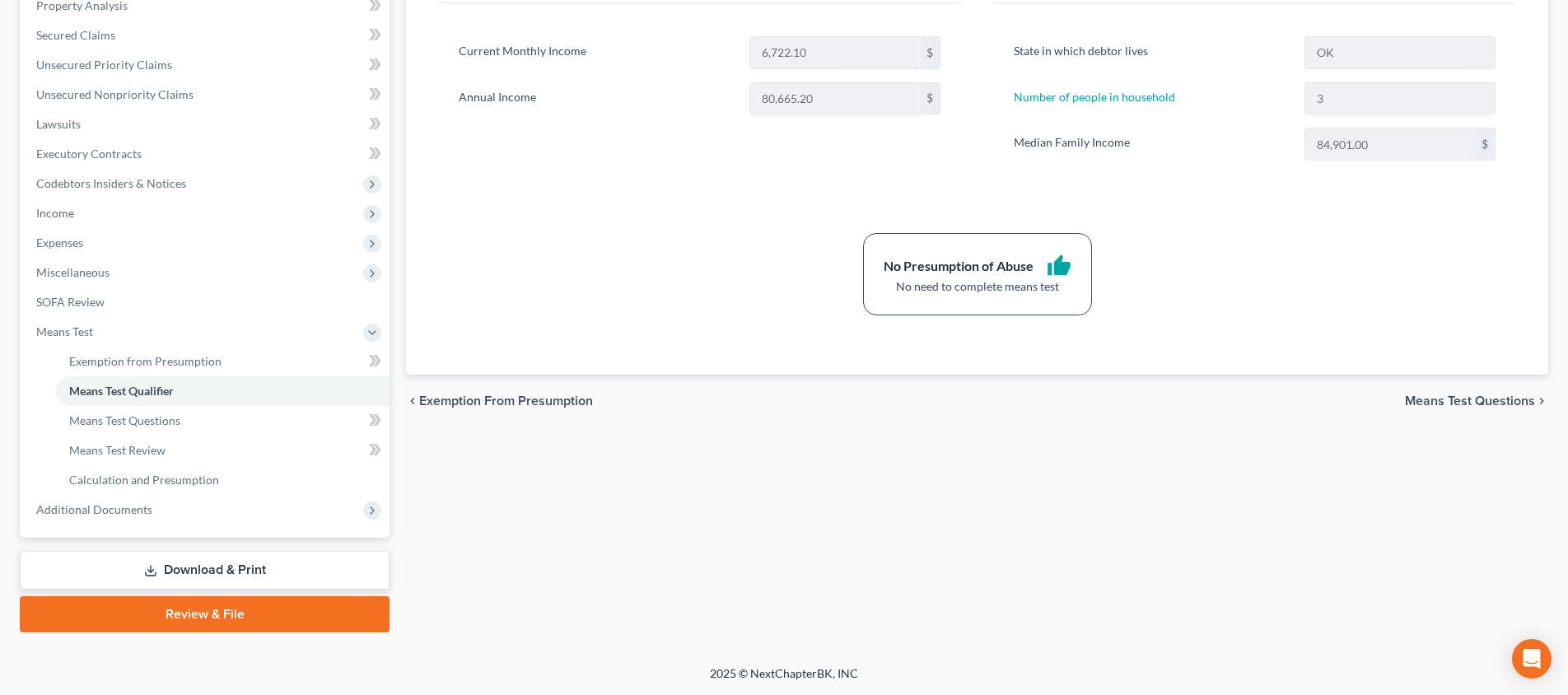
scroll to position [328, 0]
click at [168, 276] on span "Miscellaneous" at bounding box center [206, 273] width 367 height 30
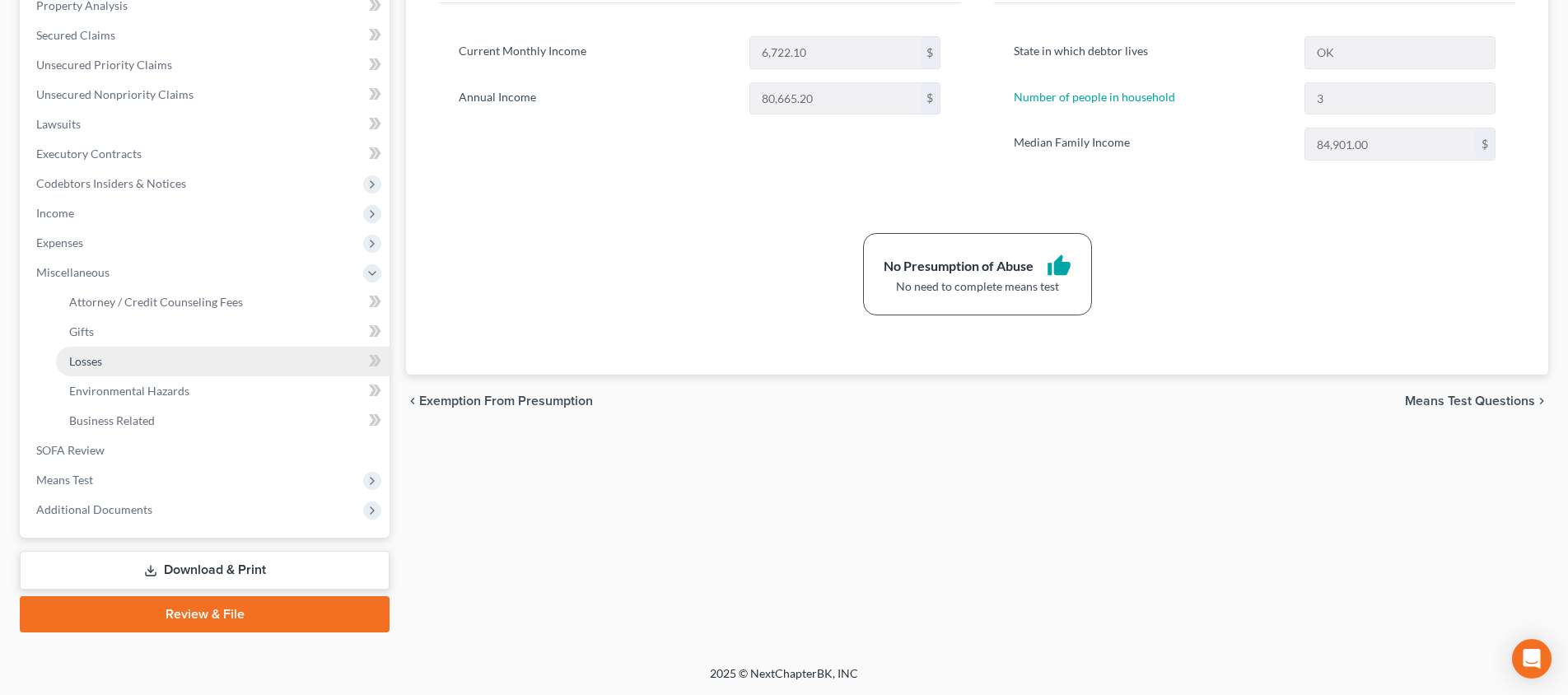
click at [226, 370] on link "Losses" at bounding box center [222, 362] width 334 height 30
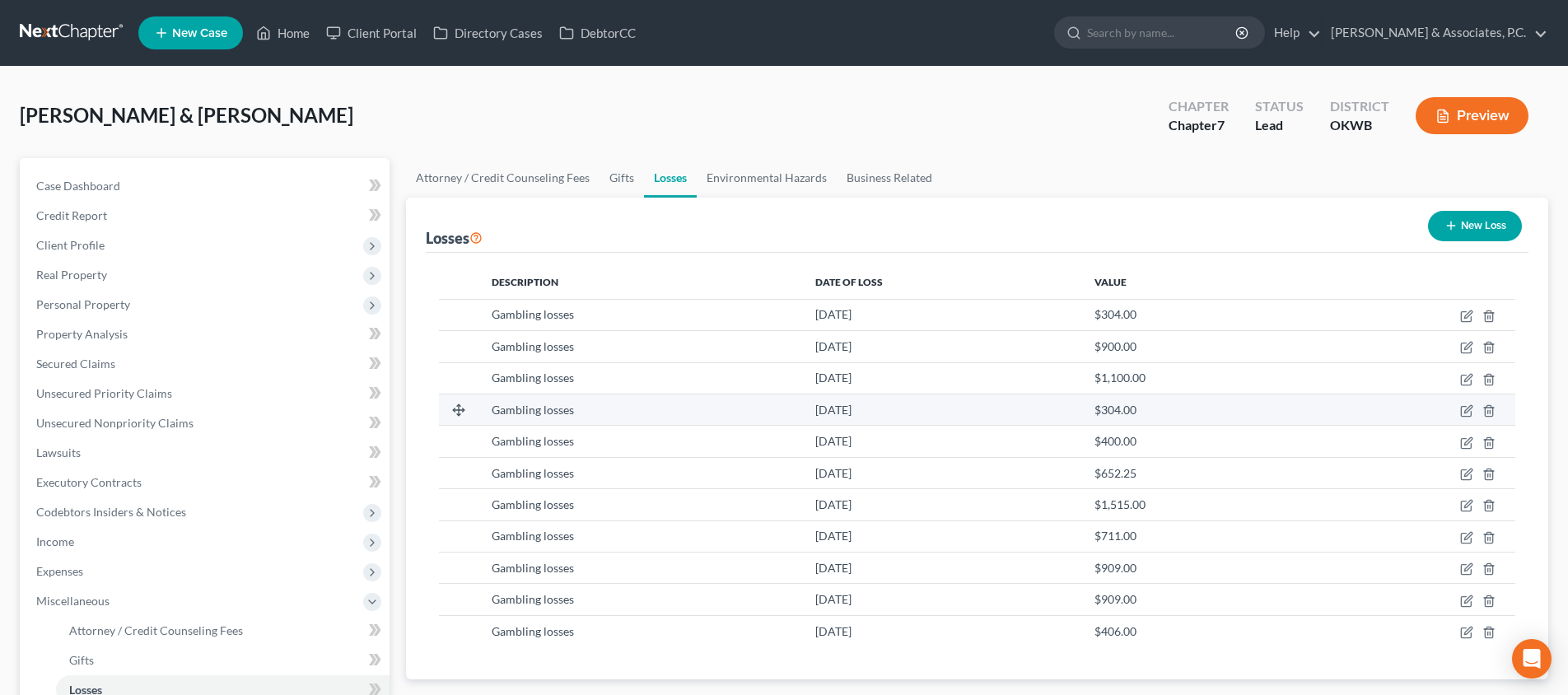
scroll to position [99, 0]
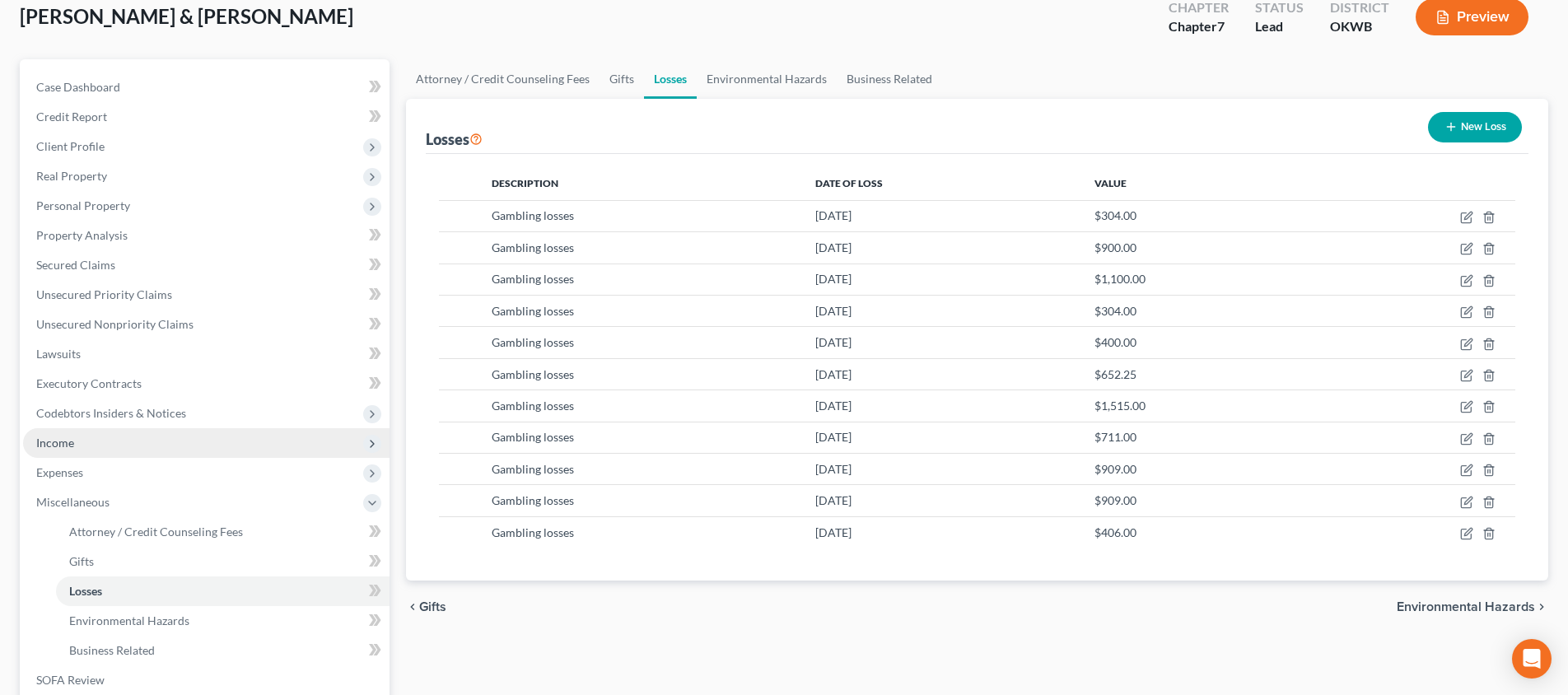
drag, startPoint x: 168, startPoint y: 446, endPoint x: 164, endPoint y: 456, distance: 10.8
click at [168, 446] on span "Income" at bounding box center [206, 443] width 367 height 30
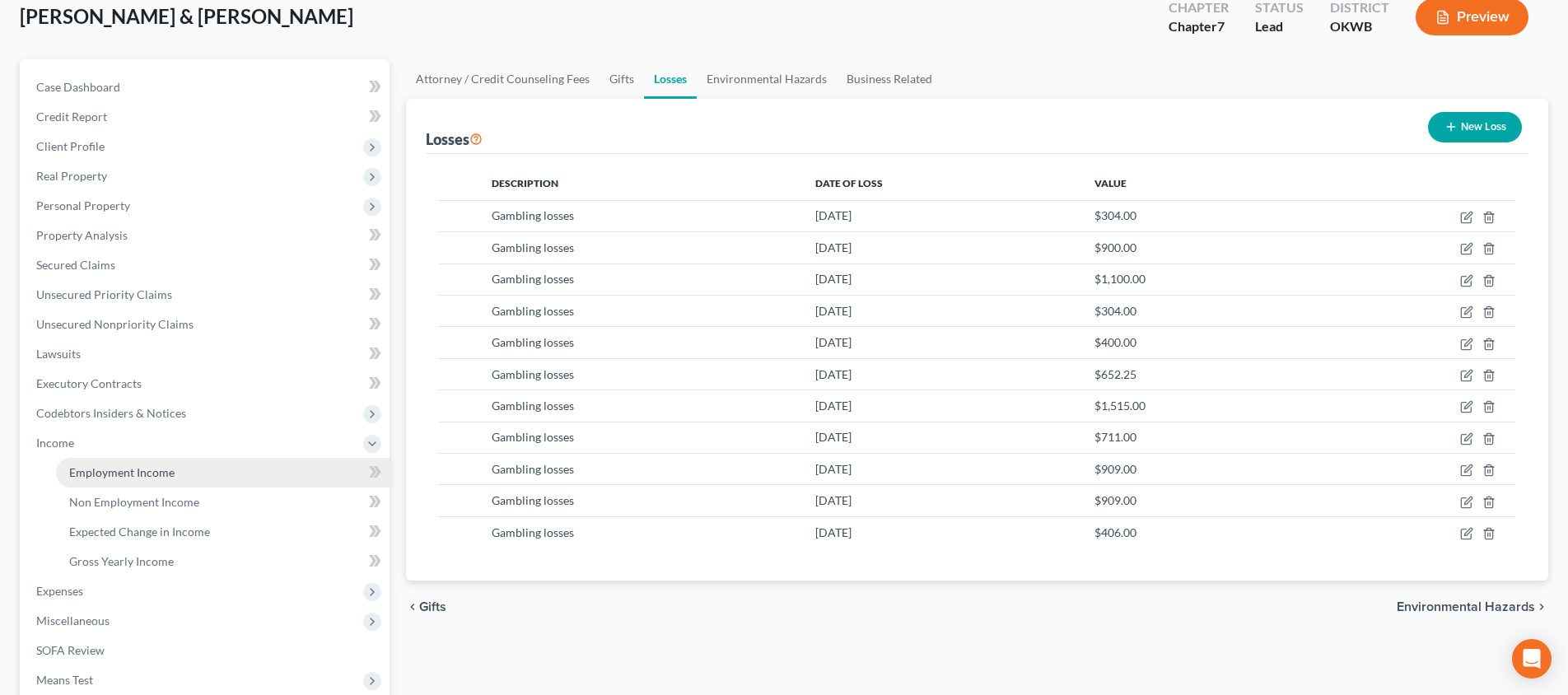
click at [235, 471] on link "Employment Income" at bounding box center [222, 472] width 334 height 30
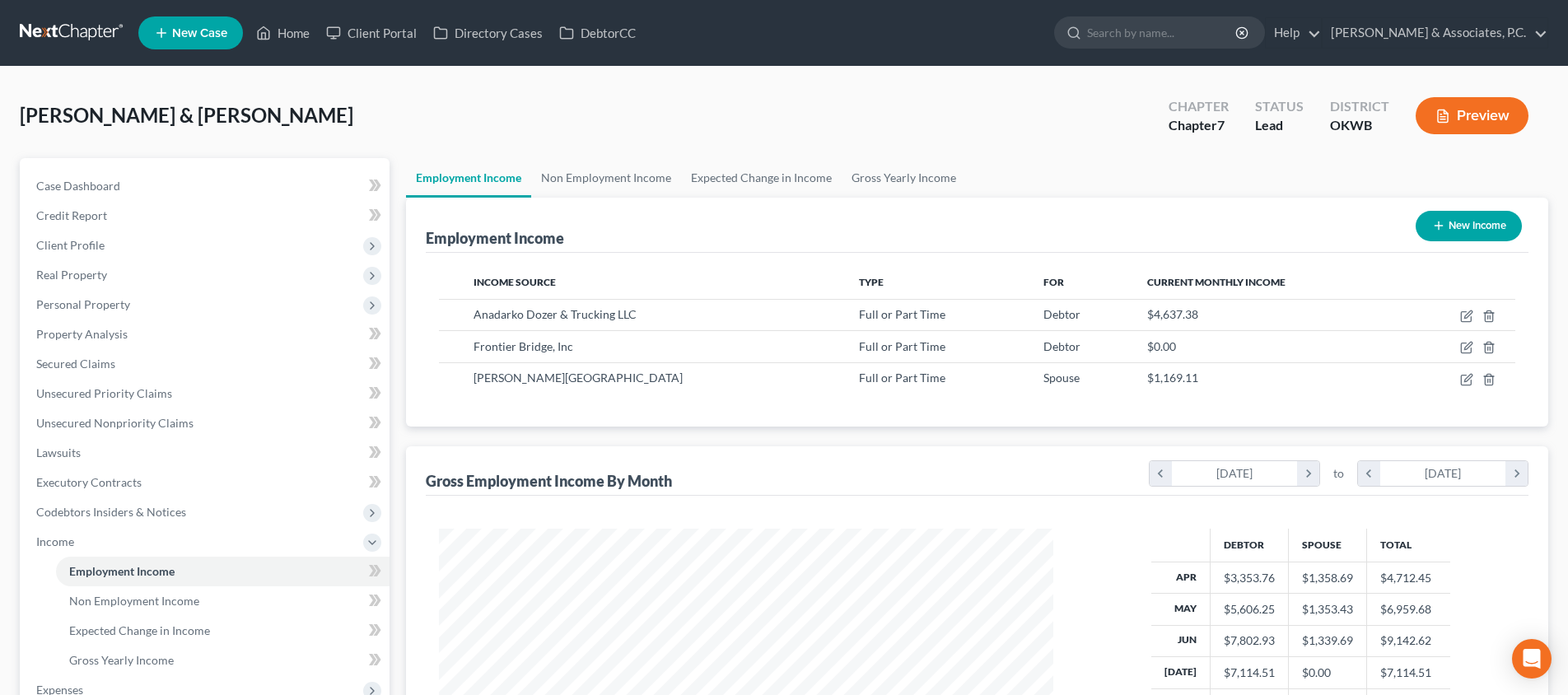
scroll to position [307, 647]
click at [1465, 315] on icon "button" at bounding box center [1467, 316] width 13 height 13
select select "0"
select select "37"
select select "2"
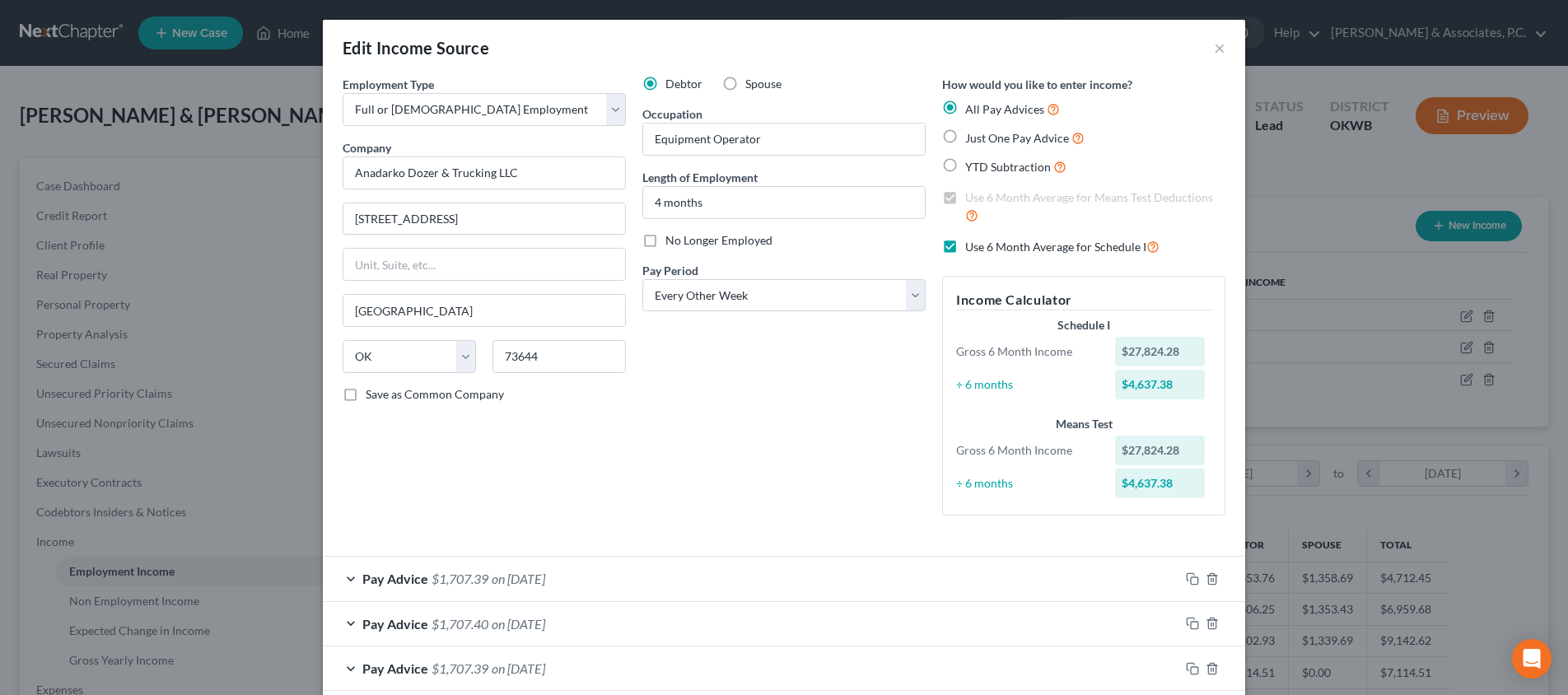
scroll to position [0, 0]
click at [1227, 48] on div "Edit Income Source ×" at bounding box center [784, 47] width 922 height 56
click at [1220, 49] on button "×" at bounding box center [1219, 48] width 12 height 20
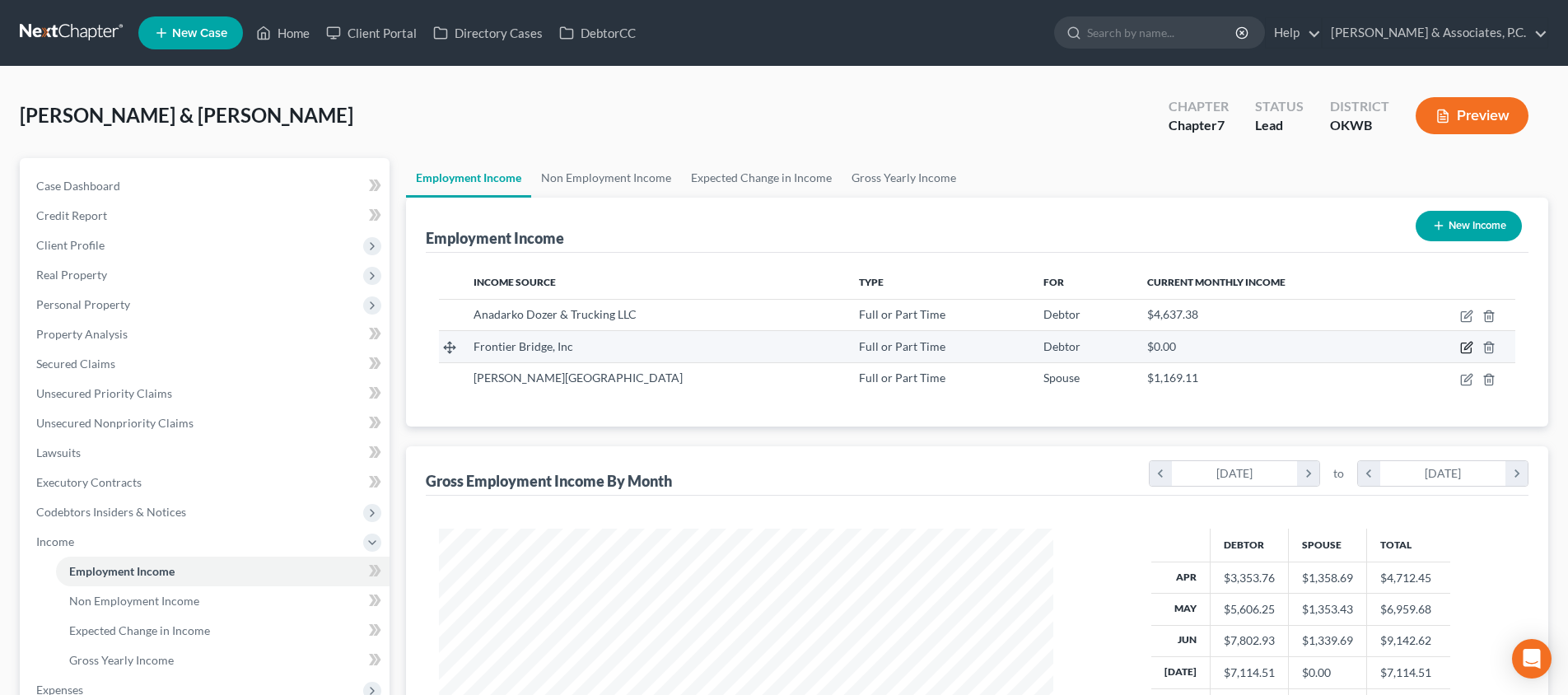
click at [1462, 348] on icon "button" at bounding box center [1466, 348] width 10 height 10
select select "0"
select select "37"
select select "3"
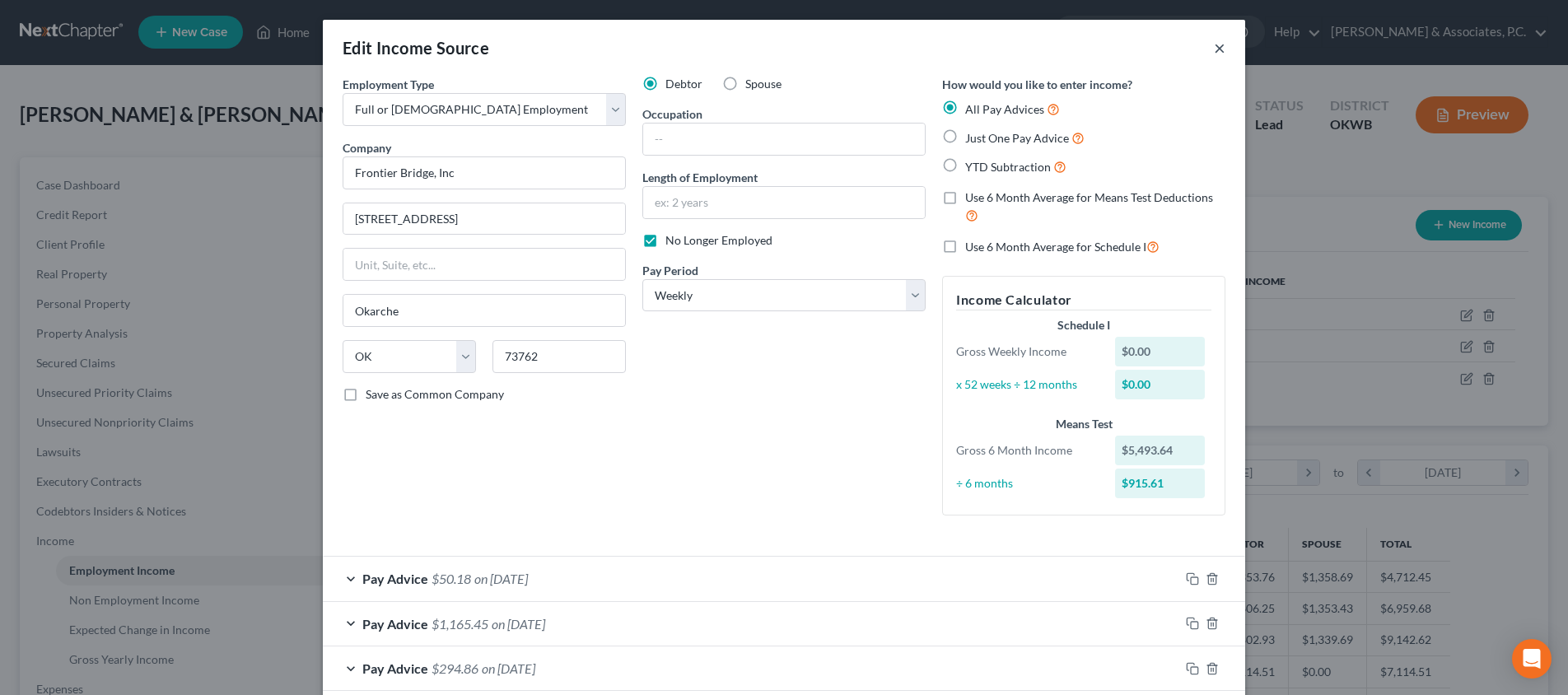
click at [1224, 45] on button "×" at bounding box center [1219, 48] width 12 height 20
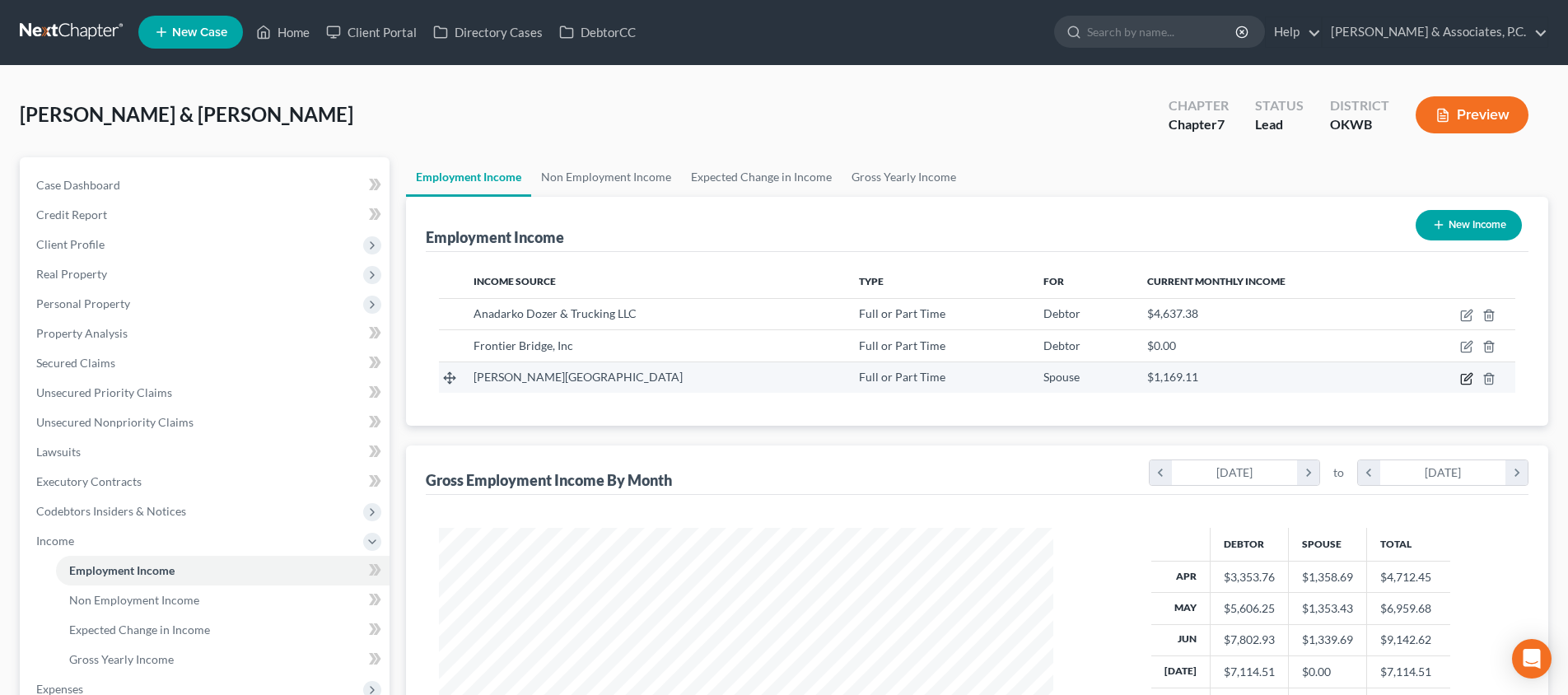
click at [1469, 381] on icon "button" at bounding box center [1467, 378] width 13 height 13
select select "0"
select select "37"
select select "0"
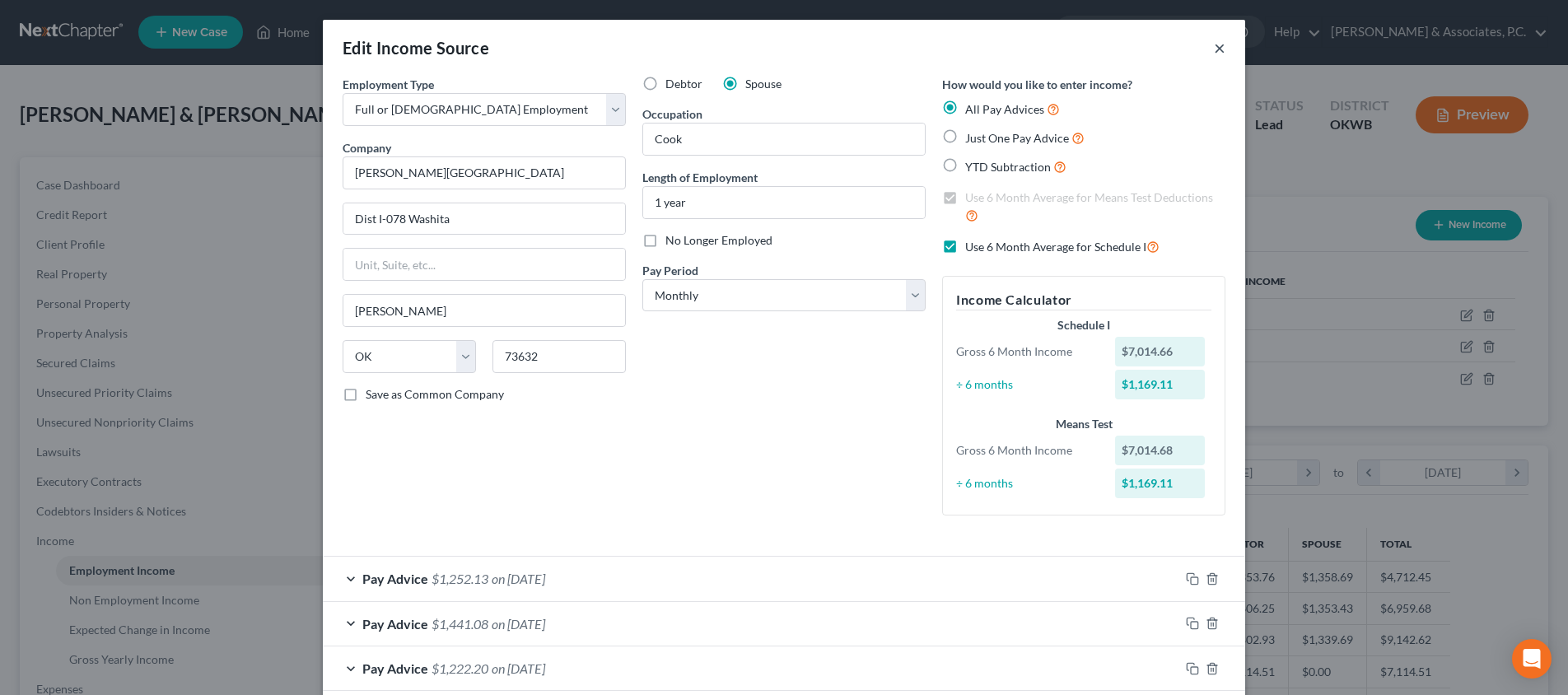
click at [1221, 47] on button "×" at bounding box center [1219, 48] width 12 height 20
